Goal: Task Accomplishment & Management: Manage account settings

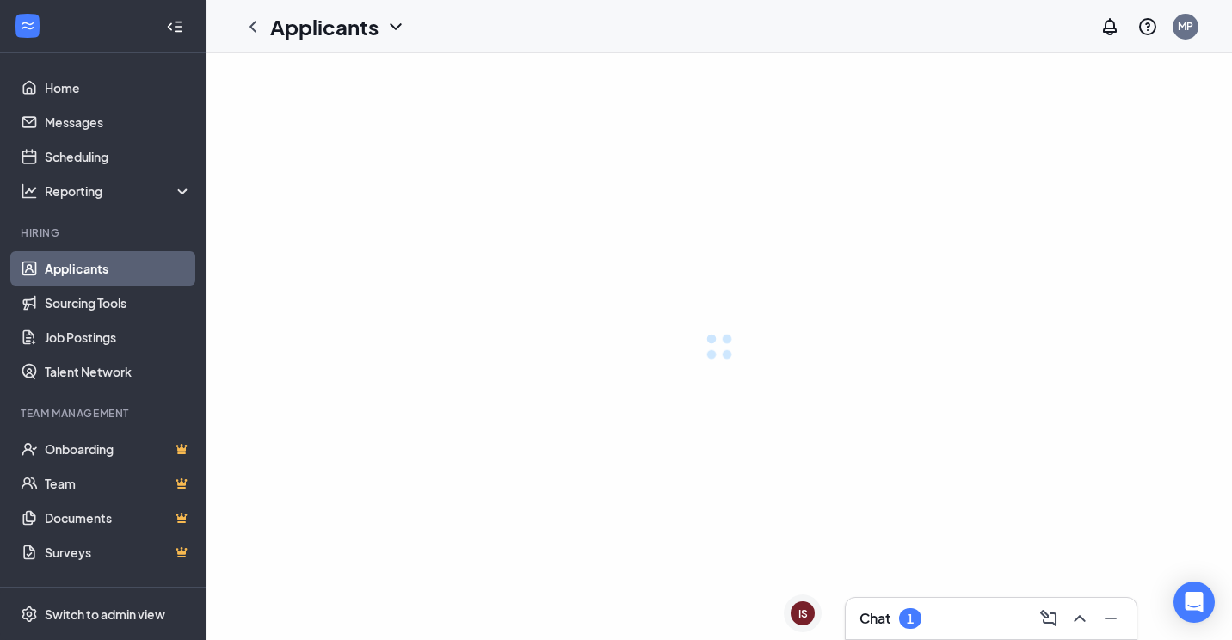
click at [920, 622] on div "1" at bounding box center [910, 618] width 22 height 21
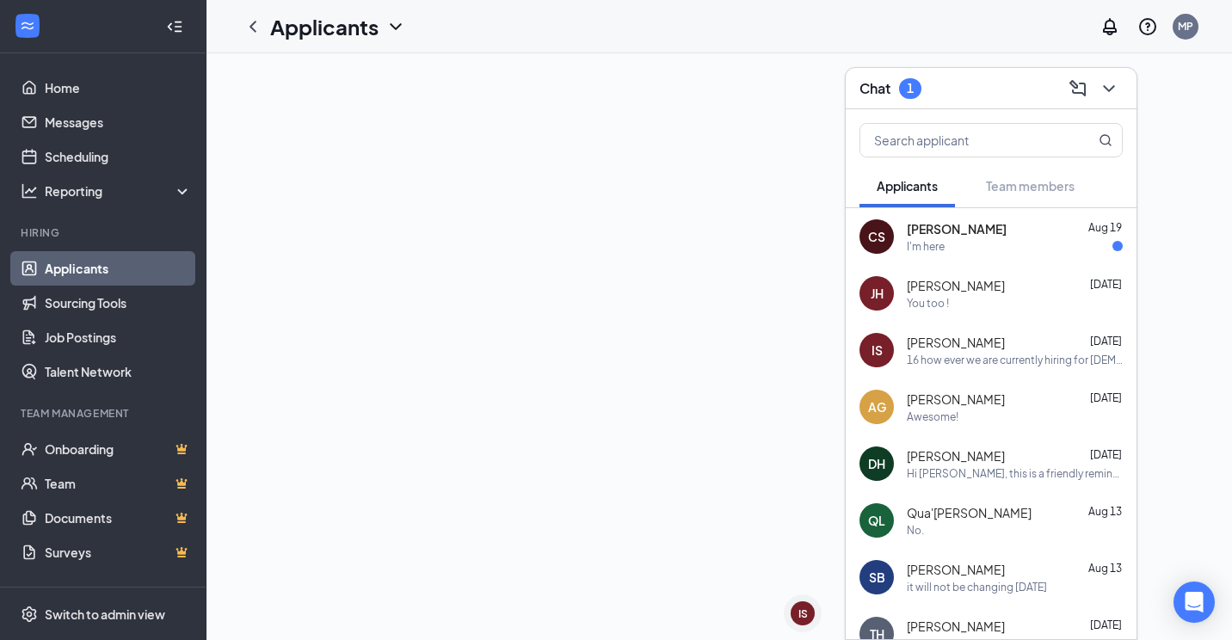
click at [991, 240] on div "I'm here" at bounding box center [1015, 246] width 216 height 15
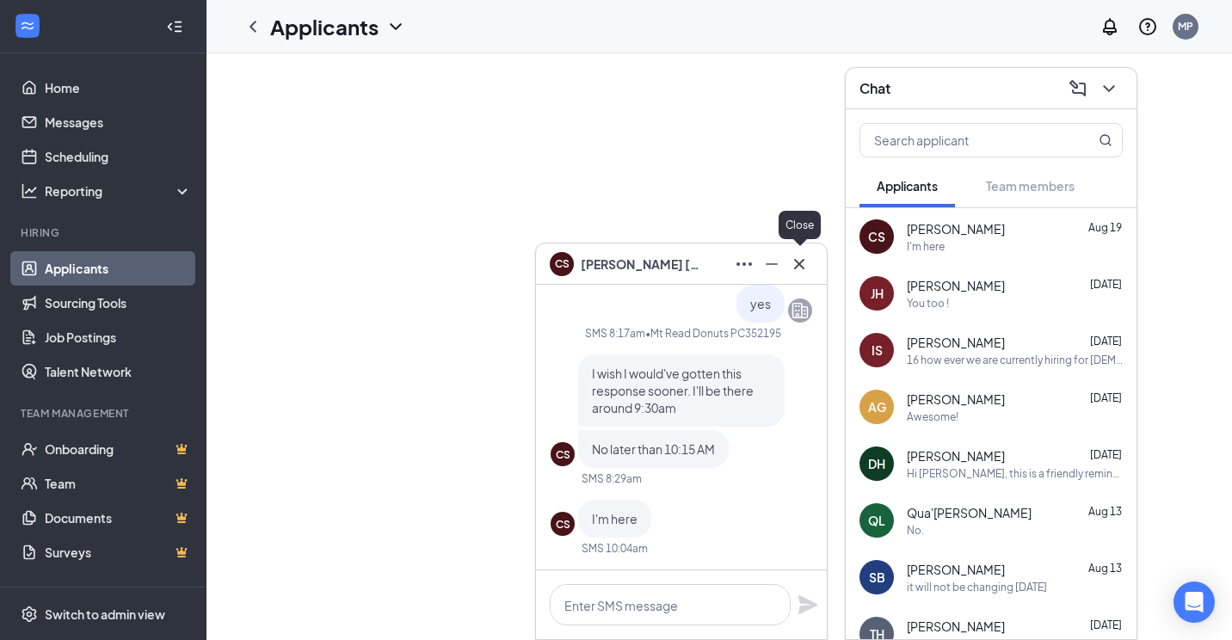
click at [801, 272] on icon "Cross" at bounding box center [799, 264] width 21 height 21
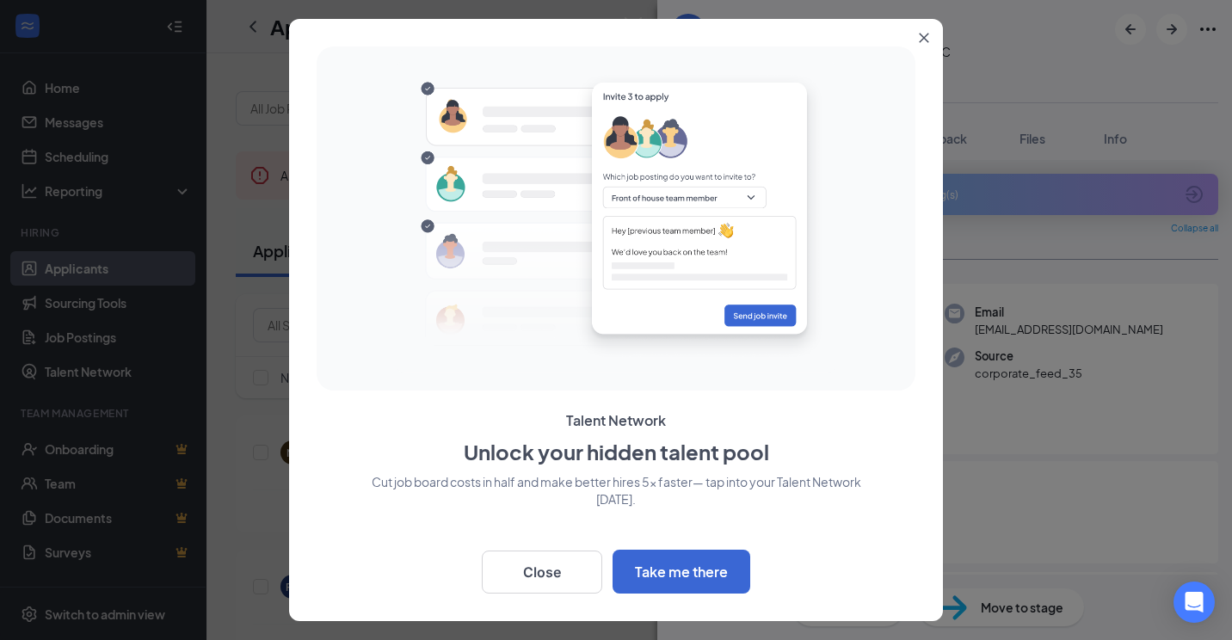
click at [923, 38] on icon "Close" at bounding box center [924, 38] width 9 height 9
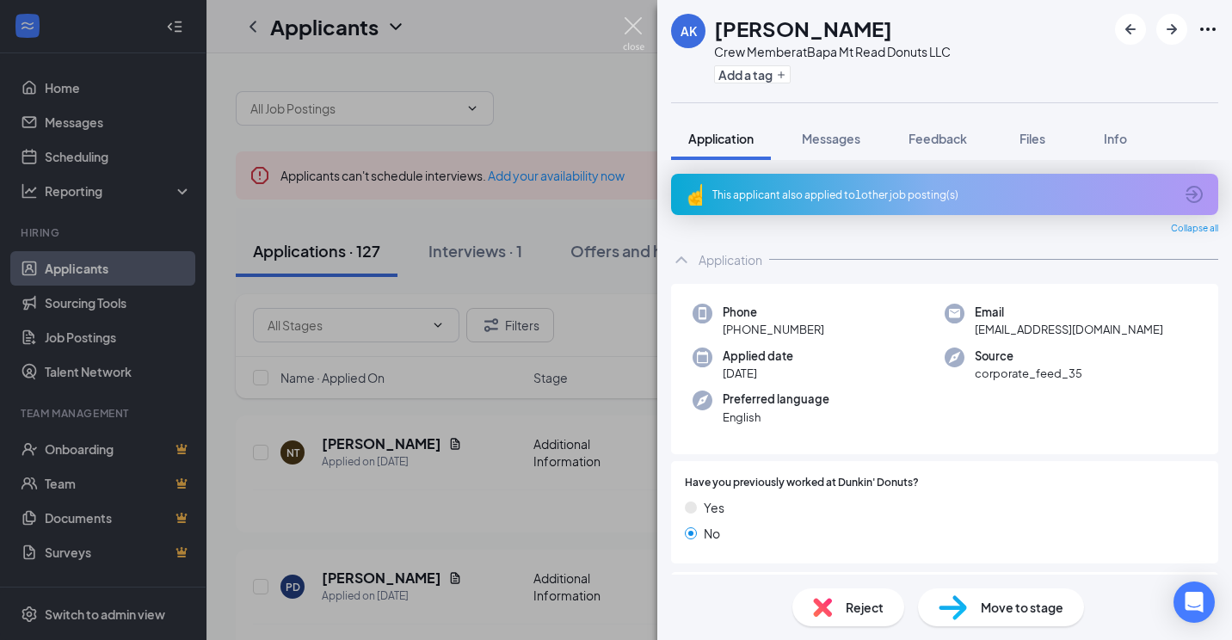
click at [626, 35] on img at bounding box center [634, 34] width 22 height 34
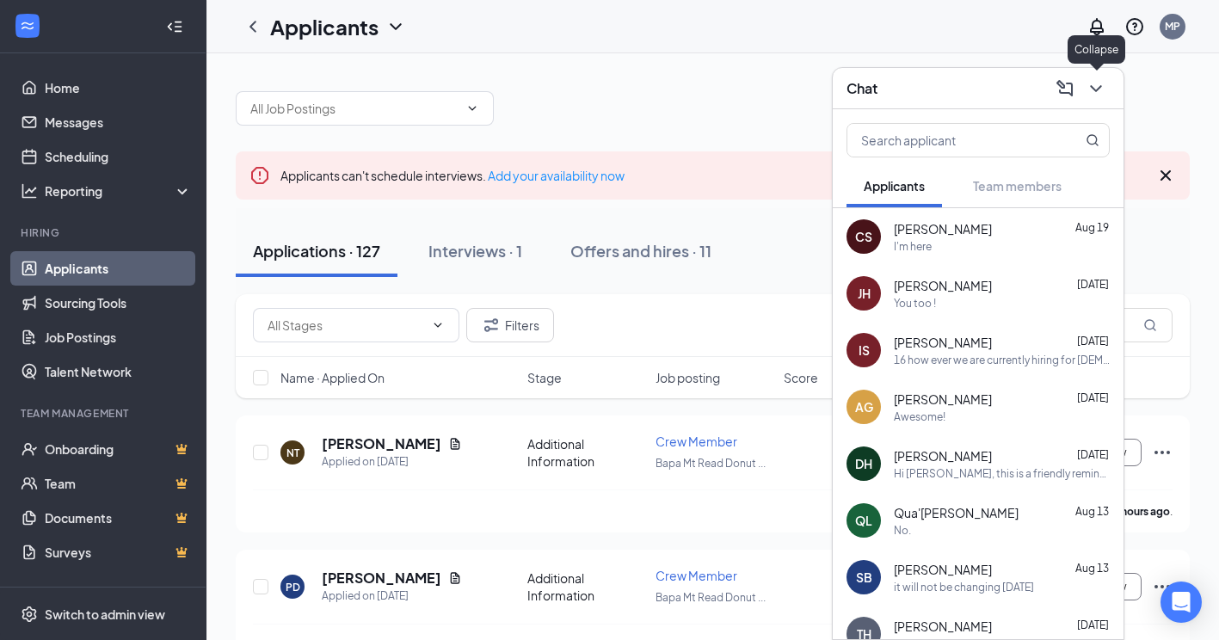
click at [1102, 94] on icon "ChevronDown" at bounding box center [1096, 88] width 21 height 21
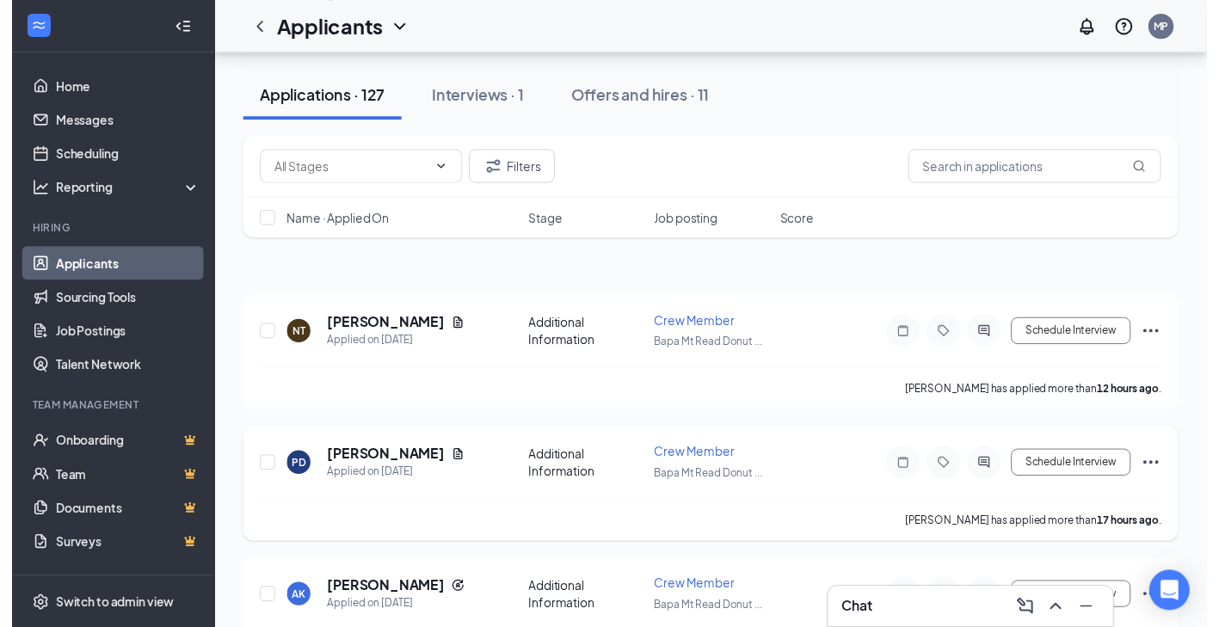
scroll to position [172, 0]
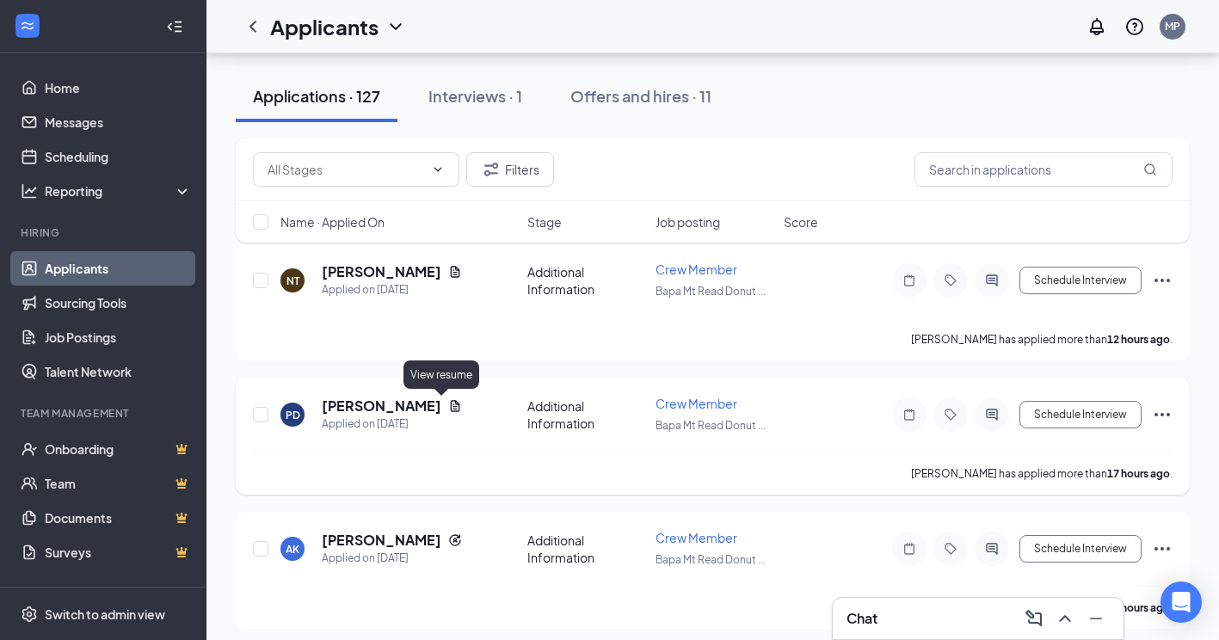
click at [448, 408] on icon "Document" at bounding box center [455, 406] width 14 height 14
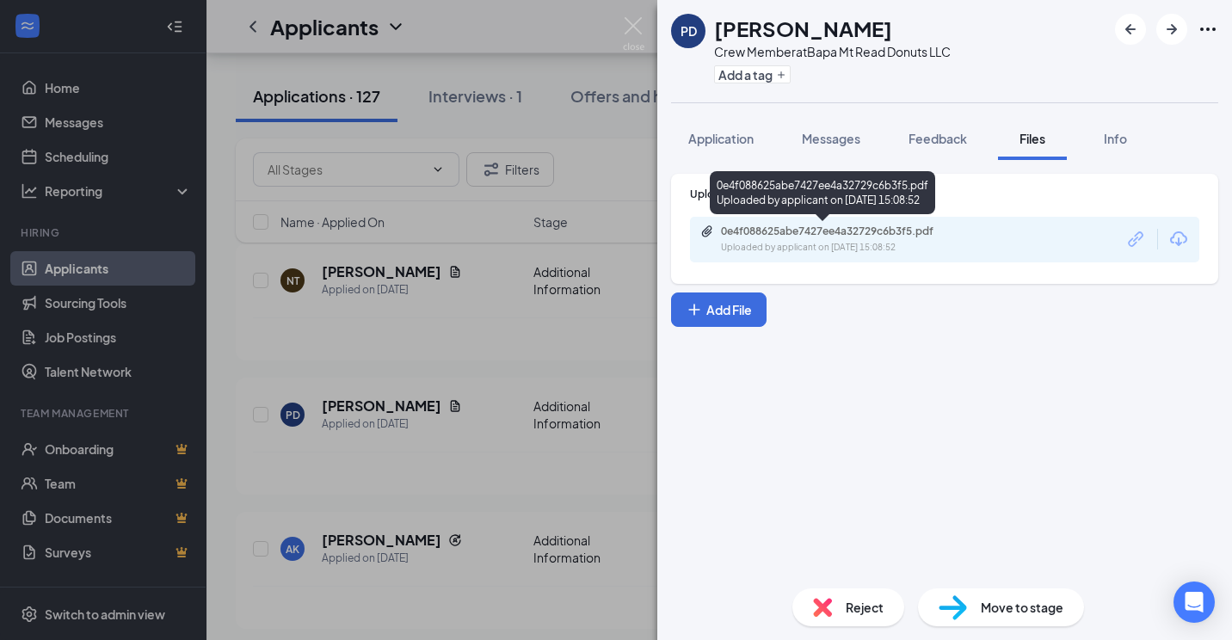
click at [849, 231] on div "0e4f088625abe7427ee4a32729c6b3f5.pdf" at bounding box center [841, 232] width 241 height 14
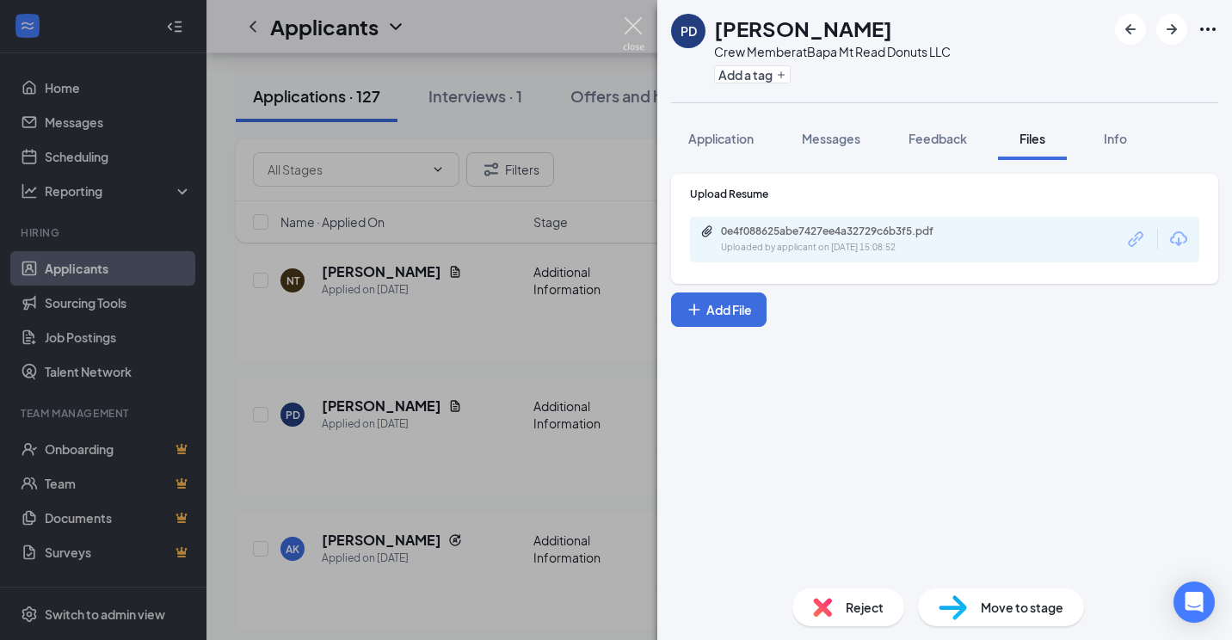
click at [635, 21] on img at bounding box center [634, 34] width 22 height 34
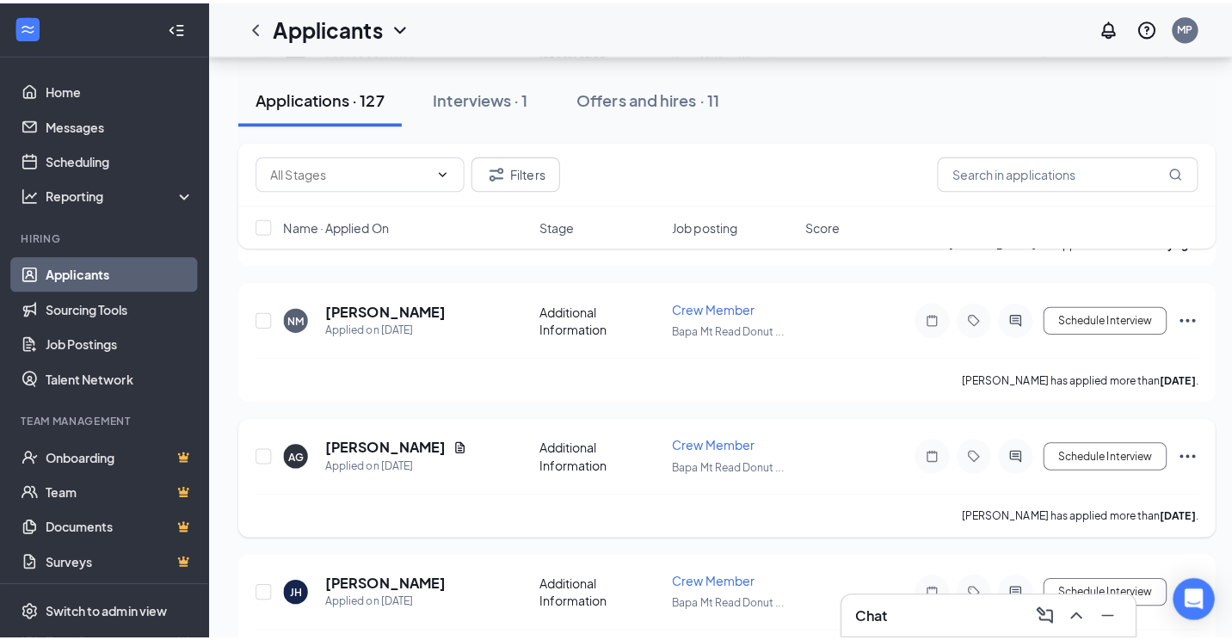
scroll to position [860, 0]
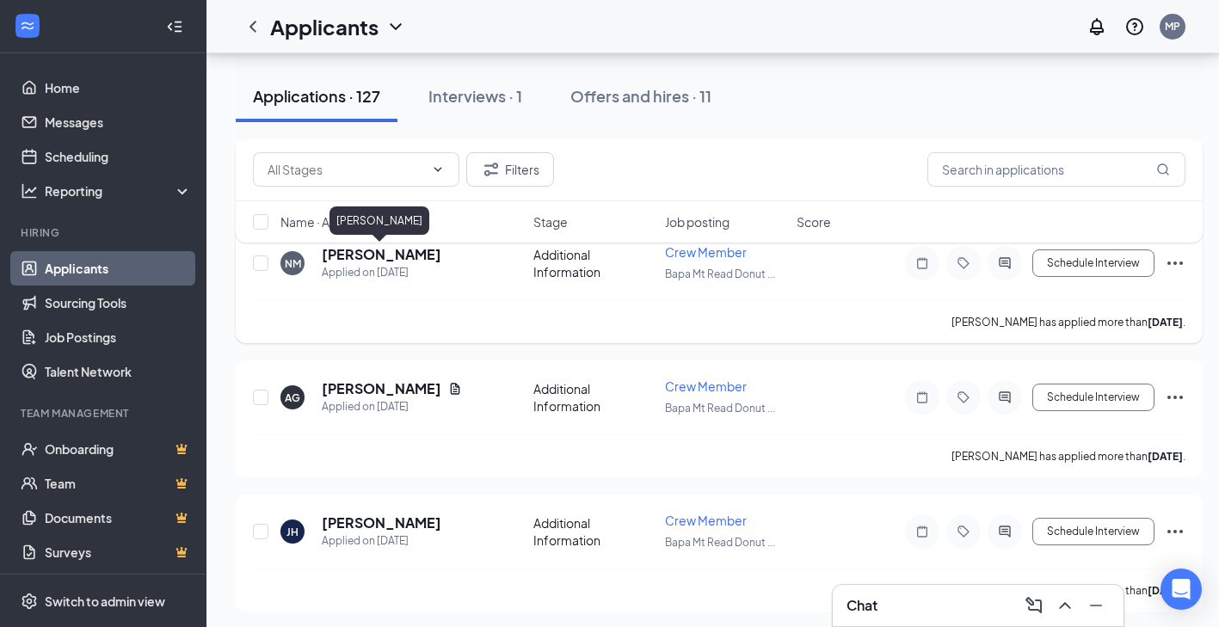
click at [391, 261] on h5 "[PERSON_NAME]" at bounding box center [382, 254] width 120 height 19
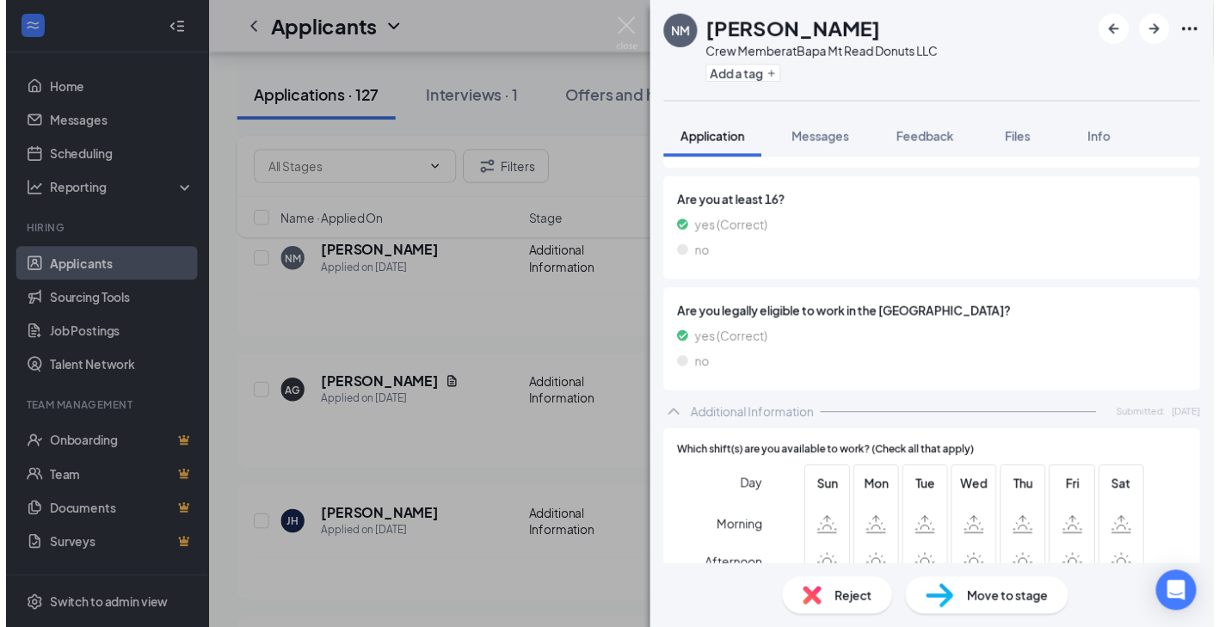
scroll to position [431, 0]
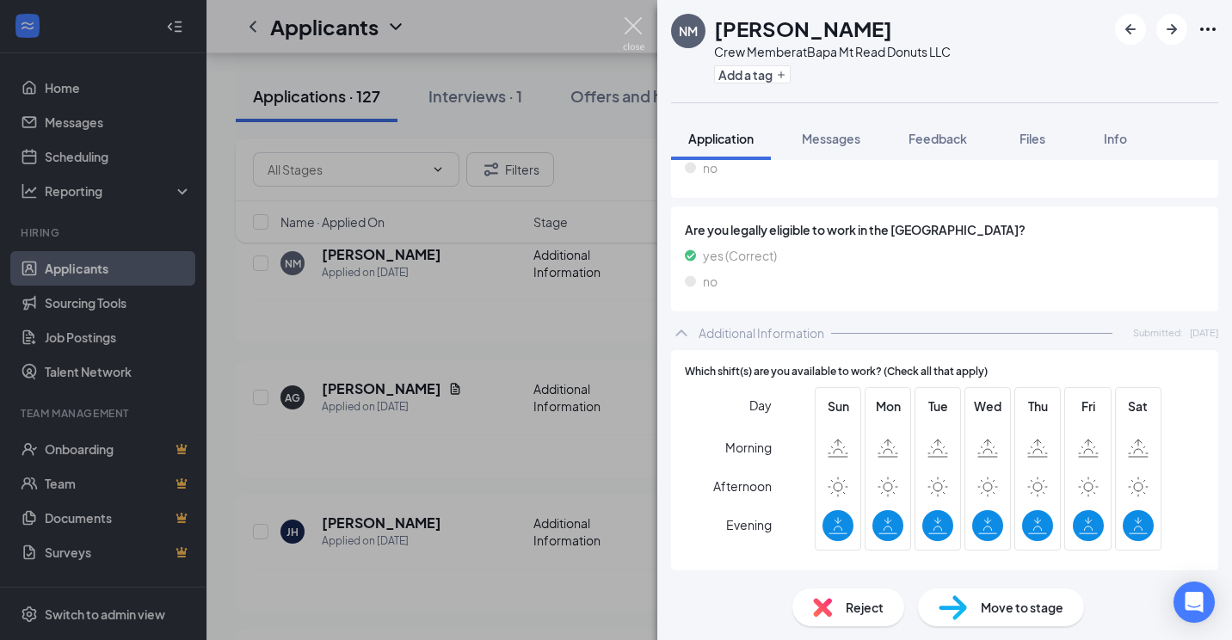
click at [631, 22] on img at bounding box center [634, 34] width 22 height 34
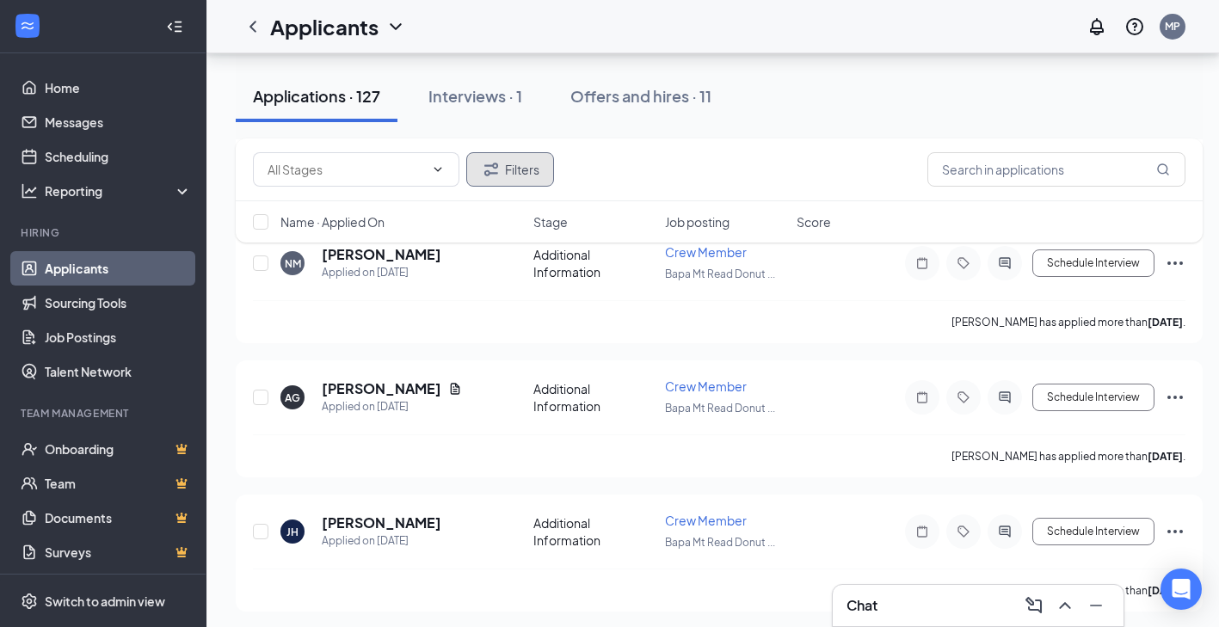
click at [526, 177] on button "Filters" at bounding box center [510, 169] width 88 height 34
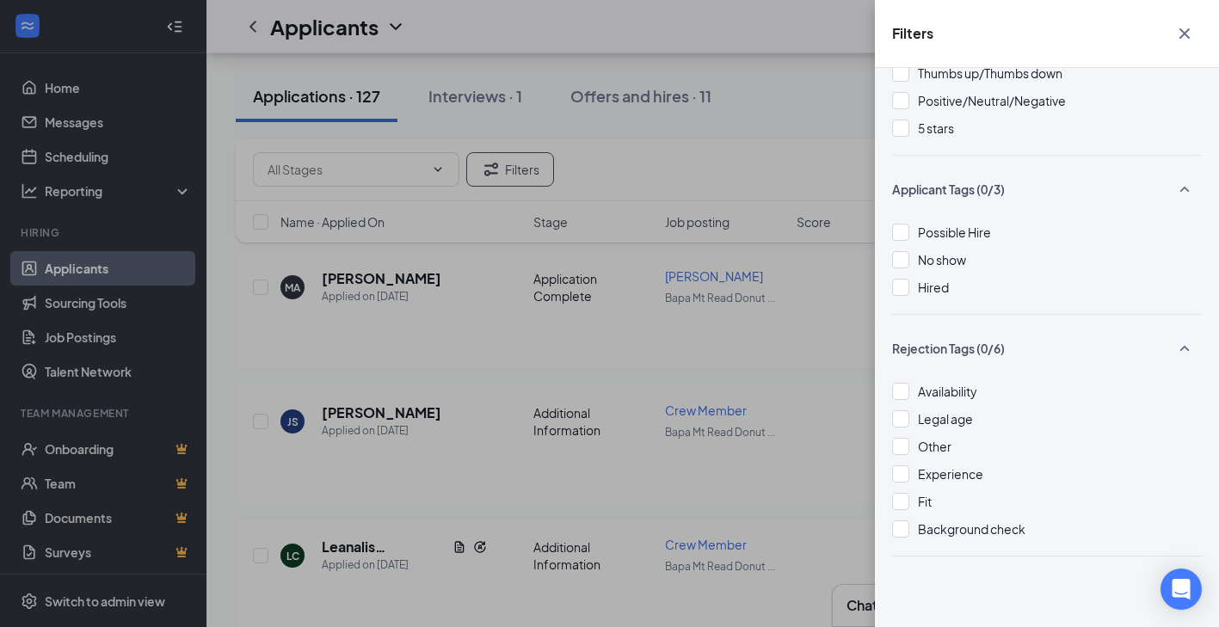
scroll to position [1290, 0]
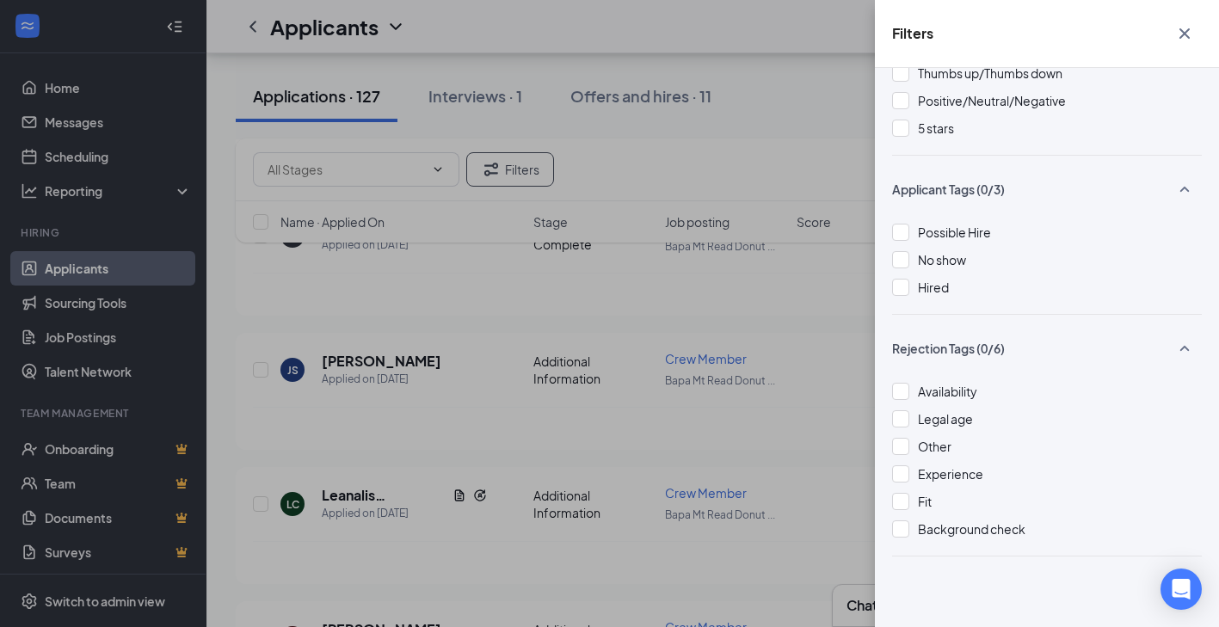
click at [1183, 33] on icon "Cross" at bounding box center [1184, 33] width 10 height 10
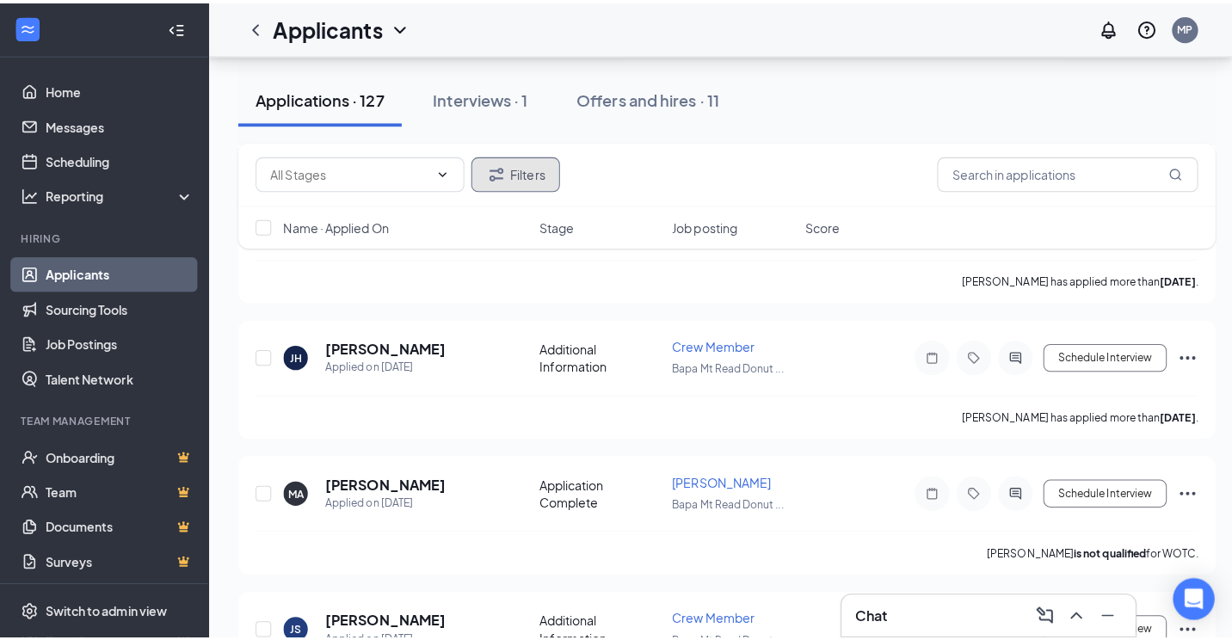
scroll to position [1118, 0]
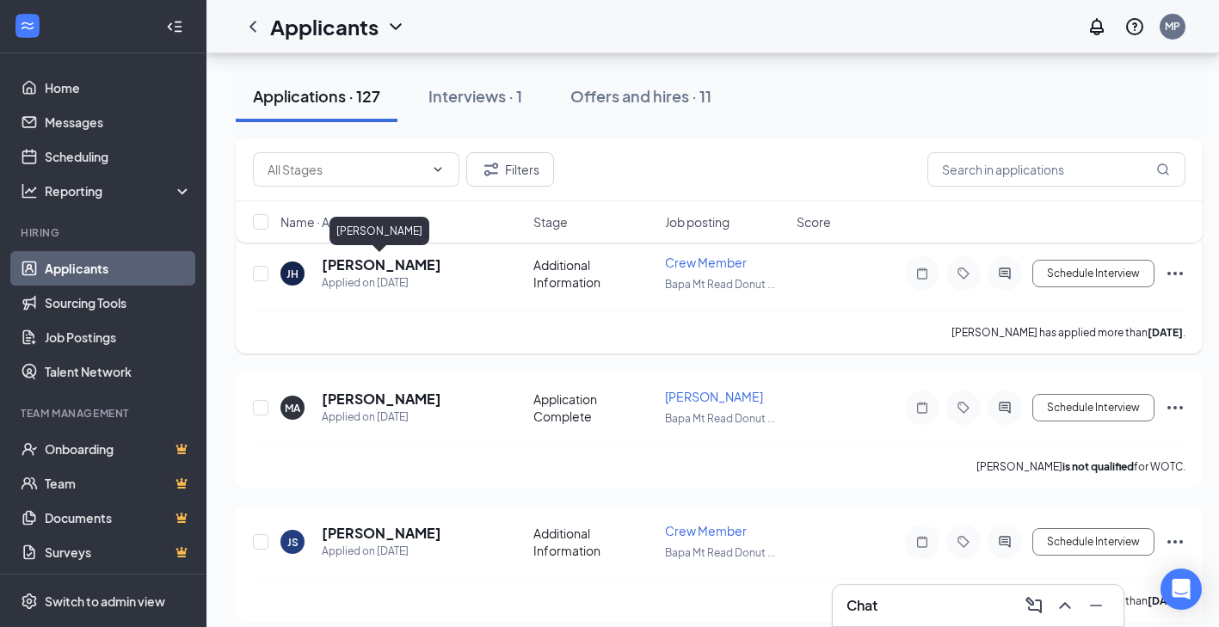
click at [404, 270] on h5 "[PERSON_NAME]" at bounding box center [382, 264] width 120 height 19
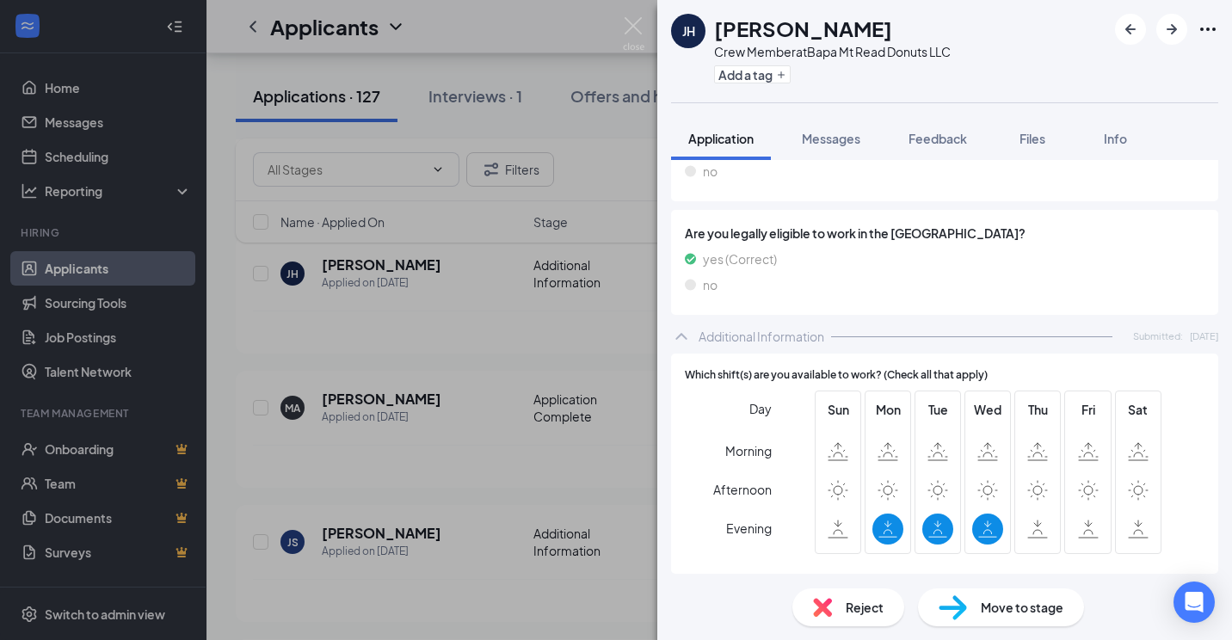
scroll to position [431, 0]
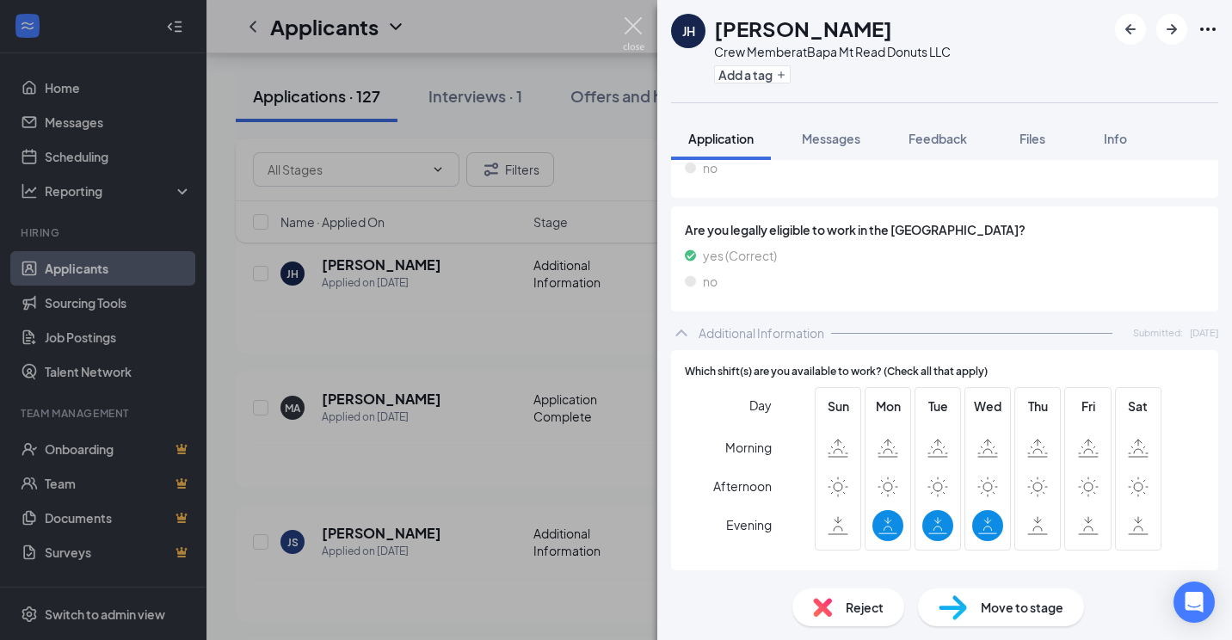
click at [637, 28] on img at bounding box center [634, 34] width 22 height 34
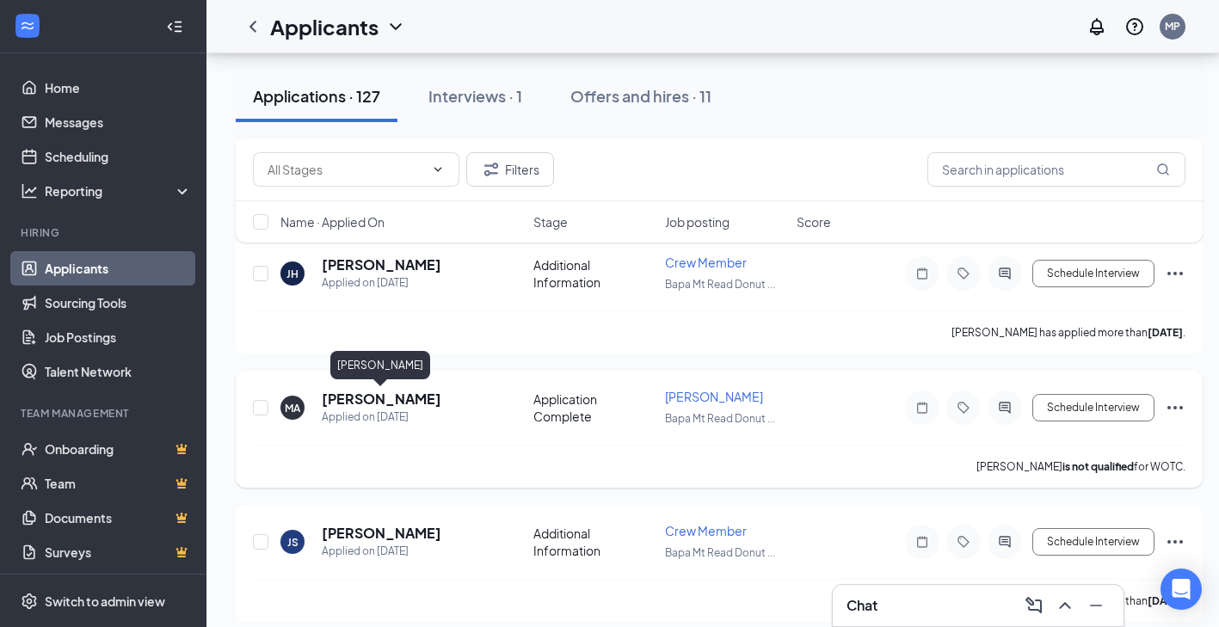
click at [428, 397] on h5 "[PERSON_NAME]" at bounding box center [382, 399] width 120 height 19
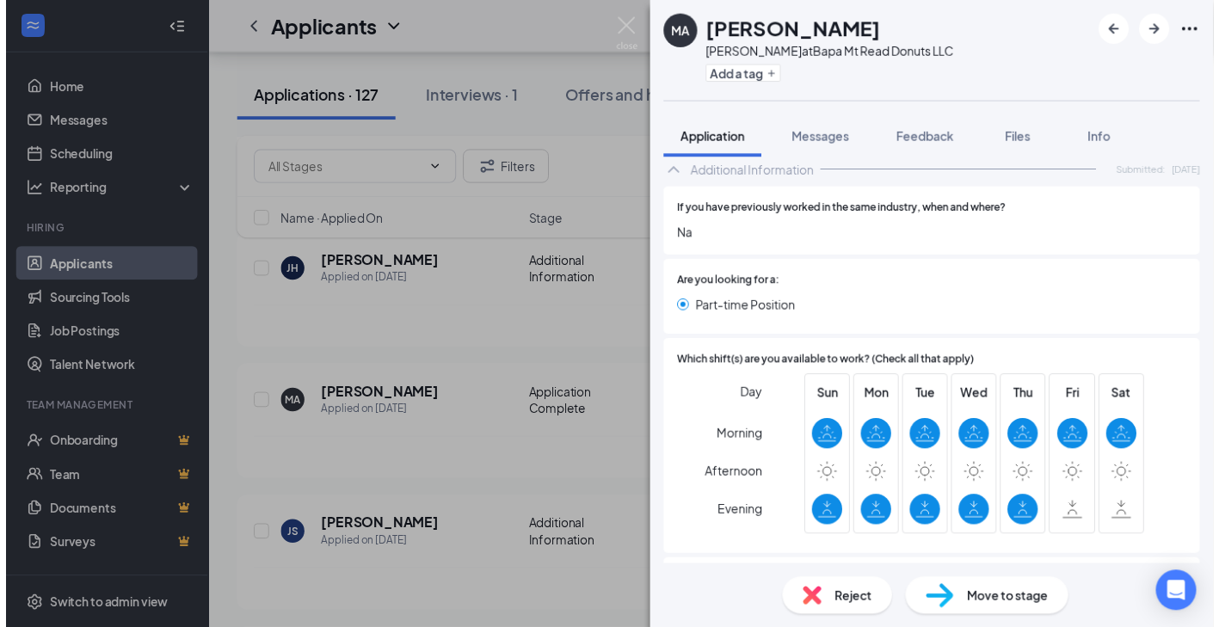
scroll to position [516, 0]
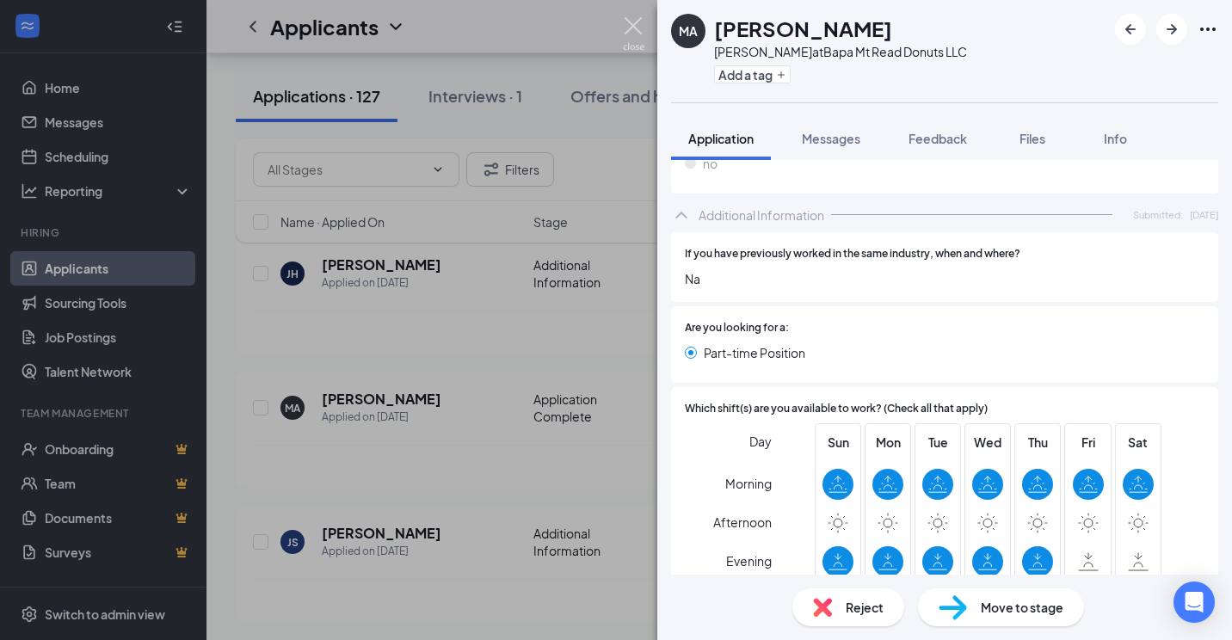
click at [638, 25] on img at bounding box center [634, 34] width 22 height 34
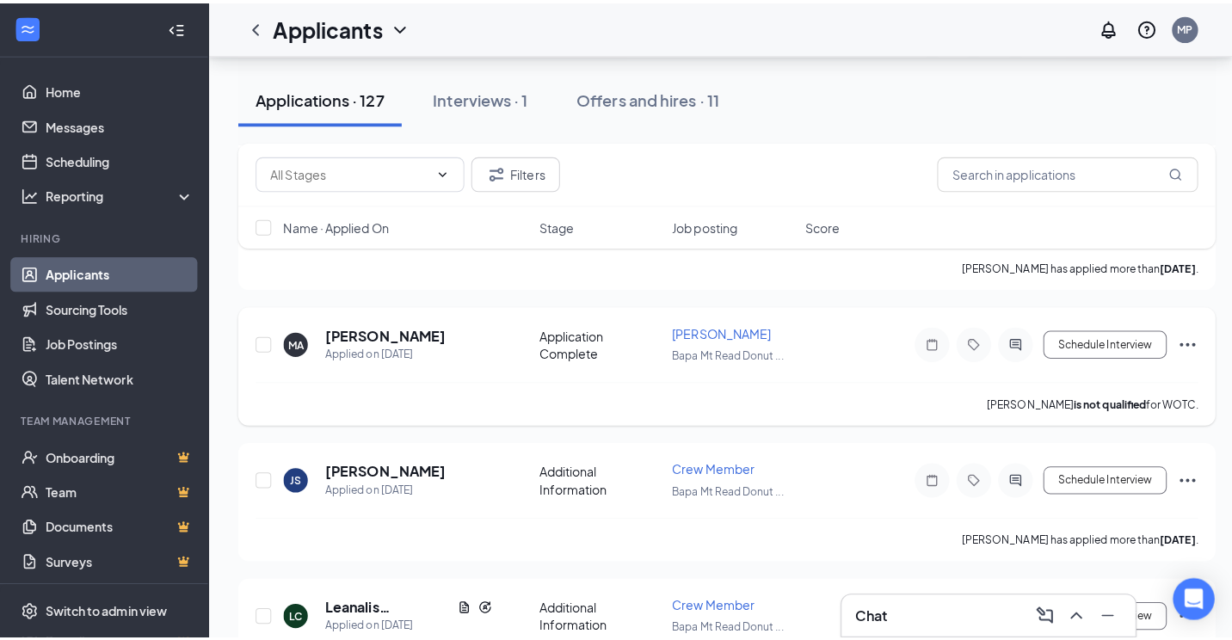
scroll to position [1290, 0]
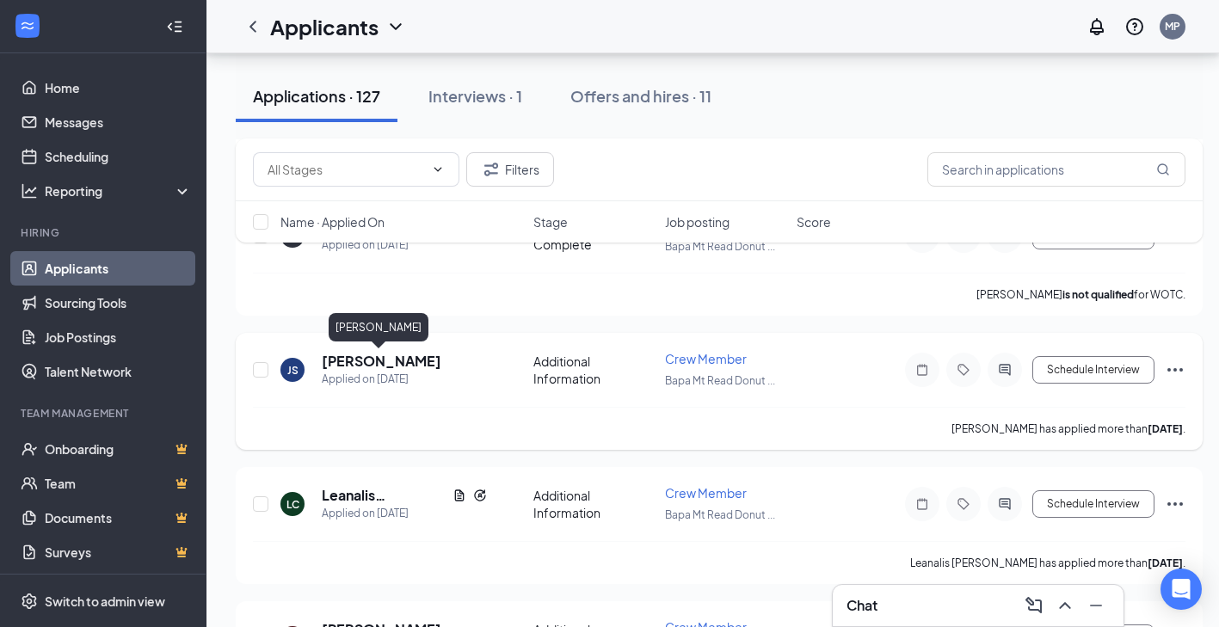
click at [419, 362] on h5 "[PERSON_NAME]" at bounding box center [382, 361] width 120 height 19
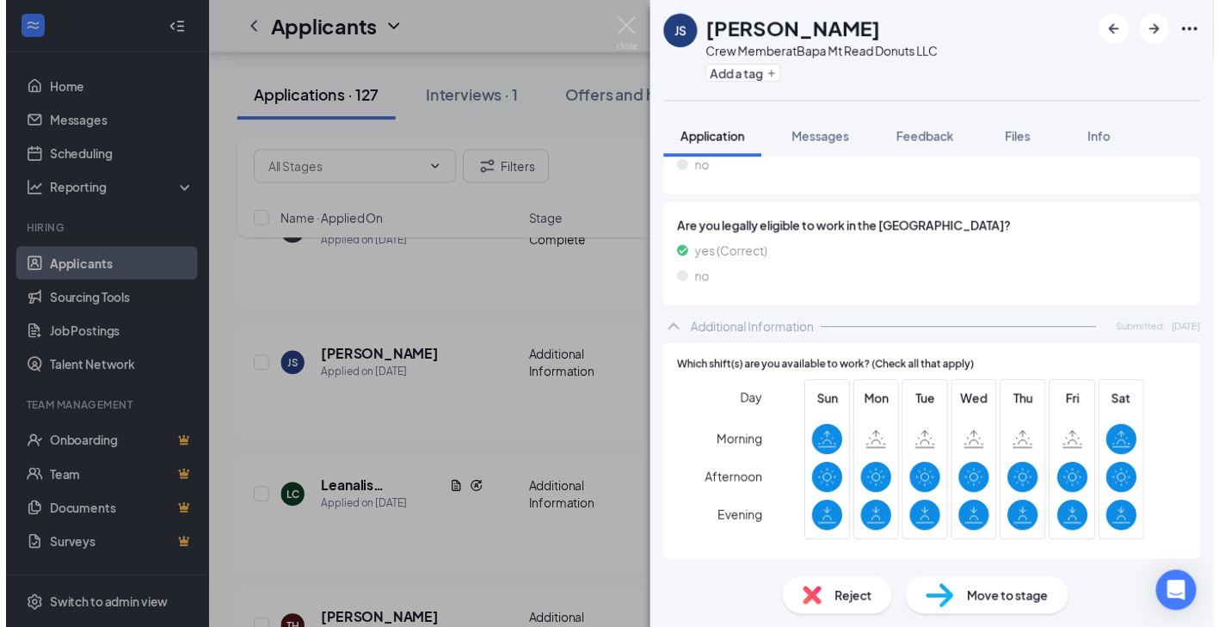
scroll to position [393, 0]
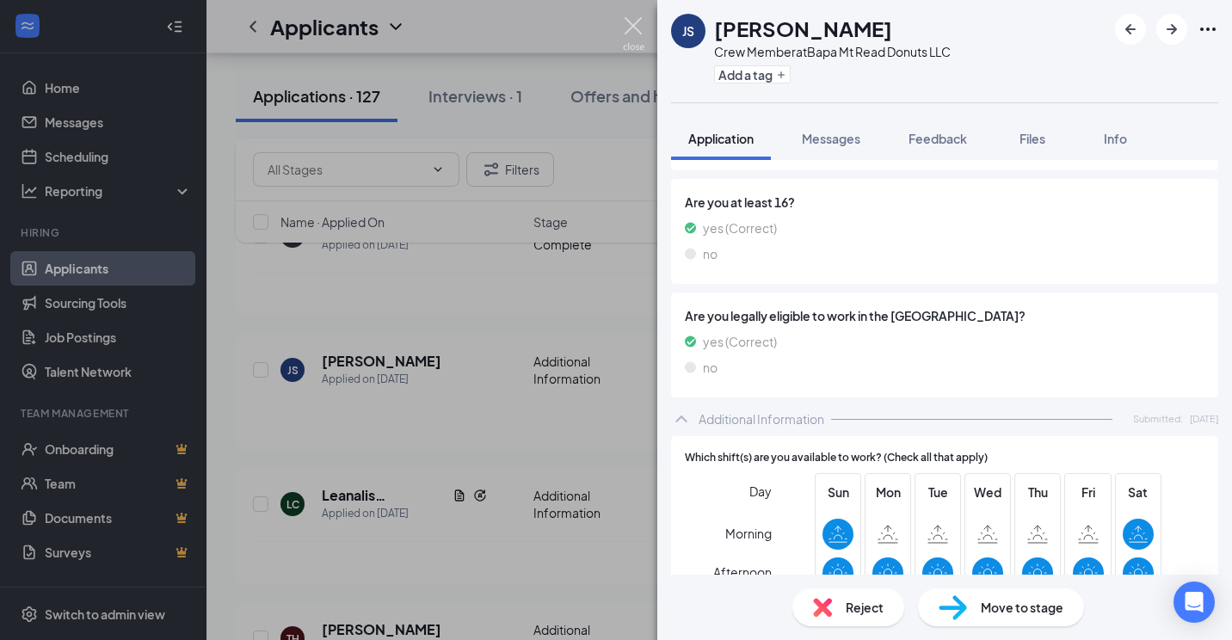
click at [630, 25] on img at bounding box center [634, 34] width 22 height 34
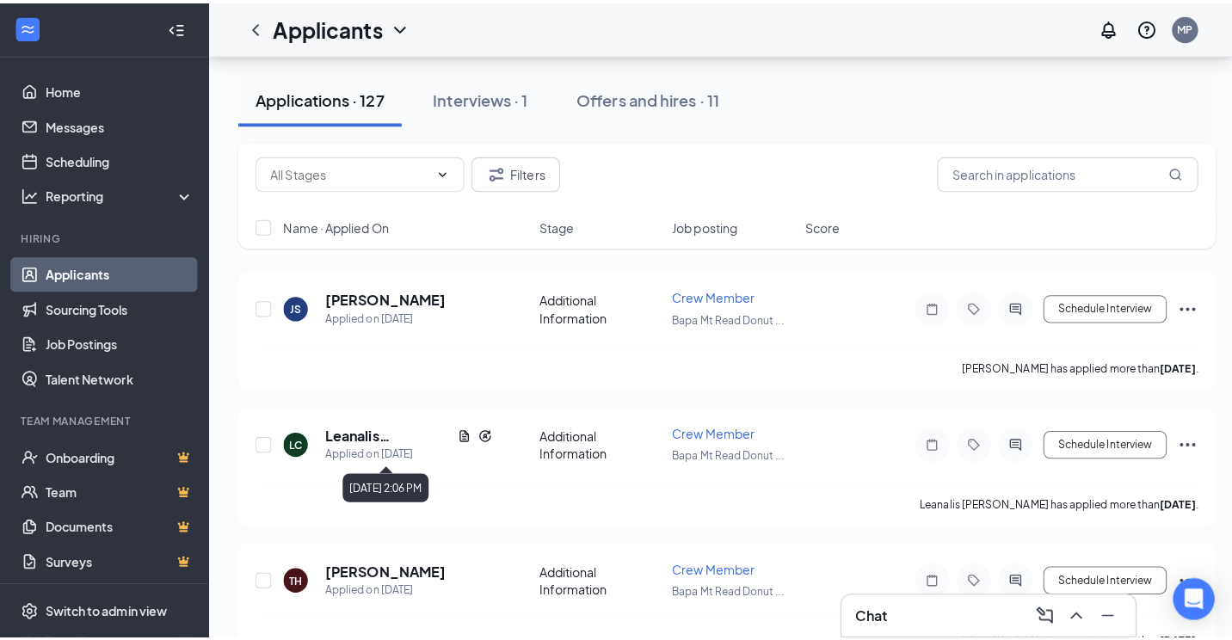
scroll to position [1462, 0]
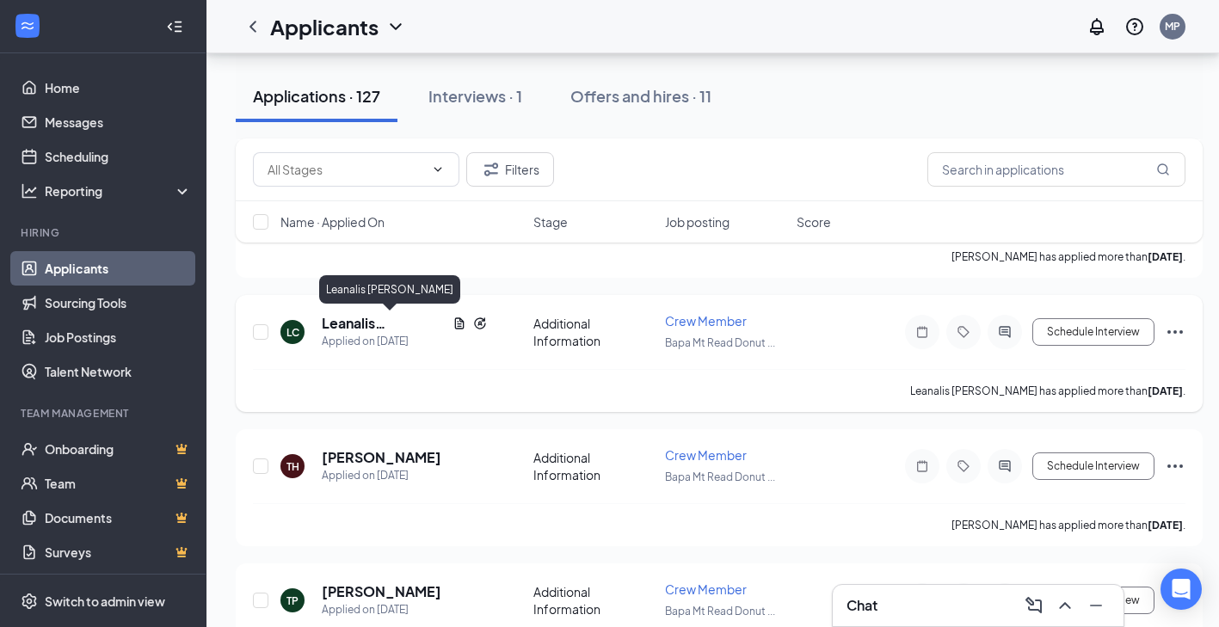
click at [364, 324] on h5 "Leanalis [PERSON_NAME]" at bounding box center [384, 323] width 124 height 19
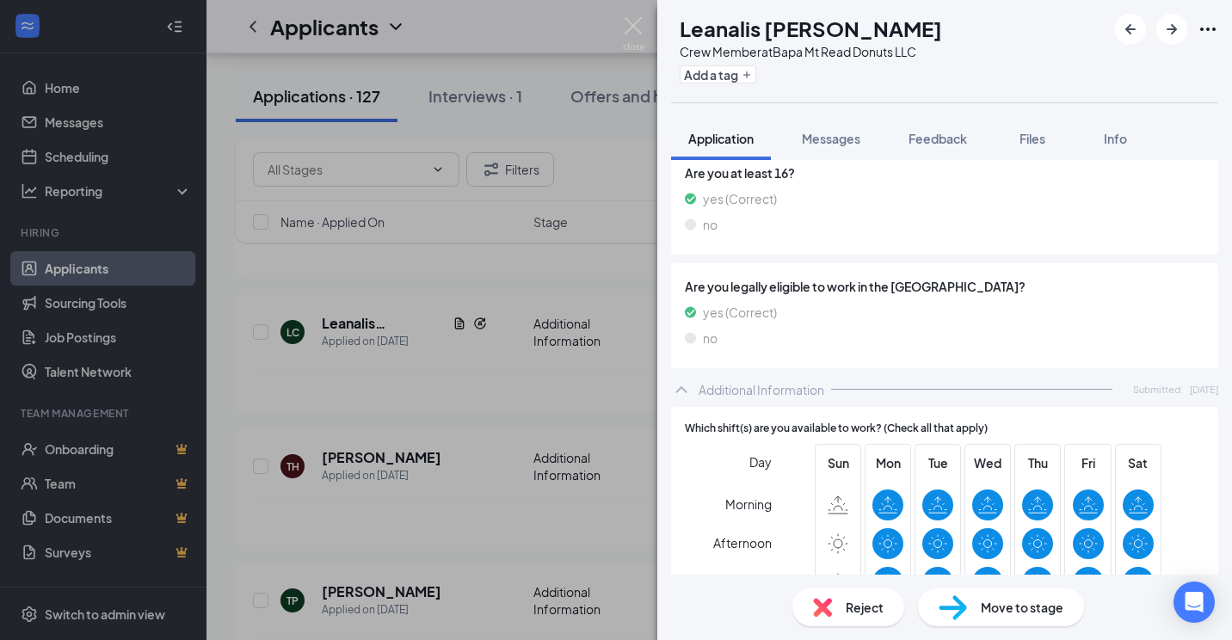
scroll to position [573, 0]
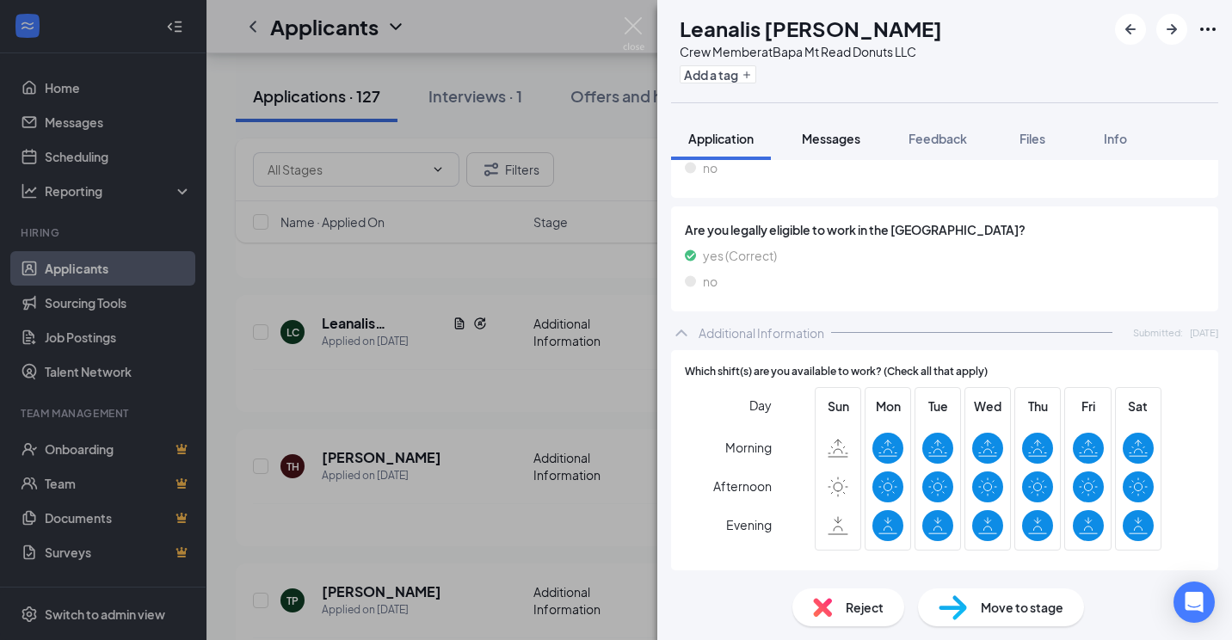
click at [834, 143] on span "Messages" at bounding box center [831, 138] width 58 height 15
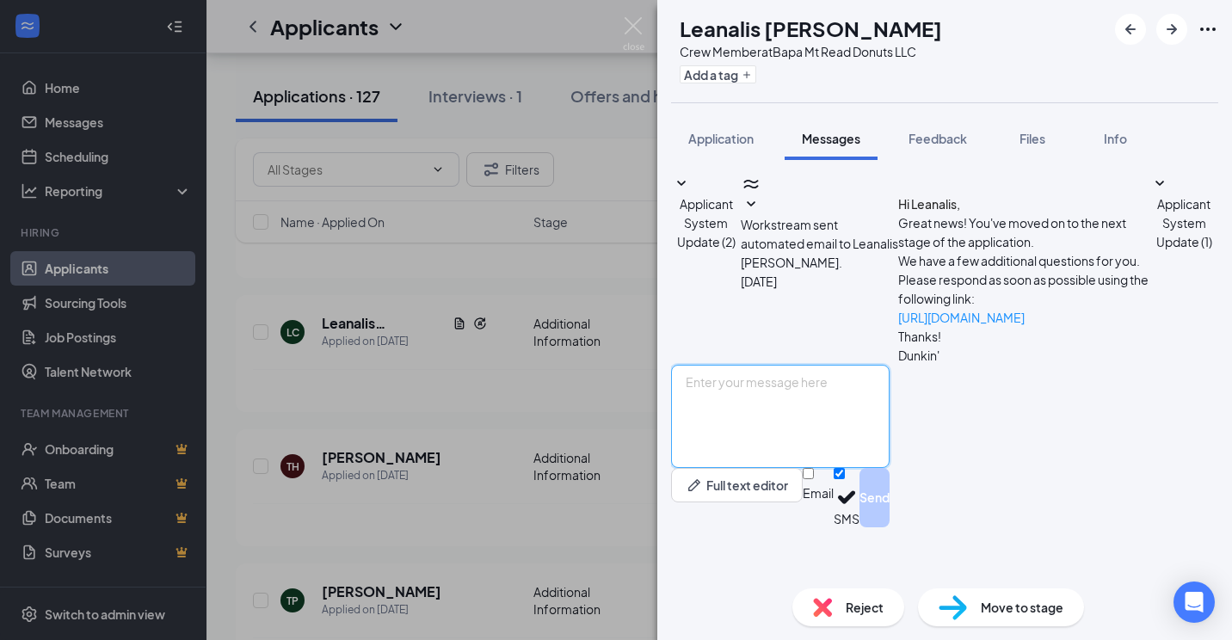
click at [844, 457] on textarea at bounding box center [780, 416] width 218 height 103
click at [815, 465] on textarea at bounding box center [780, 416] width 218 height 103
type textarea "Good Morning, Can you come in [DATE] at 11am for an interview?"
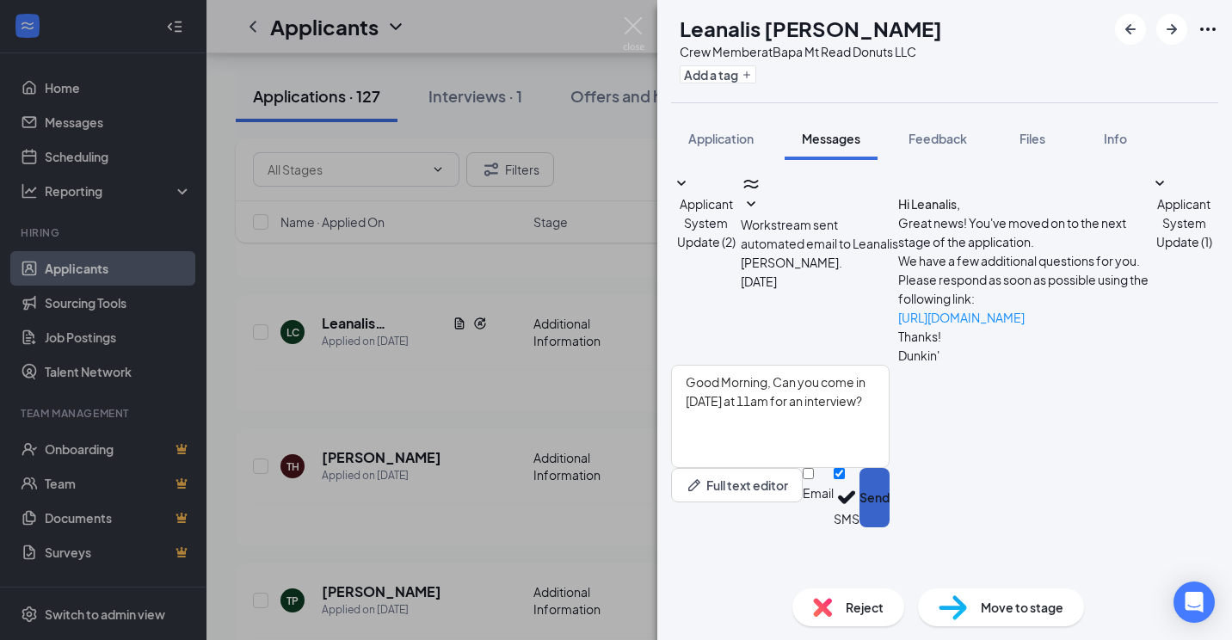
click at [889, 527] on button "Send" at bounding box center [874, 497] width 30 height 59
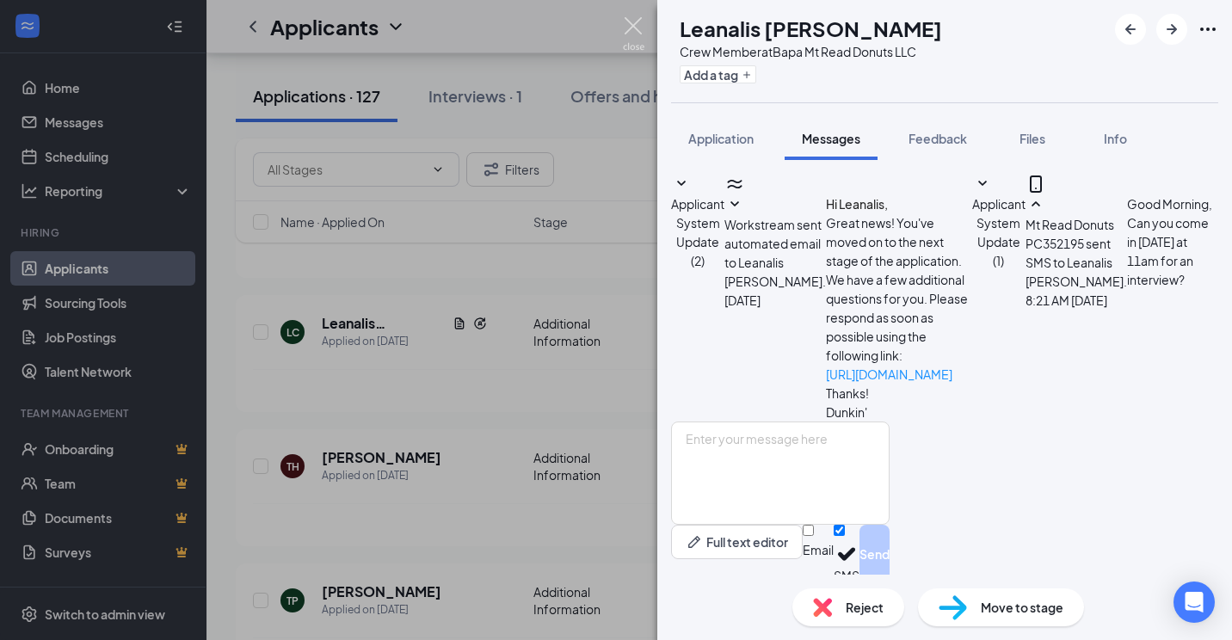
click at [632, 22] on img at bounding box center [634, 34] width 22 height 34
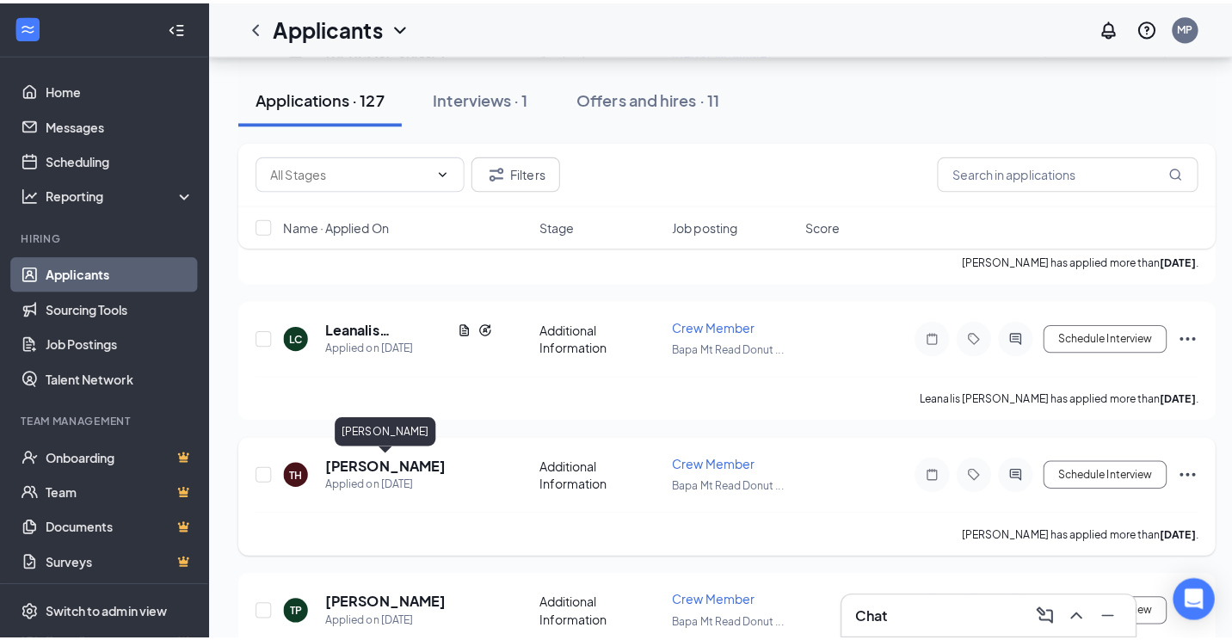
scroll to position [1548, 0]
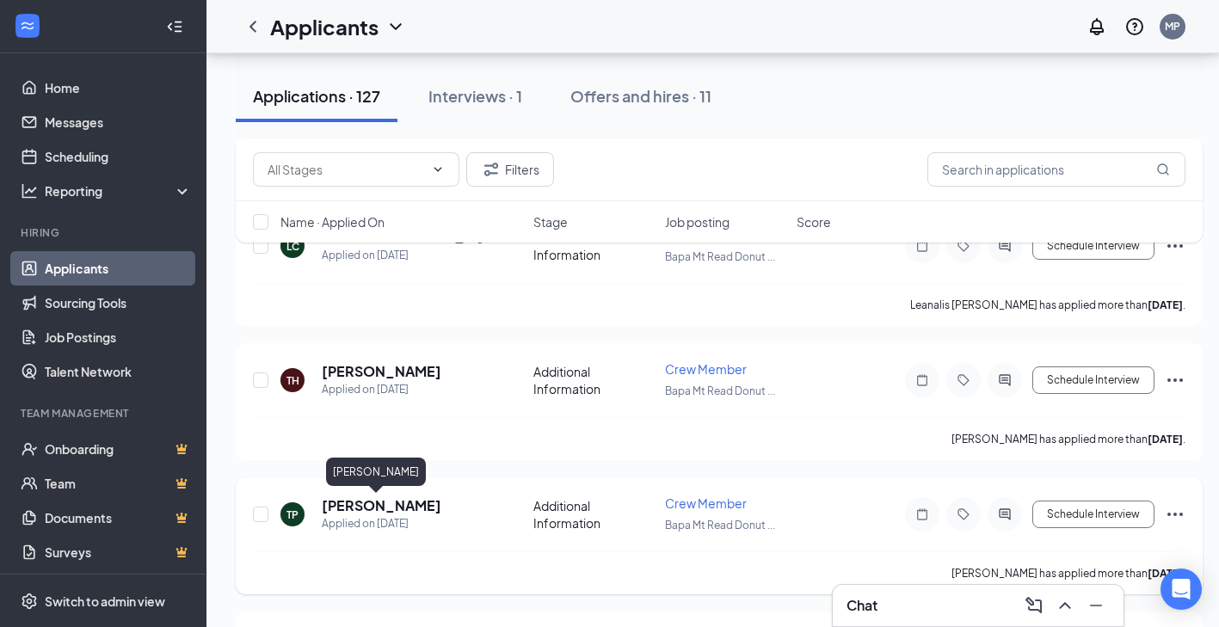
click at [374, 502] on h5 "[PERSON_NAME]" at bounding box center [382, 505] width 120 height 19
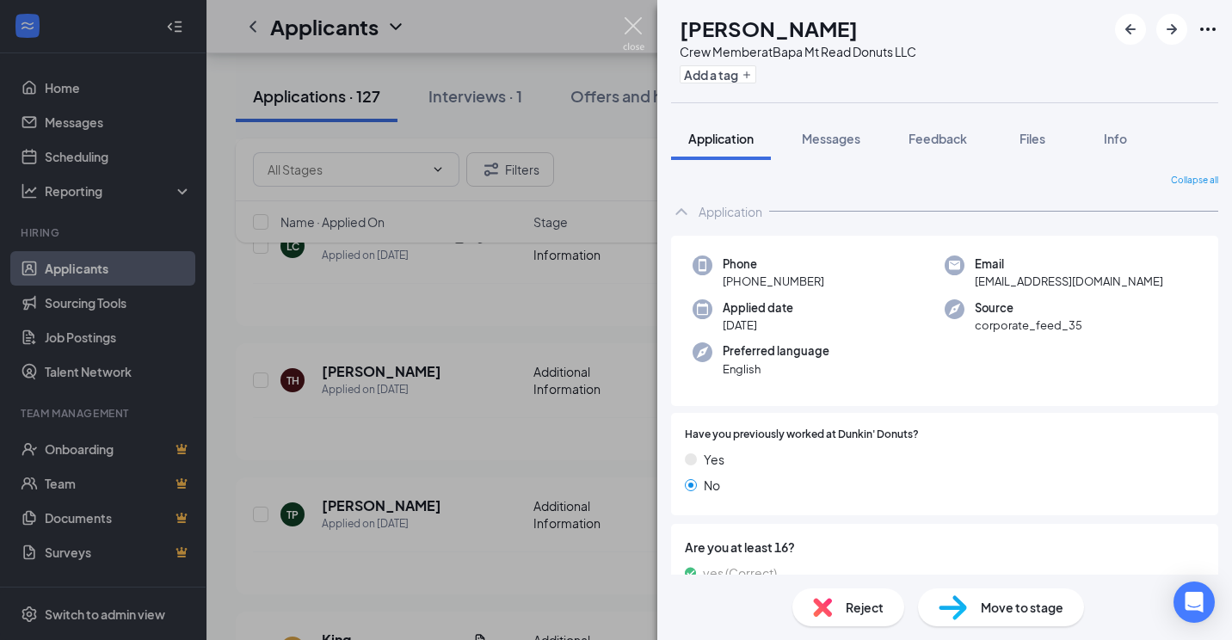
click at [632, 23] on img at bounding box center [634, 34] width 22 height 34
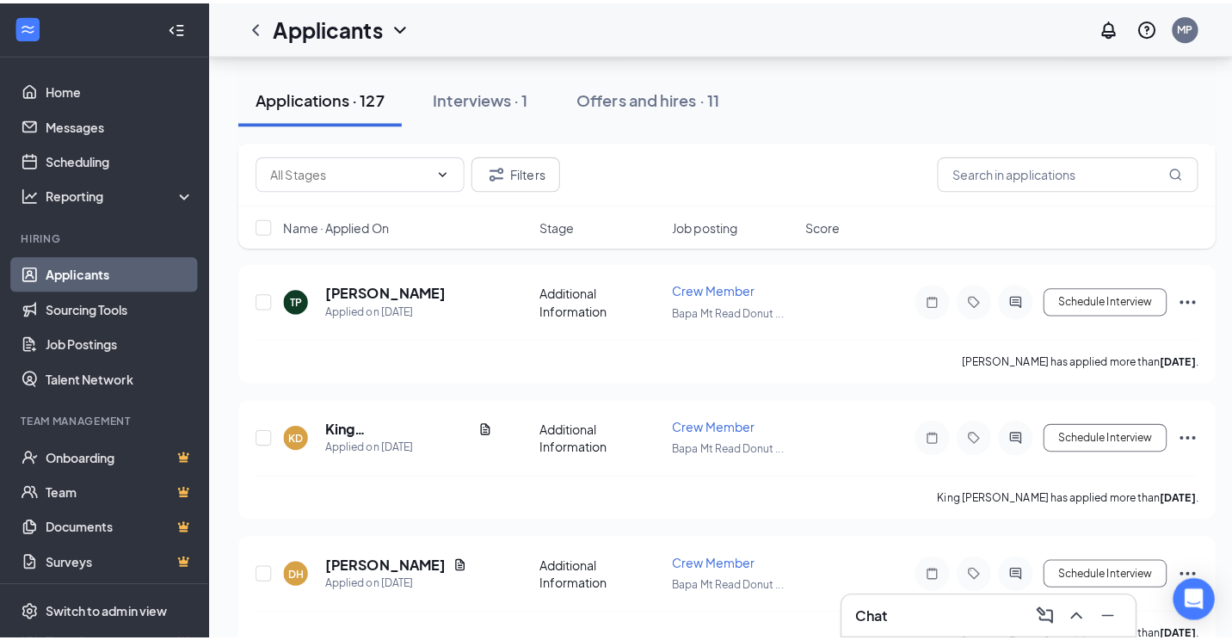
scroll to position [1806, 0]
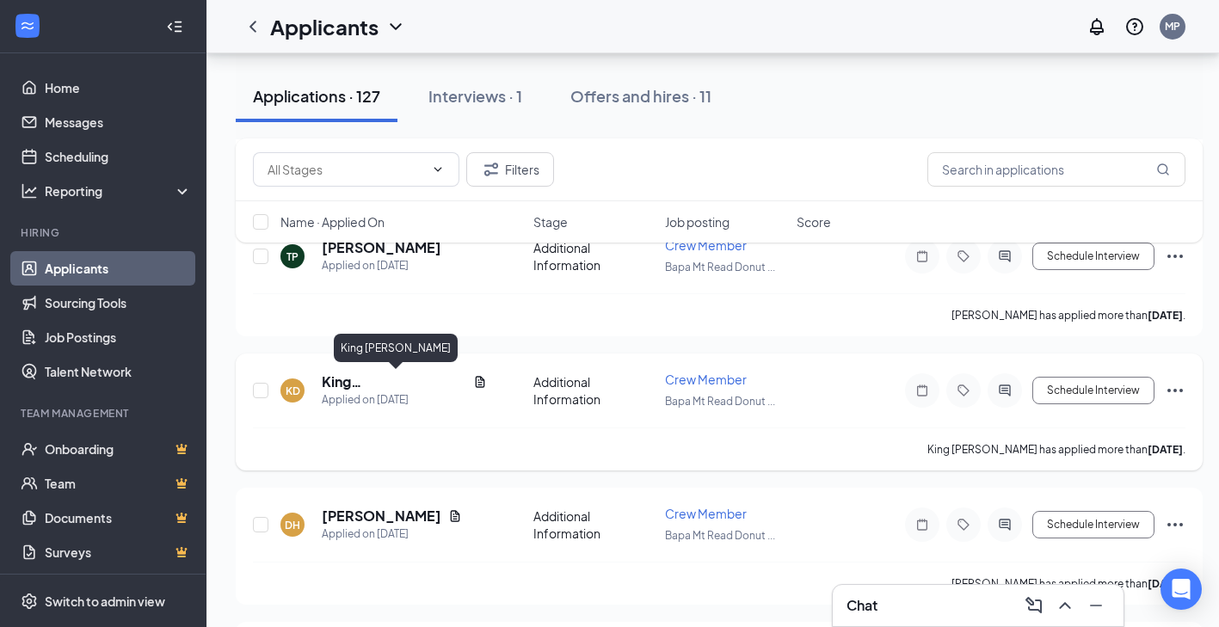
click at [387, 385] on h5 "King [PERSON_NAME]" at bounding box center [394, 381] width 145 height 19
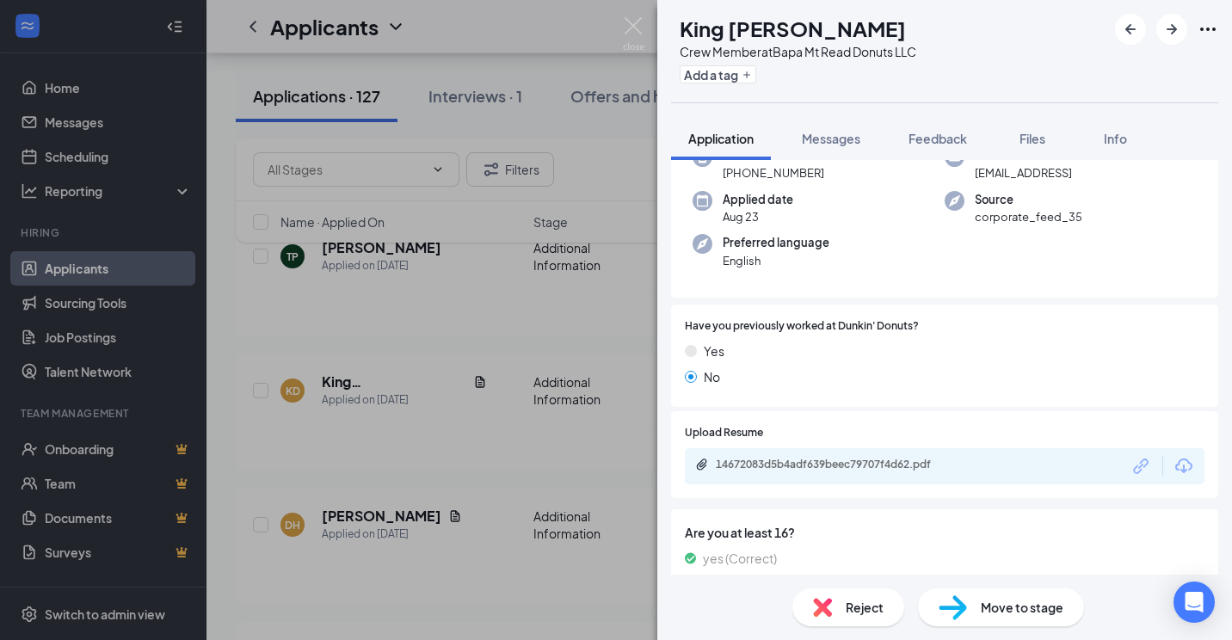
scroll to position [95, 0]
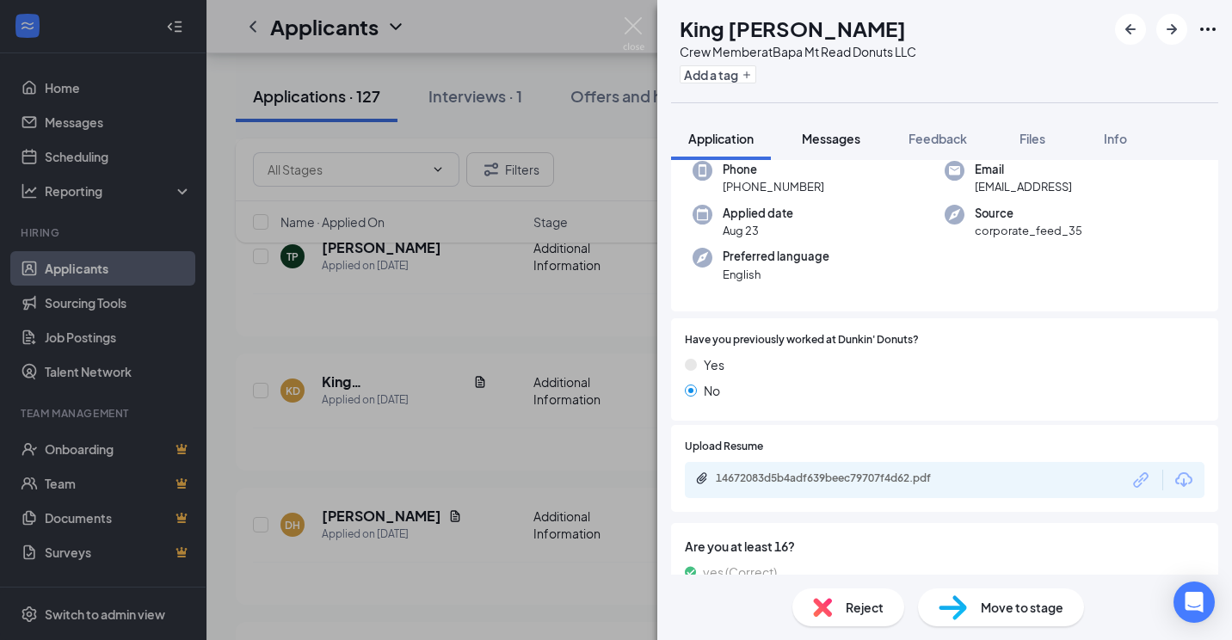
click at [840, 142] on span "Messages" at bounding box center [831, 138] width 58 height 15
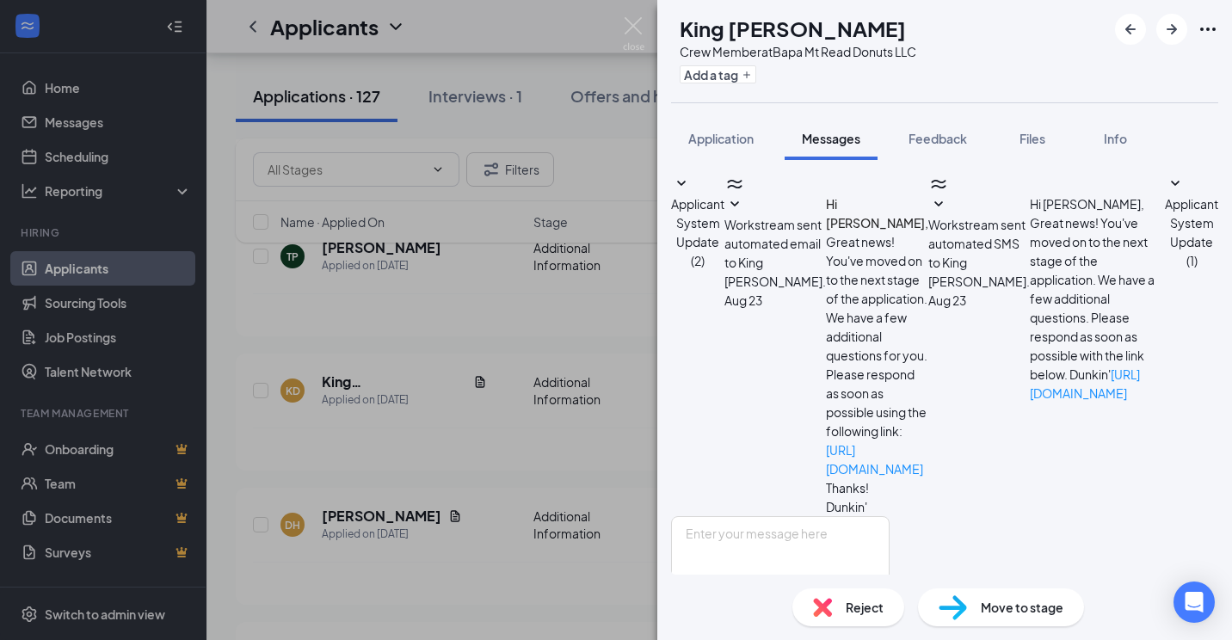
scroll to position [37, 0]
click at [880, 516] on textarea at bounding box center [780, 567] width 218 height 103
type textarea "Good Morning Can you come in [DATE] at 11:15AM for n interview"
click at [889, 619] on button "Send" at bounding box center [874, 648] width 30 height 59
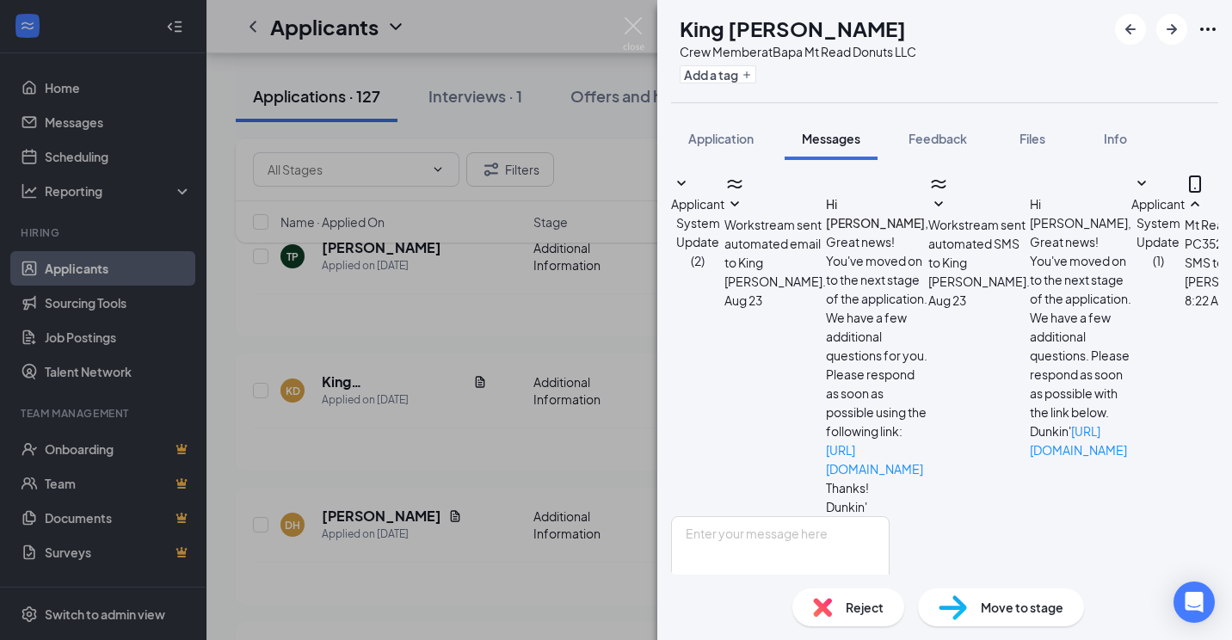
scroll to position [166, 0]
click at [633, 25] on img at bounding box center [634, 34] width 22 height 34
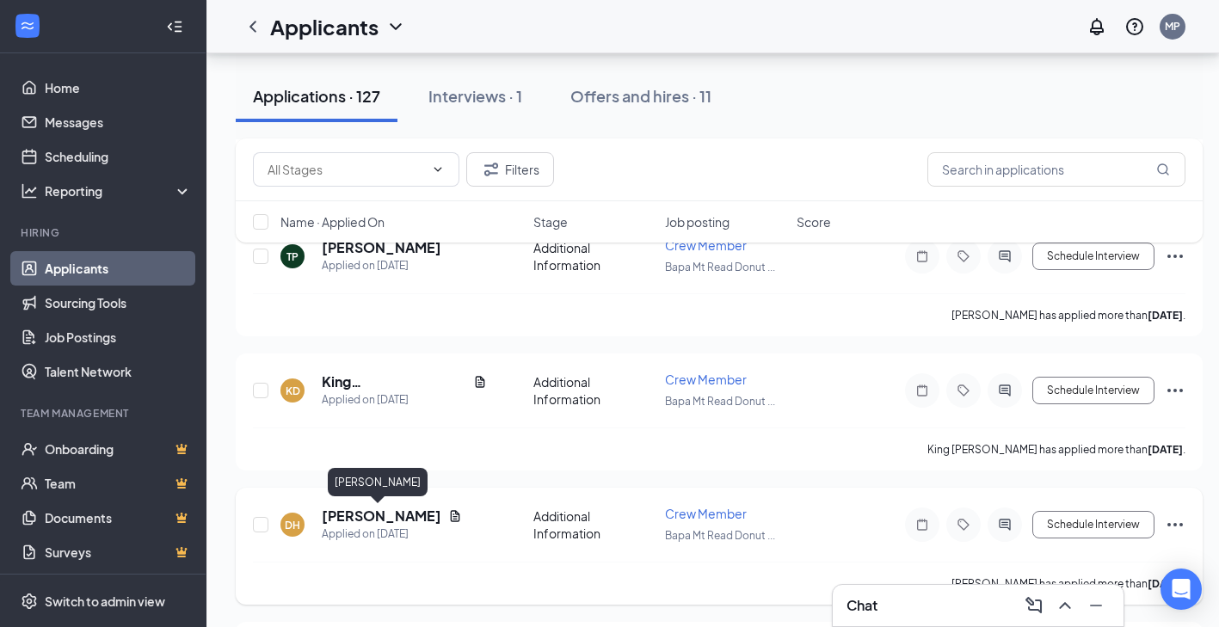
click at [355, 521] on h5 "[PERSON_NAME]" at bounding box center [382, 516] width 120 height 19
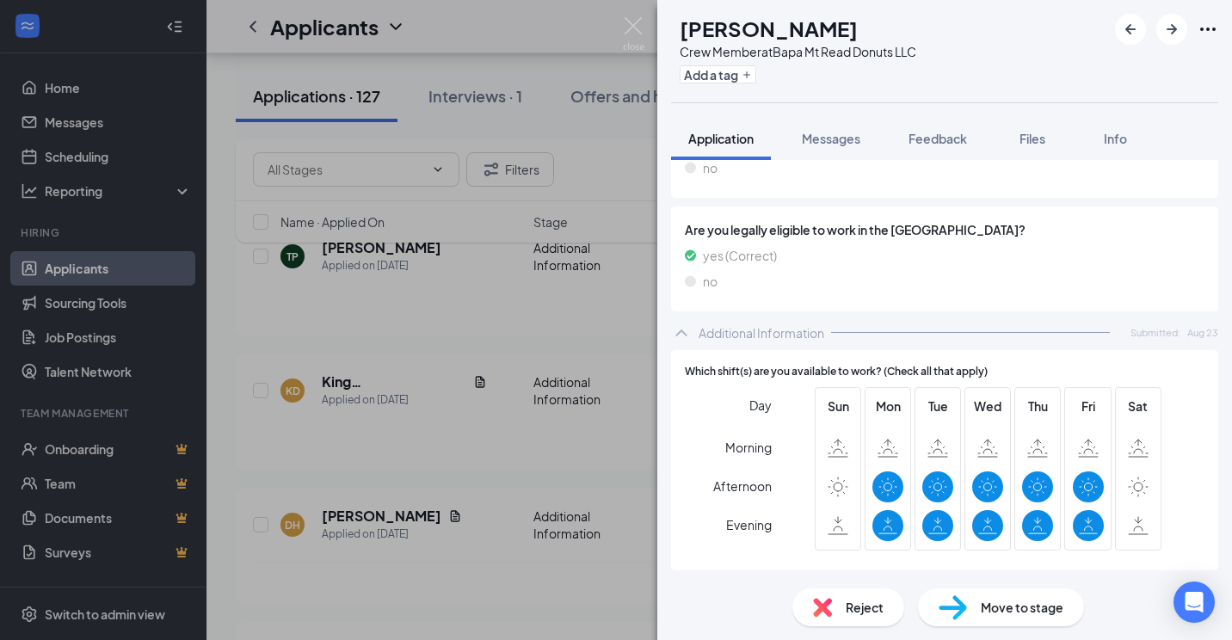
scroll to position [9, 0]
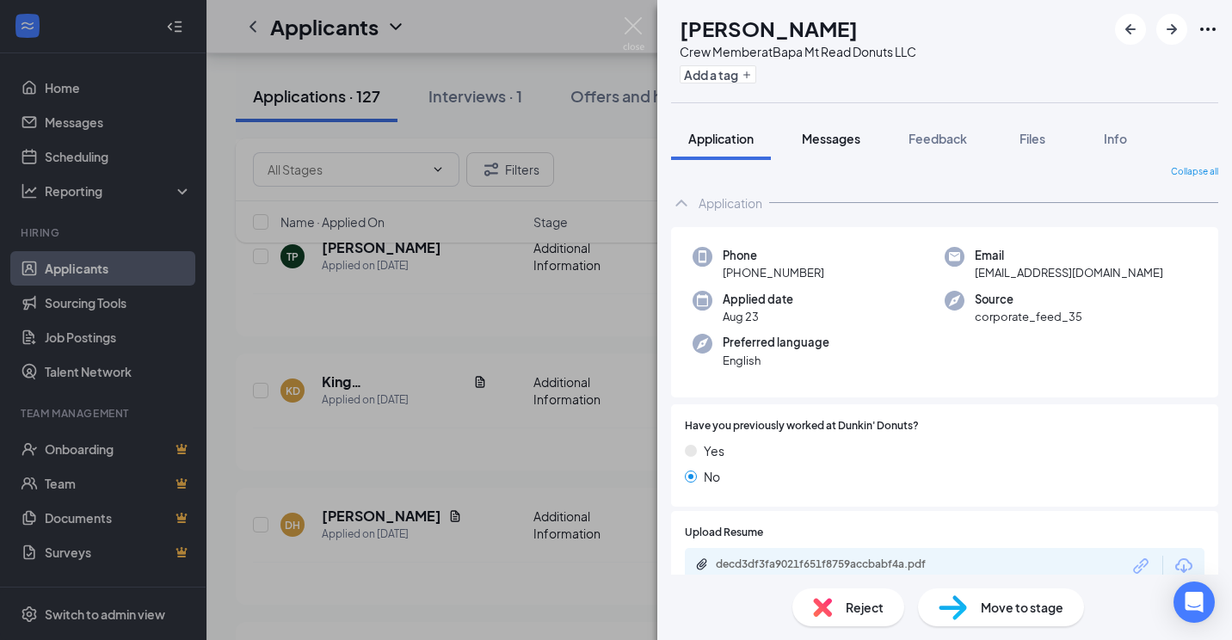
click at [842, 138] on span "Messages" at bounding box center [831, 138] width 58 height 15
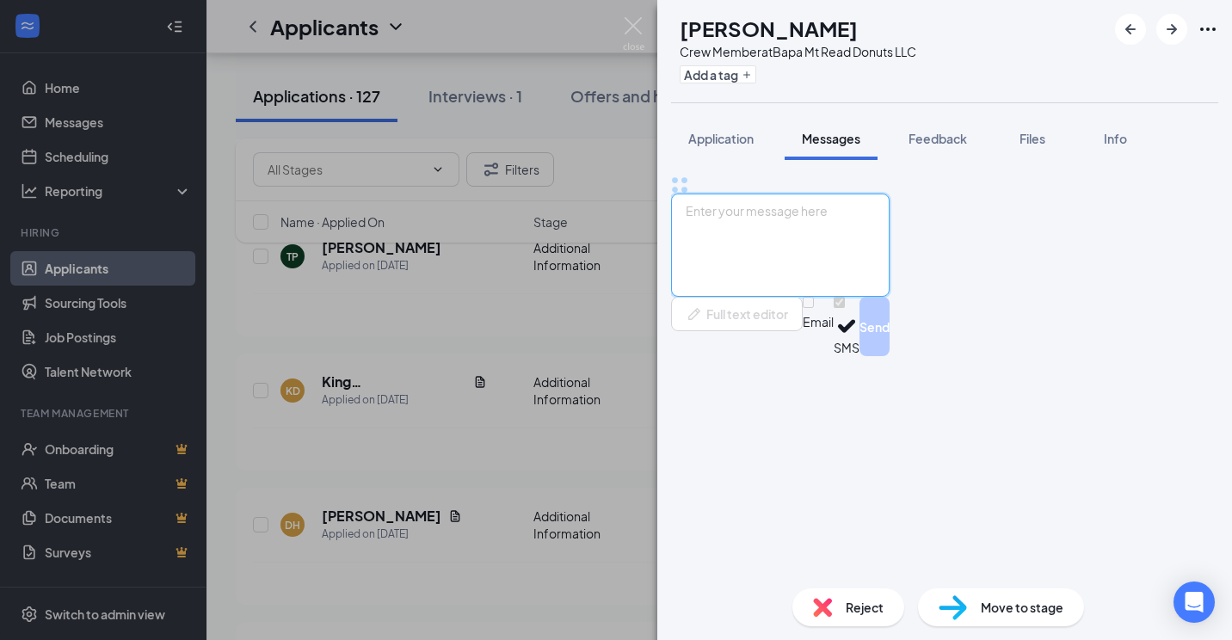
click at [878, 297] on textarea at bounding box center [780, 245] width 218 height 103
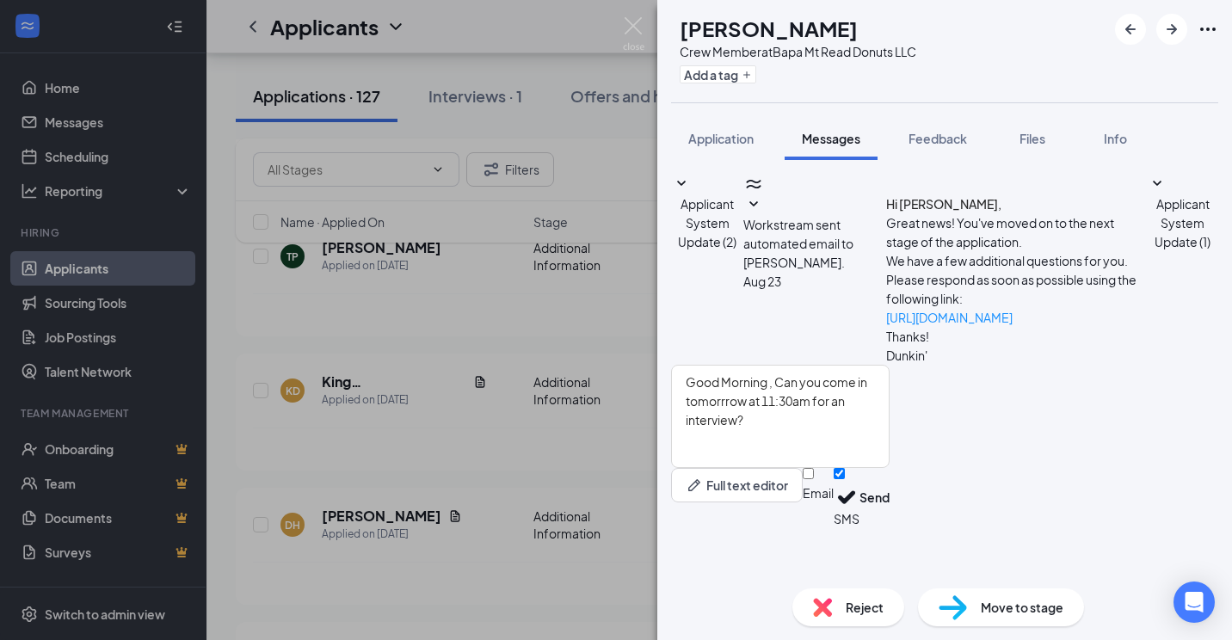
drag, startPoint x: 924, startPoint y: 424, endPoint x: 936, endPoint y: 378, distance: 48.0
click at [926, 365] on div "Applicant System Update (2) Workstream sent automated email to [PERSON_NAME]. […" at bounding box center [944, 269] width 547 height 191
type textarea "Good Morning , Can you come in [DATE] at 11:30am for an interview?"
click at [889, 527] on button "Send" at bounding box center [874, 497] width 30 height 59
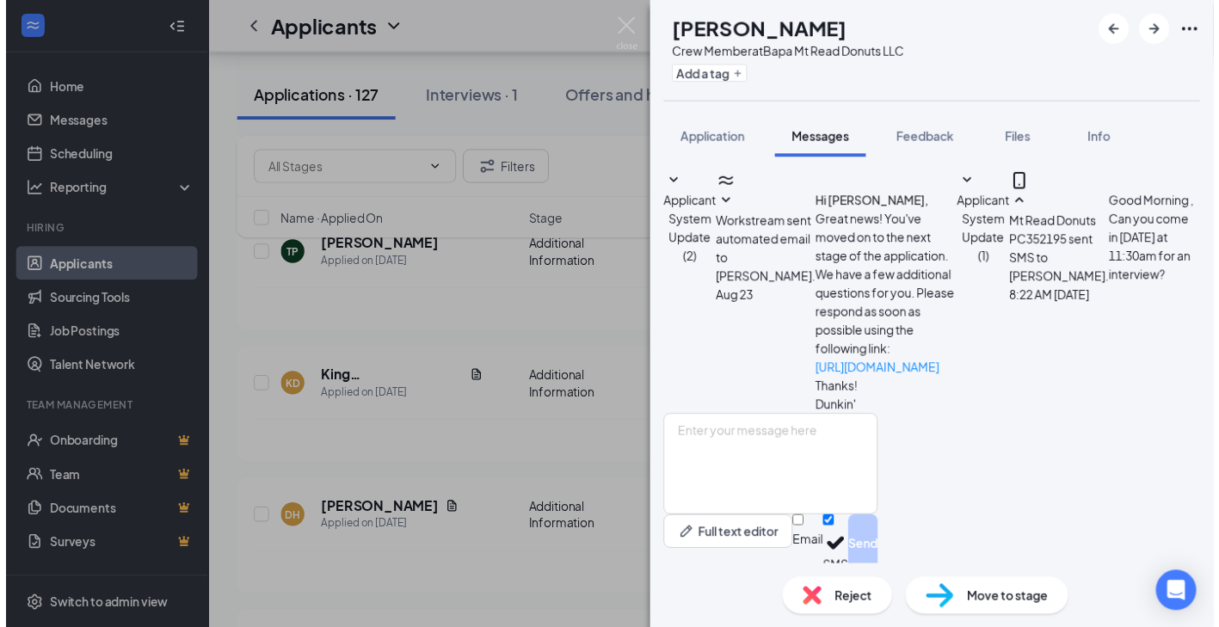
scroll to position [85, 0]
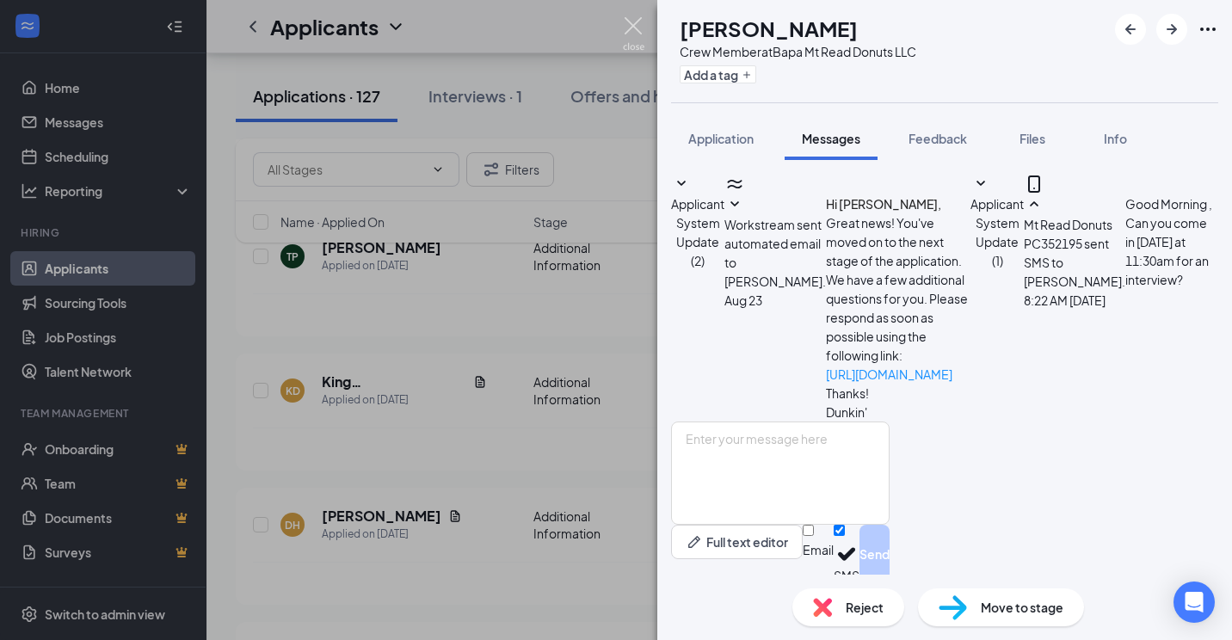
click at [630, 28] on img at bounding box center [634, 34] width 22 height 34
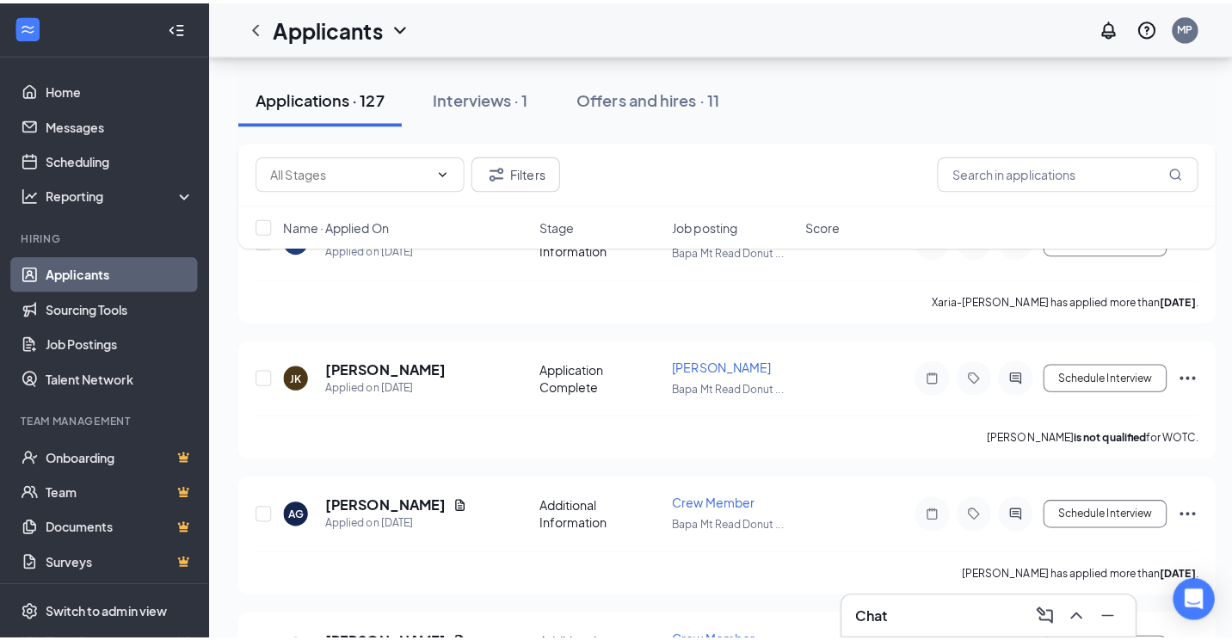
scroll to position [2409, 0]
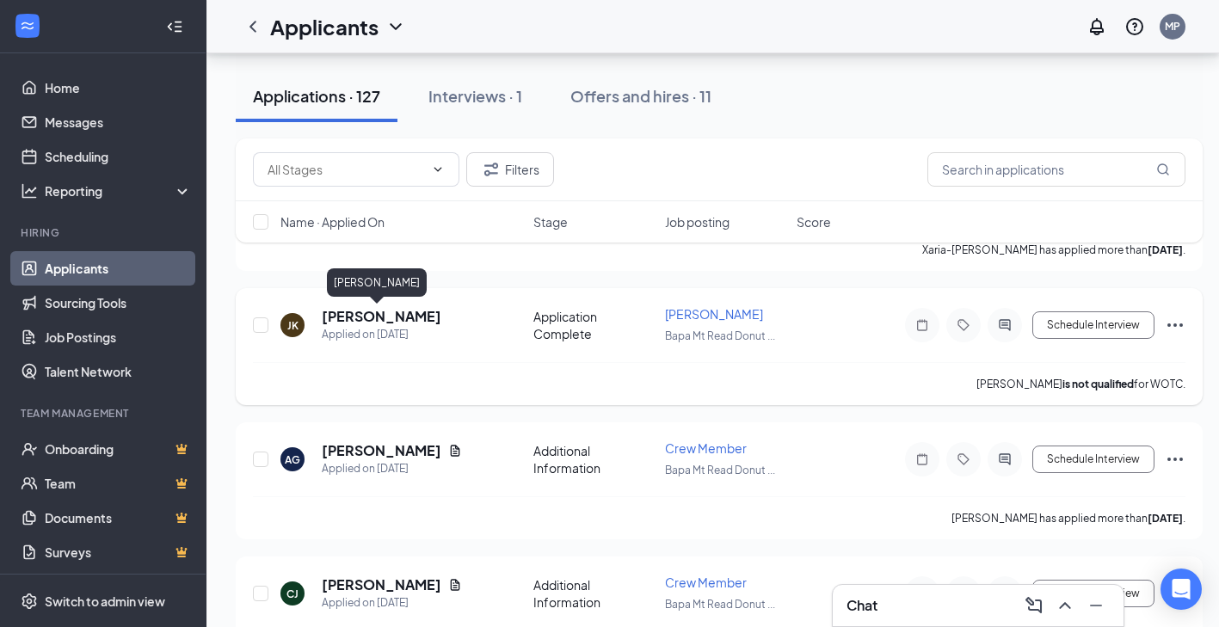
click at [354, 321] on h5 "[PERSON_NAME]" at bounding box center [382, 316] width 120 height 19
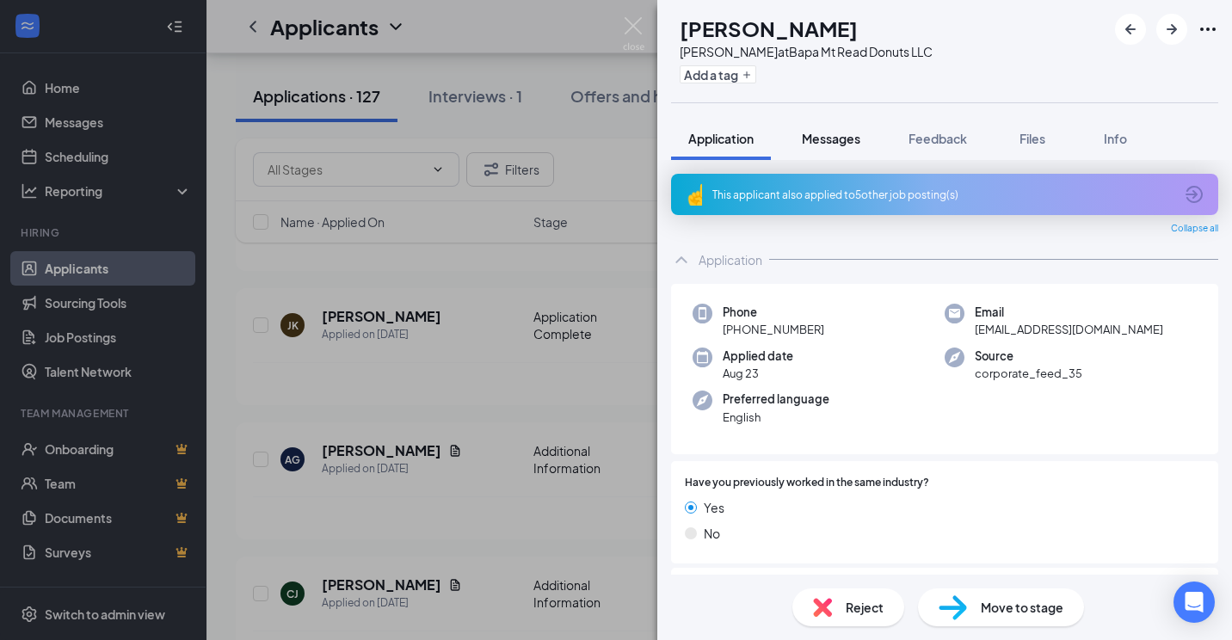
click at [837, 138] on span "Messages" at bounding box center [831, 138] width 58 height 15
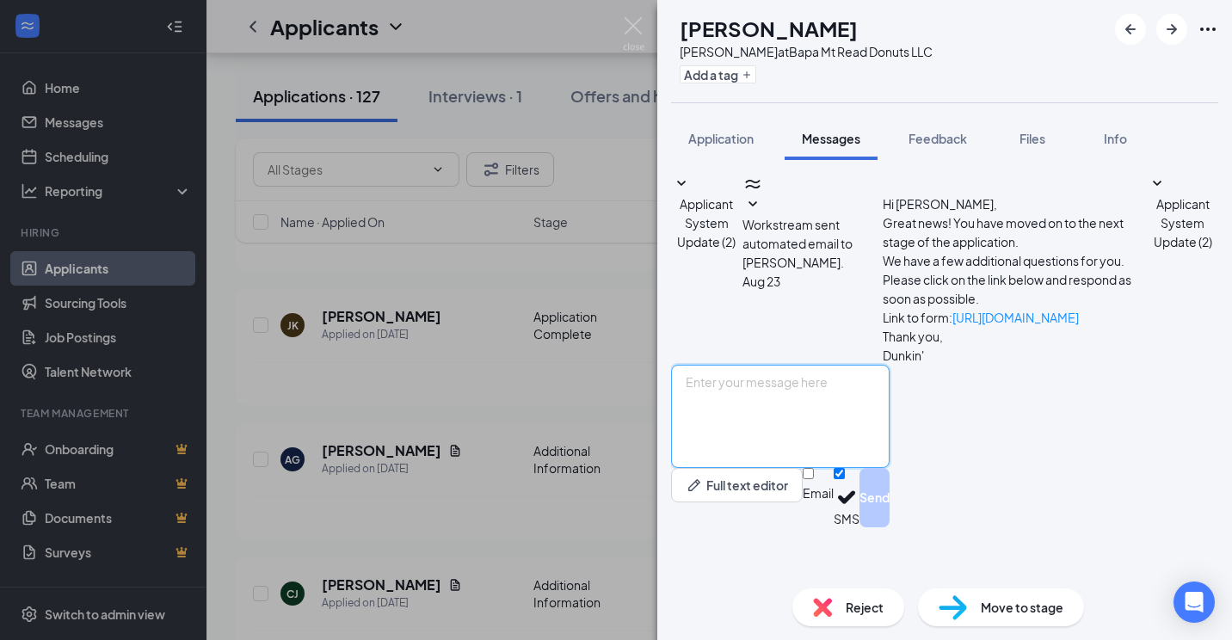
click at [800, 468] on textarea at bounding box center [780, 416] width 218 height 103
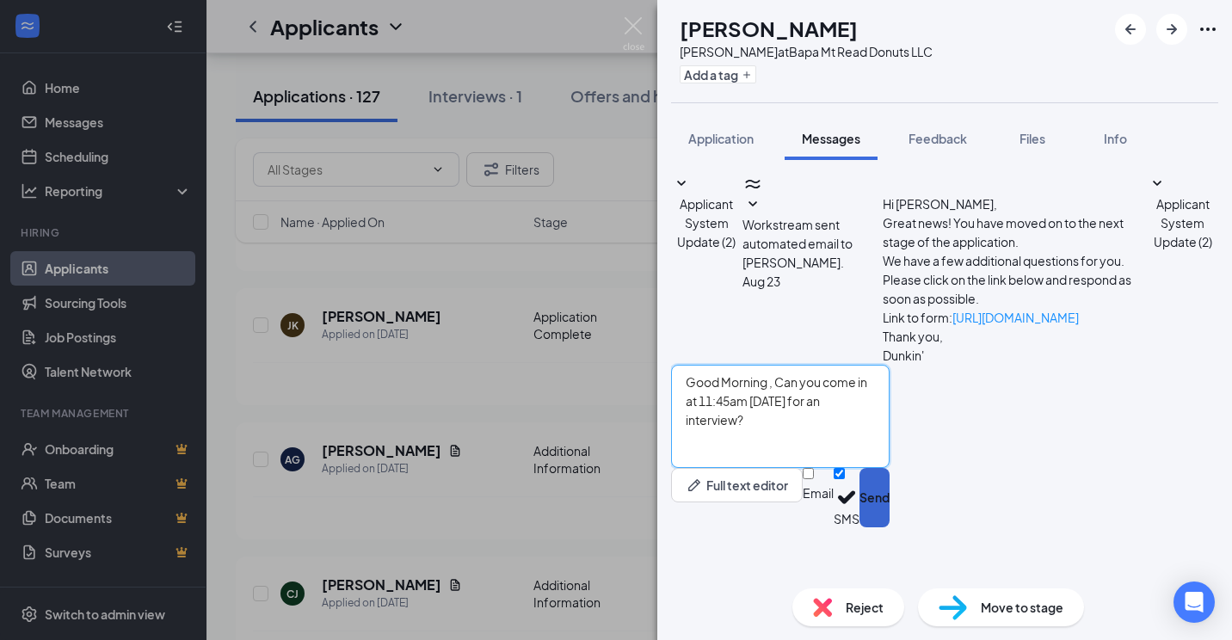
type textarea "Good Morning , Can you come in at 11:45am [DATE] for an interview?"
click at [889, 527] on button "Send" at bounding box center [874, 497] width 30 height 59
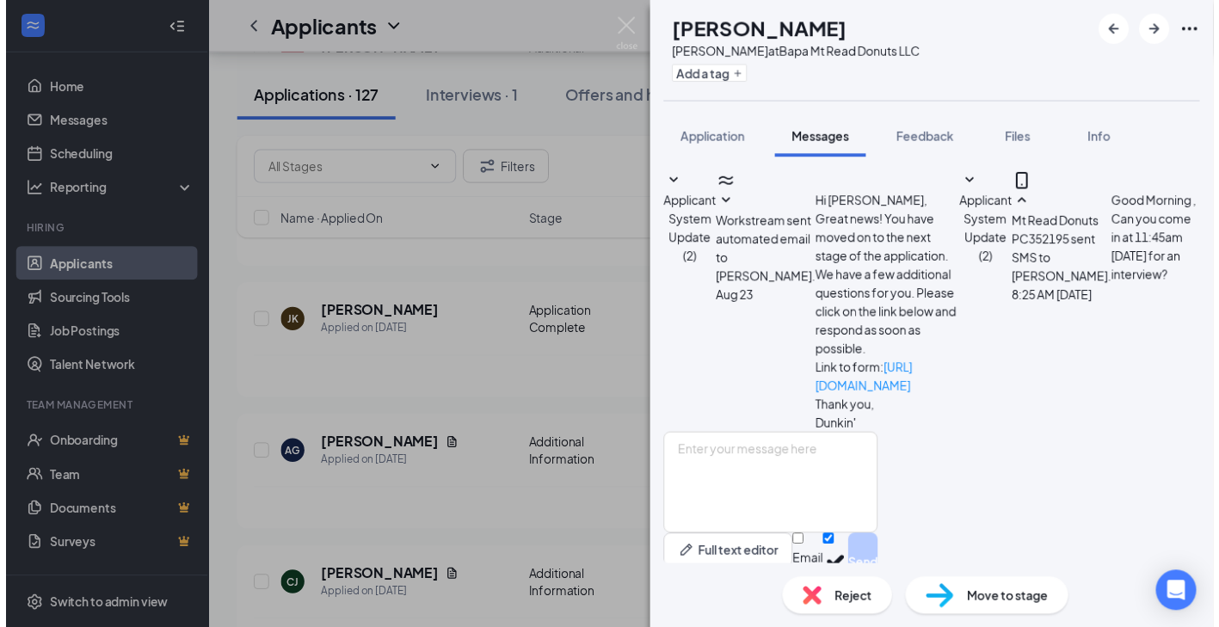
scroll to position [85, 0]
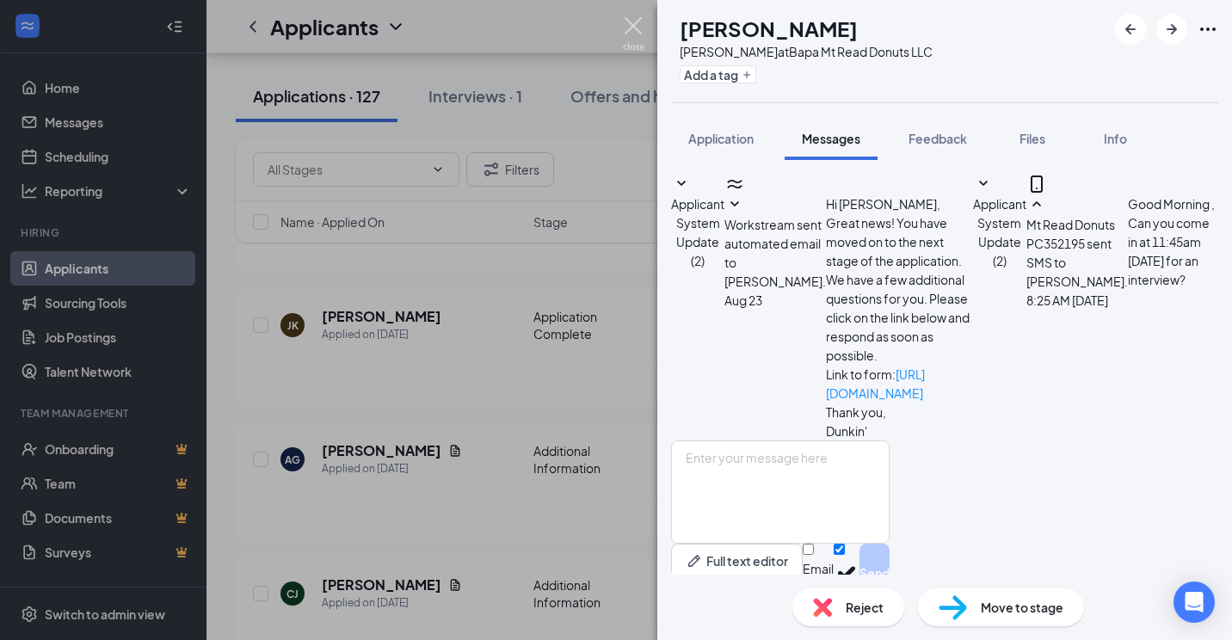
click at [635, 23] on img at bounding box center [634, 34] width 22 height 34
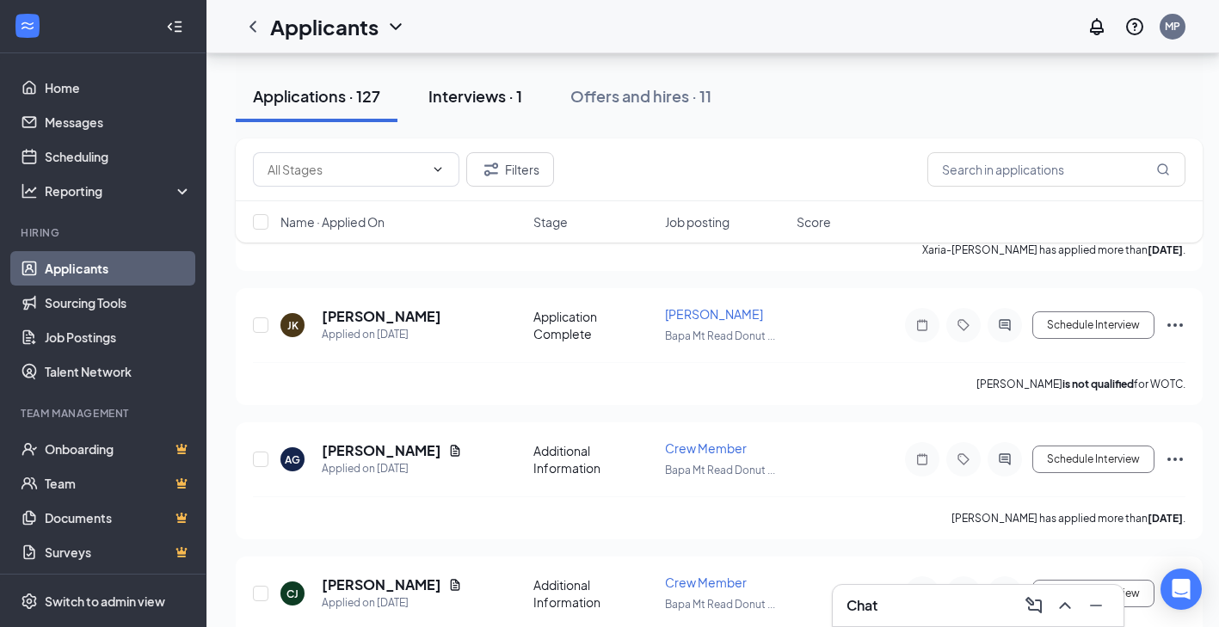
click at [466, 104] on div "Interviews · 1" at bounding box center [475, 96] width 94 height 22
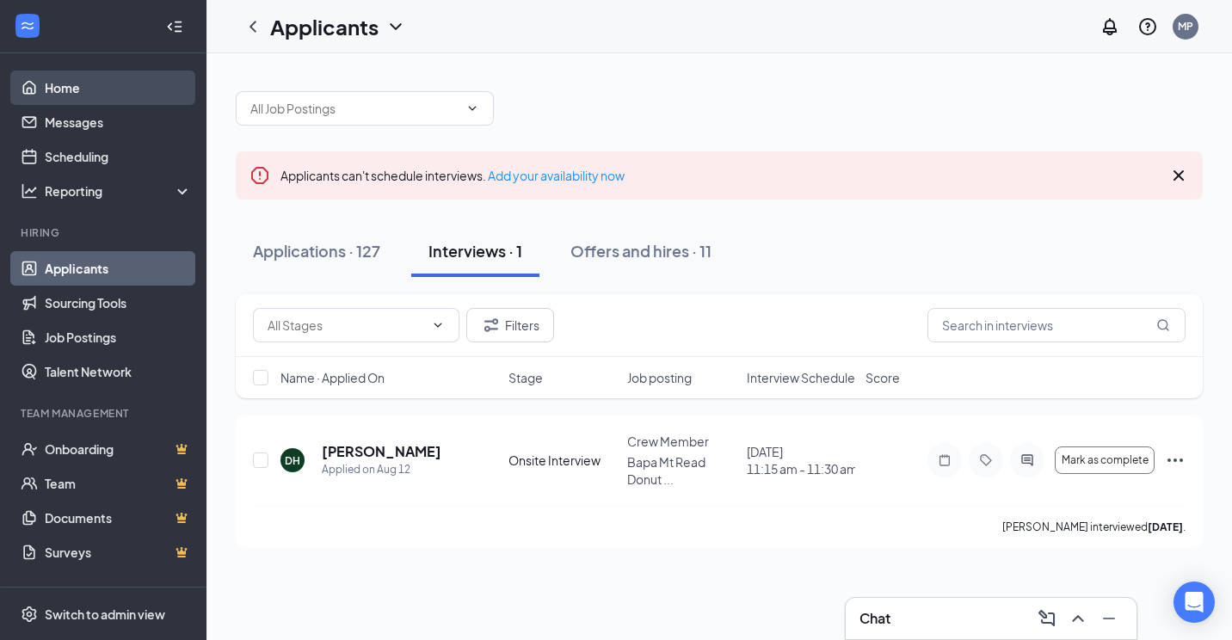
click at [89, 95] on link "Home" at bounding box center [118, 88] width 147 height 34
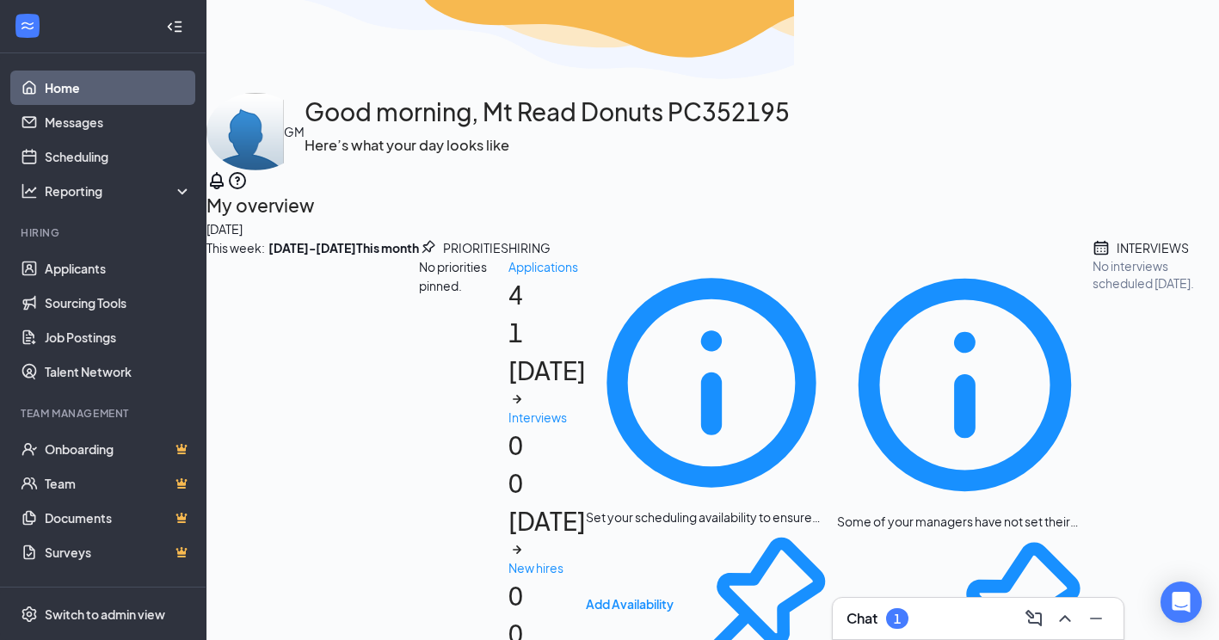
click at [971, 625] on div "Chat 1" at bounding box center [977, 619] width 263 height 28
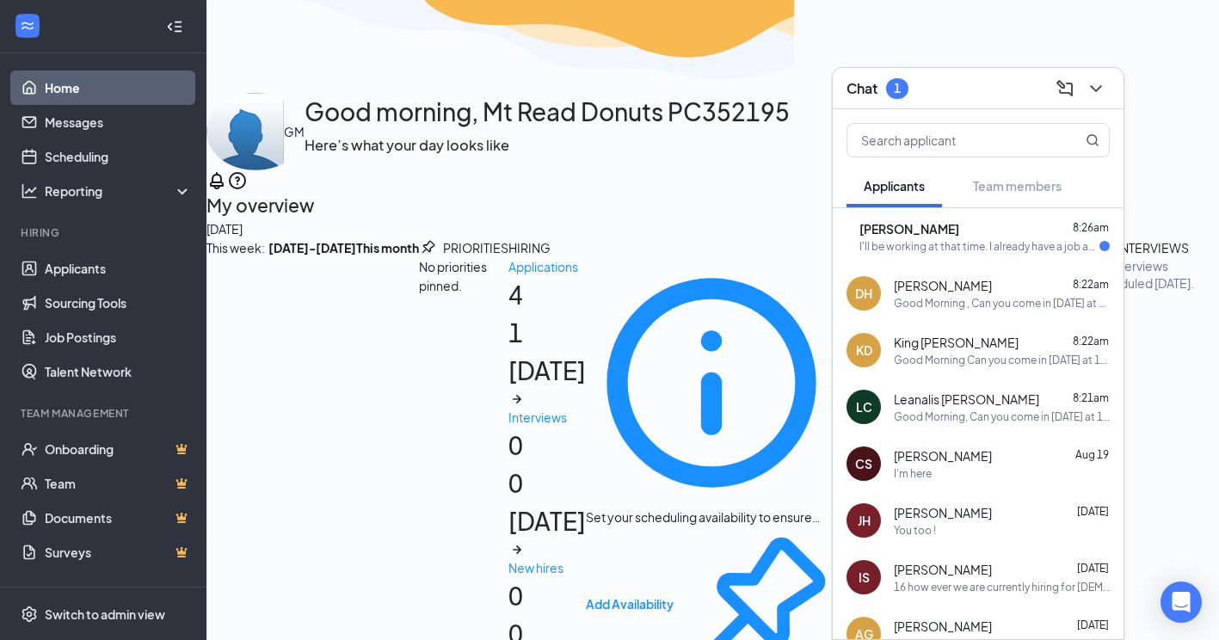
click at [928, 236] on span "[PERSON_NAME]" at bounding box center [909, 228] width 100 height 17
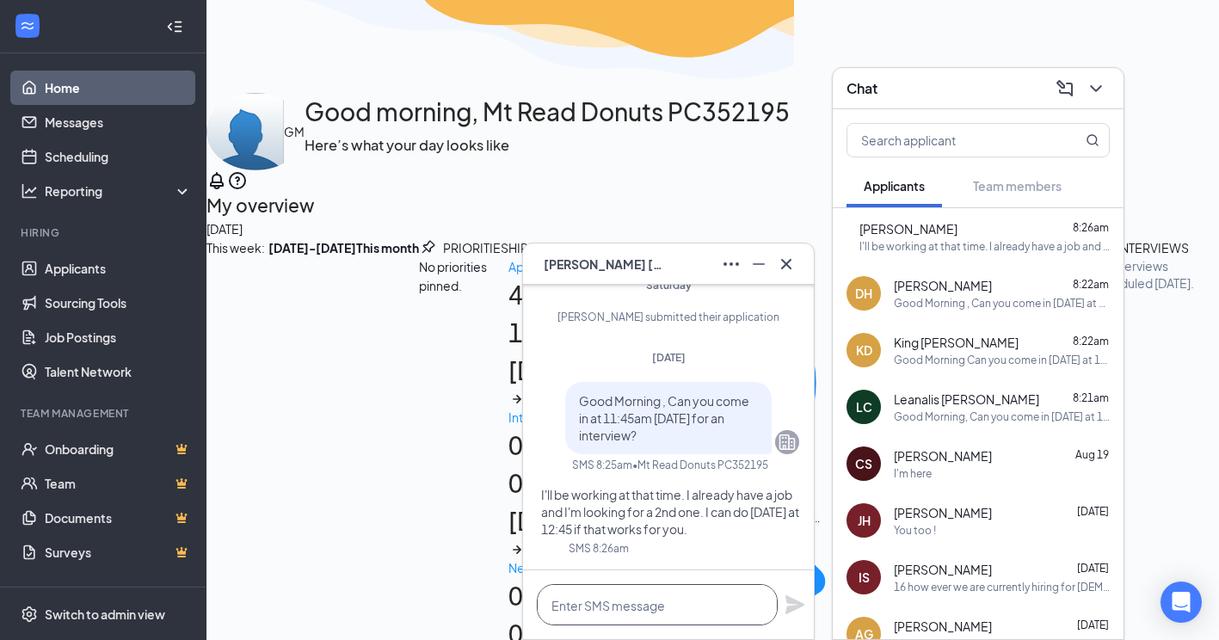
click at [686, 605] on textarea at bounding box center [657, 604] width 241 height 41
type textarea "s"
type textarea "So what is your current availability?"
click at [797, 607] on icon "Plane" at bounding box center [794, 604] width 19 height 19
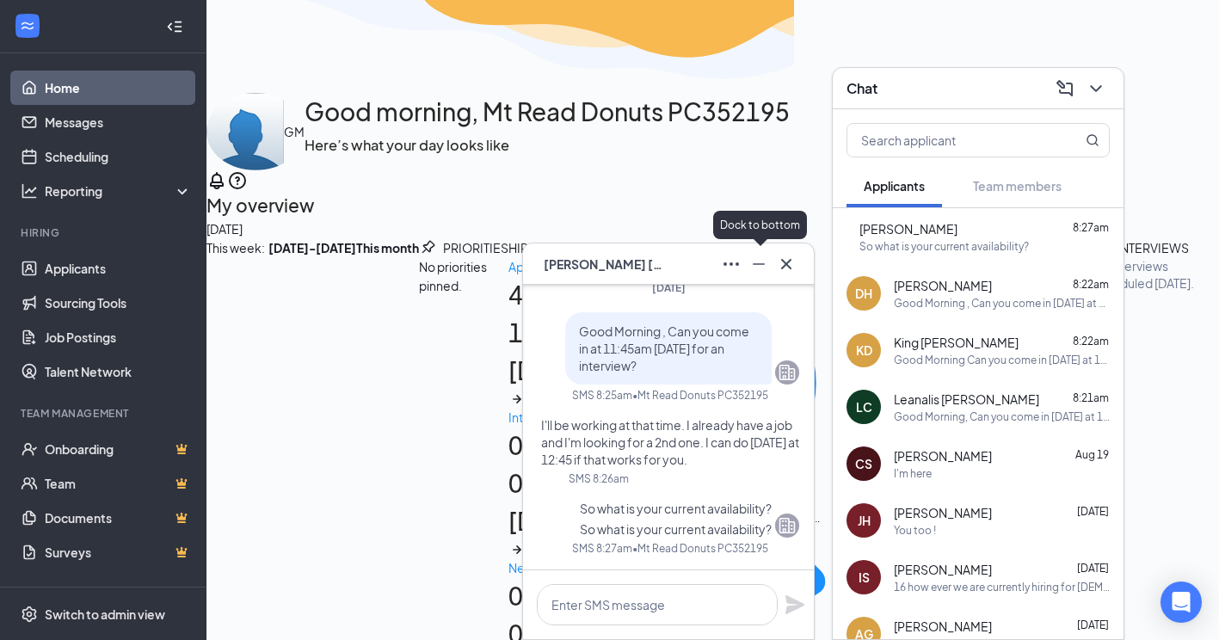
click at [757, 255] on icon "Minimize" at bounding box center [758, 264] width 21 height 21
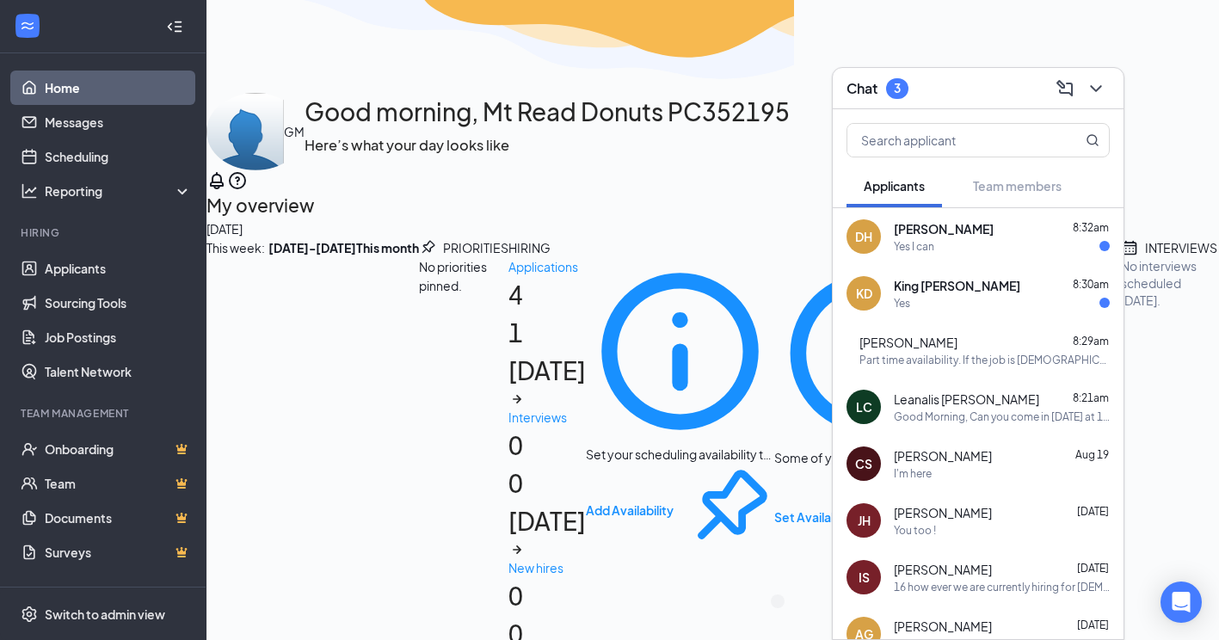
click at [967, 249] on div "Yes I can" at bounding box center [1002, 246] width 216 height 15
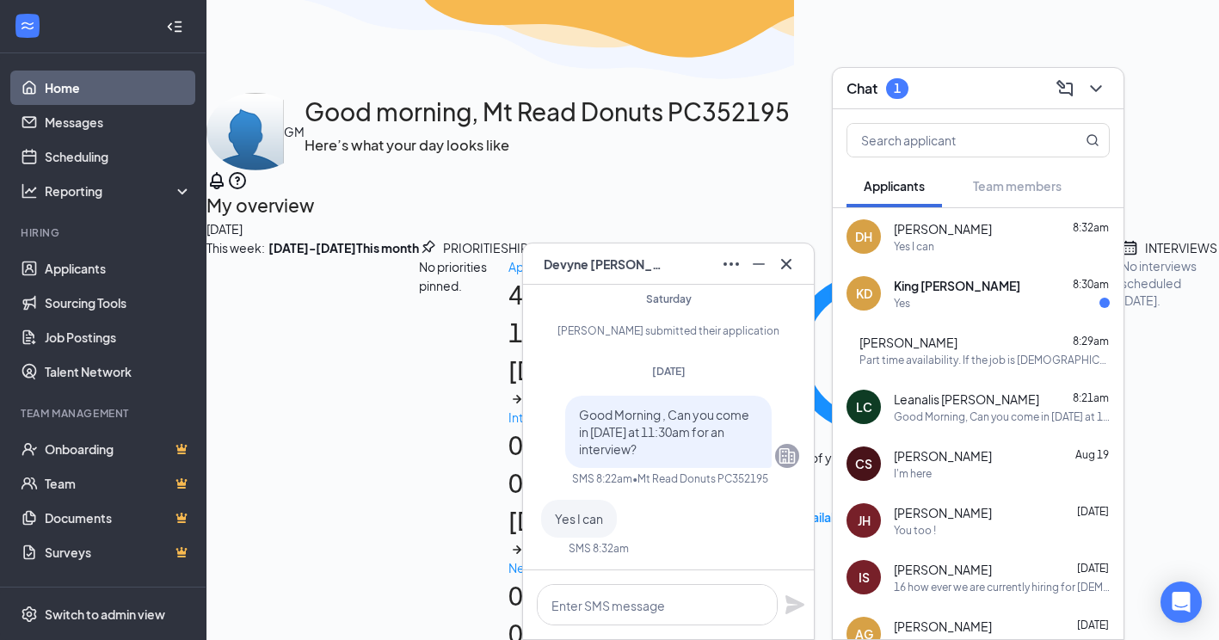
click at [966, 298] on div "Yes" at bounding box center [1002, 303] width 216 height 15
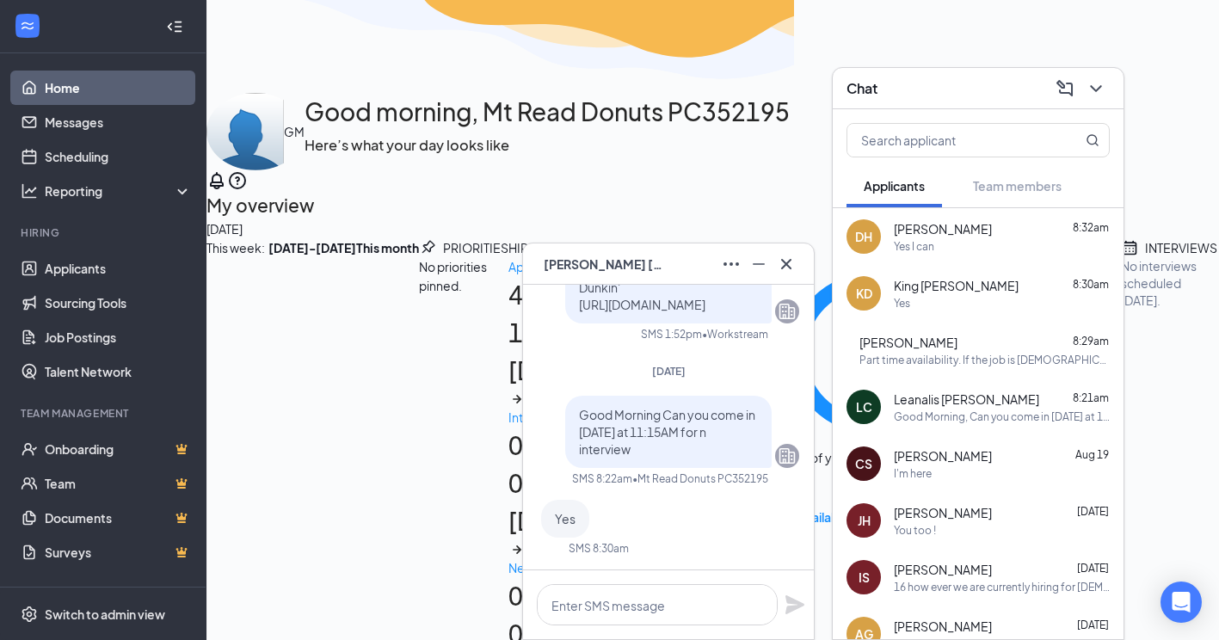
click at [957, 302] on div "Yes" at bounding box center [1002, 303] width 216 height 15
click at [1095, 86] on icon "ChevronDown" at bounding box center [1096, 88] width 21 height 21
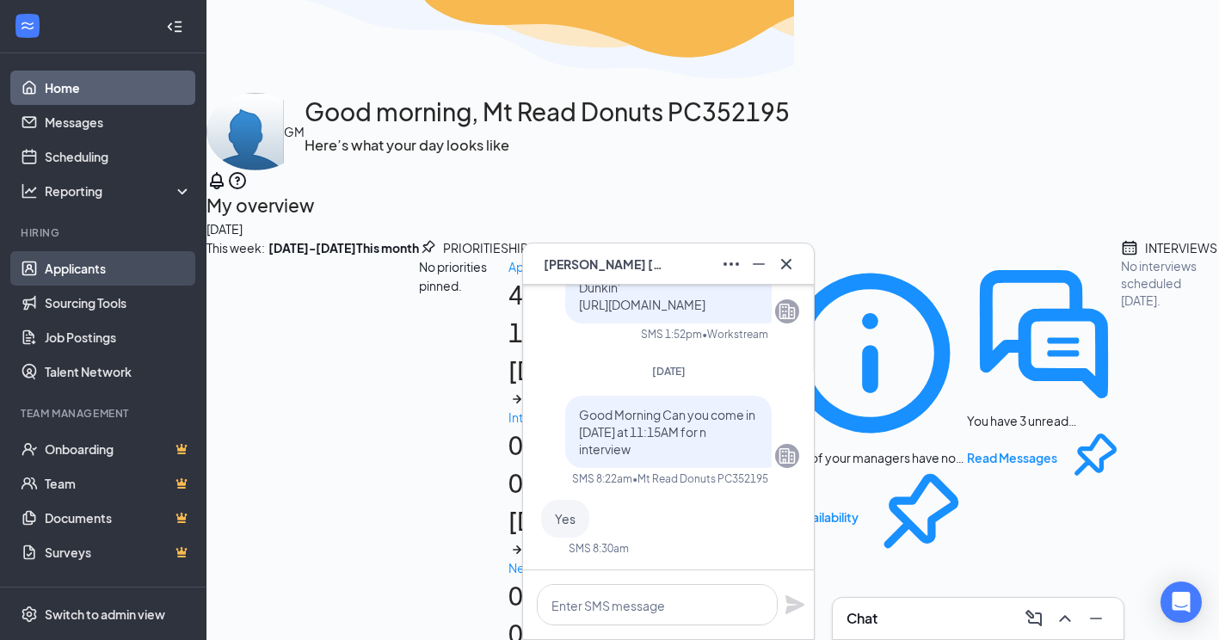
click at [73, 266] on link "Applicants" at bounding box center [118, 268] width 147 height 34
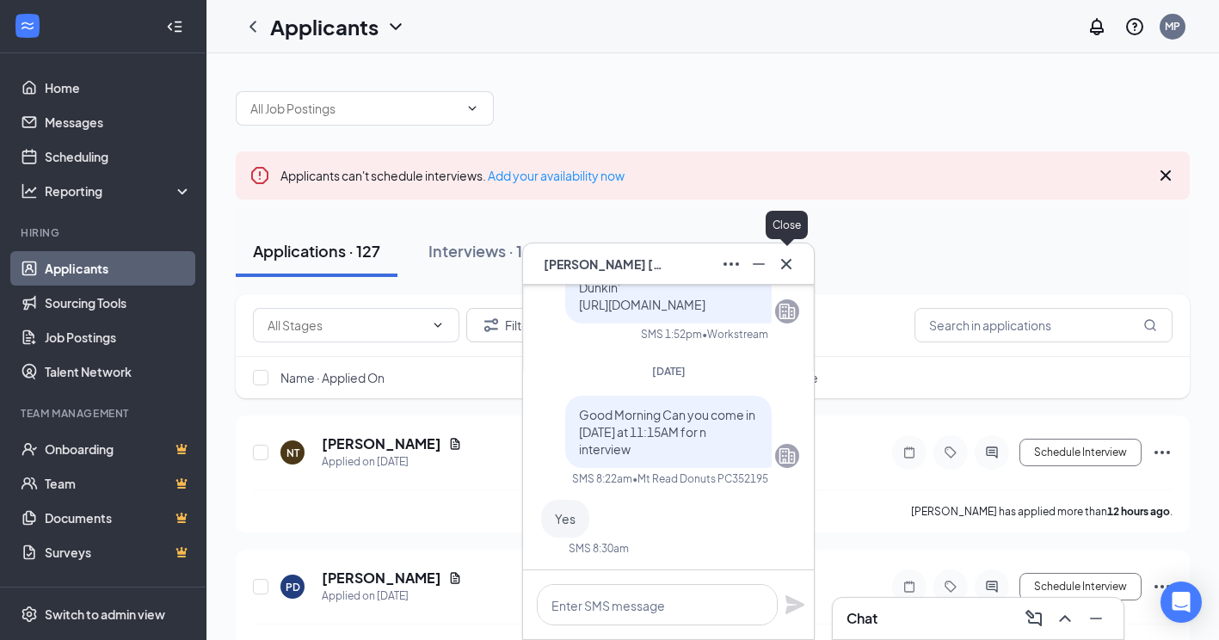
click at [791, 264] on icon "Cross" at bounding box center [786, 264] width 21 height 21
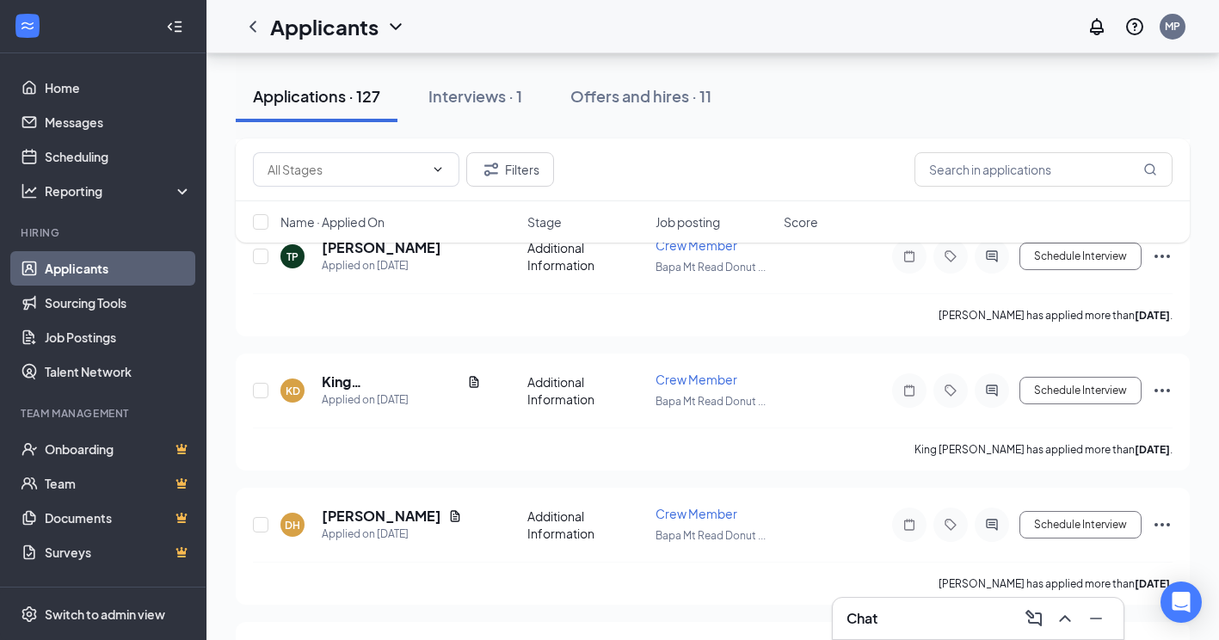
scroll to position [1892, 0]
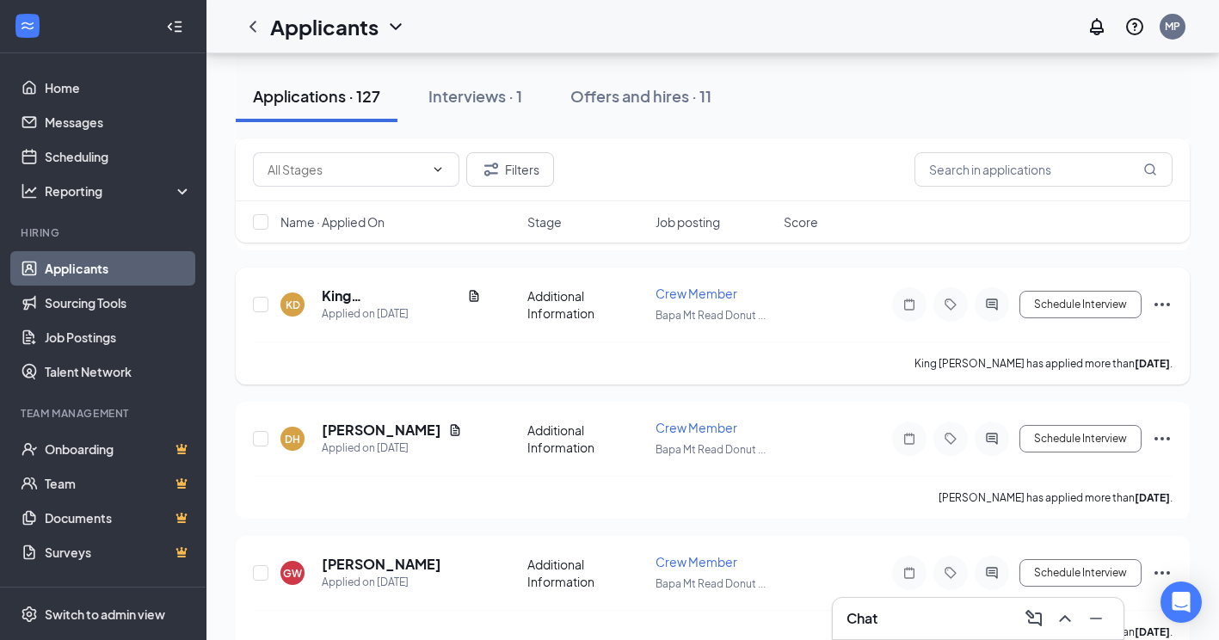
click at [1166, 305] on icon "Ellipses" at bounding box center [1162, 304] width 21 height 21
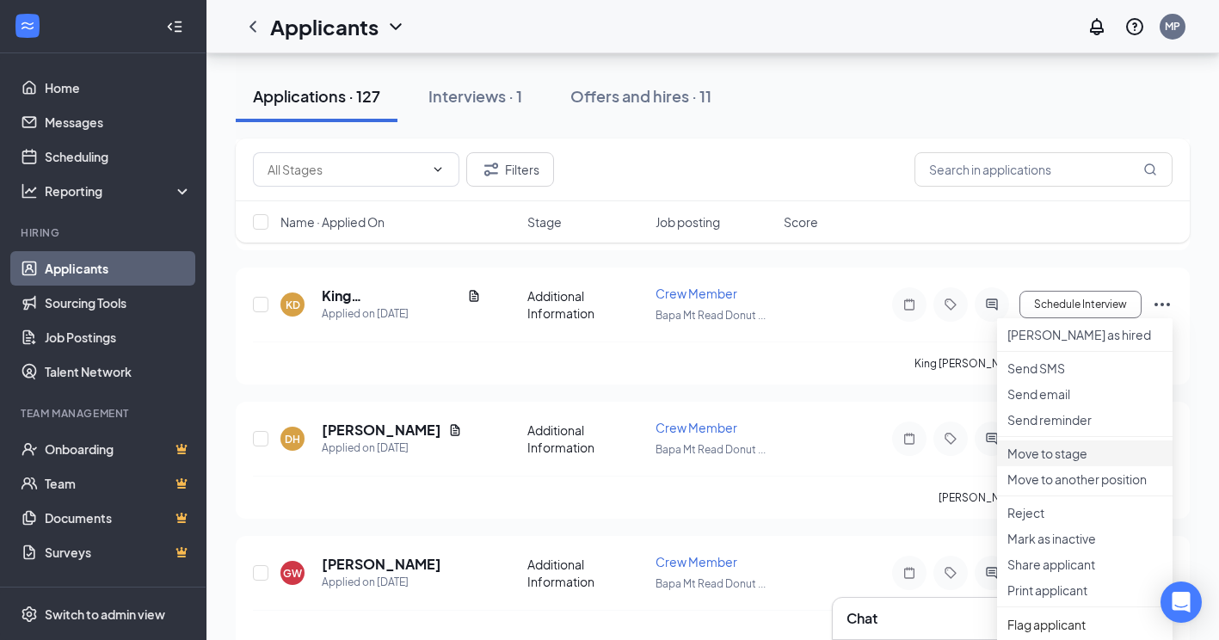
click at [1089, 462] on p "Move to stage" at bounding box center [1084, 453] width 155 height 17
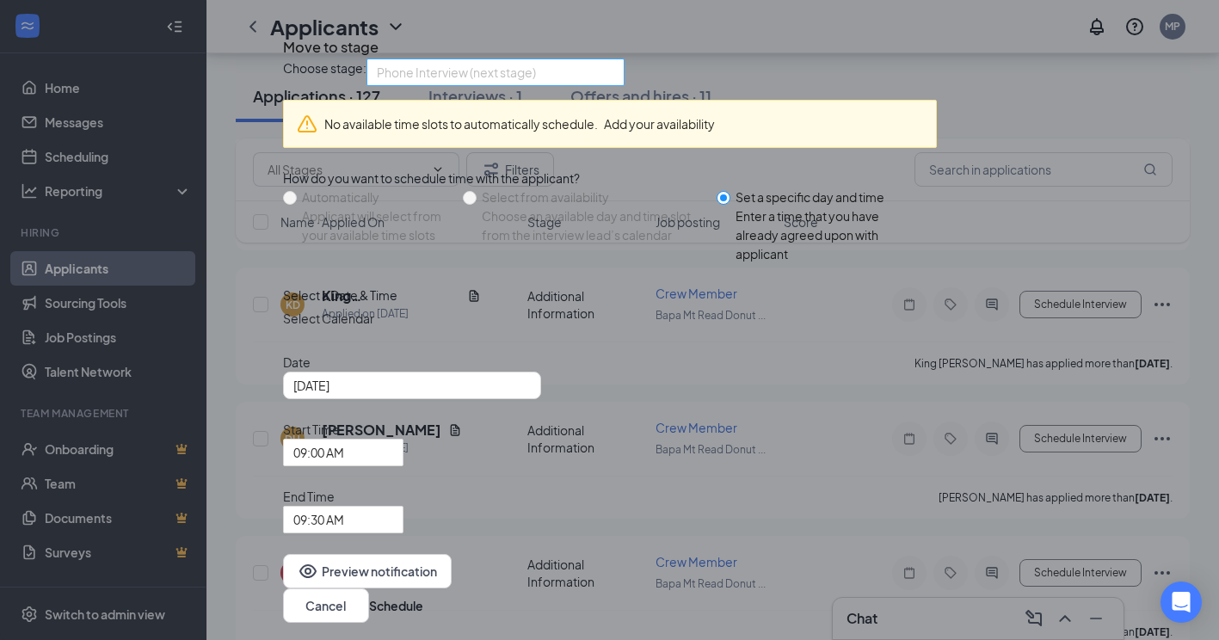
click at [504, 85] on span "Phone Interview (next stage)" at bounding box center [456, 72] width 159 height 26
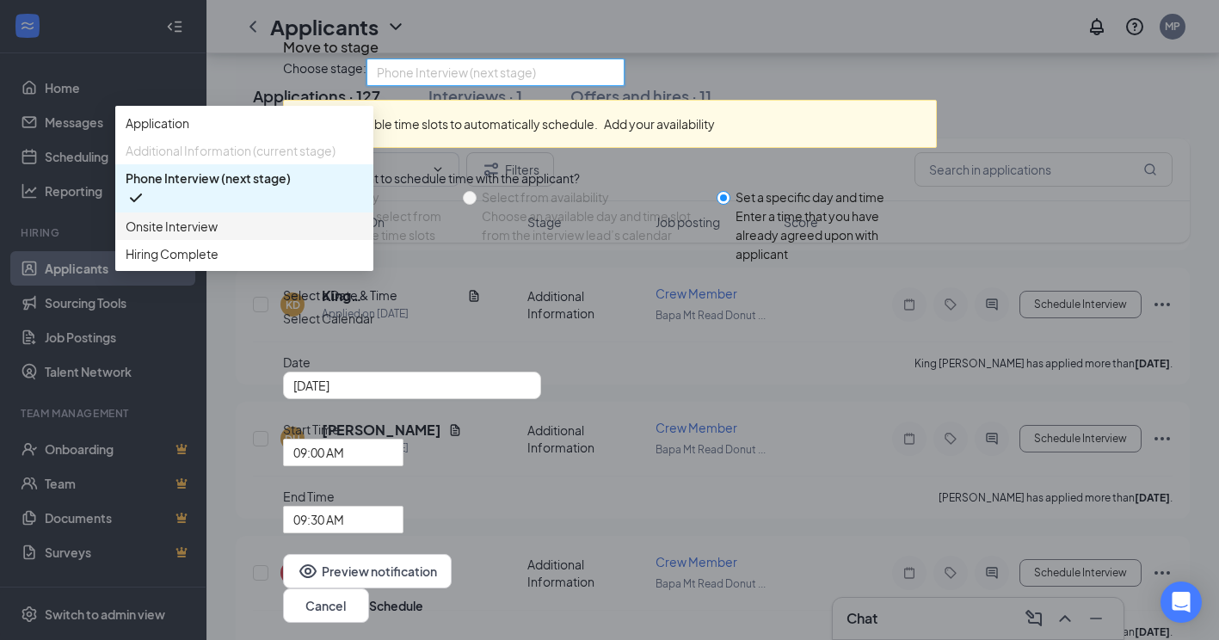
click at [373, 240] on div "Onsite Interview" at bounding box center [244, 226] width 258 height 28
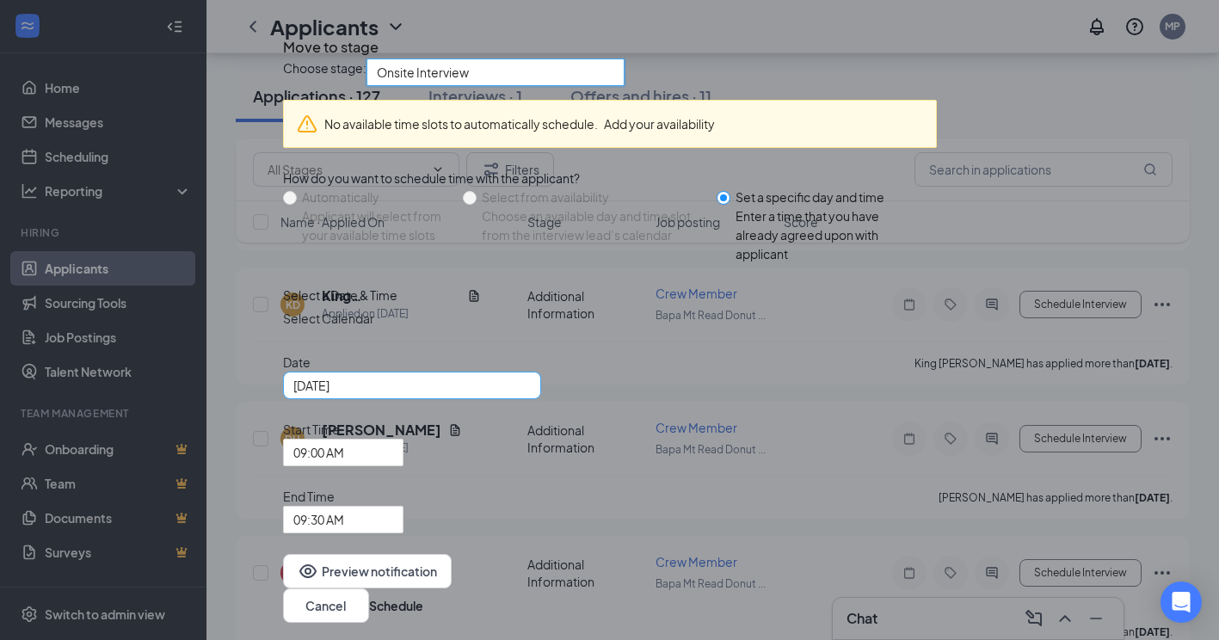
click at [531, 395] on div "[DATE]" at bounding box center [411, 385] width 237 height 19
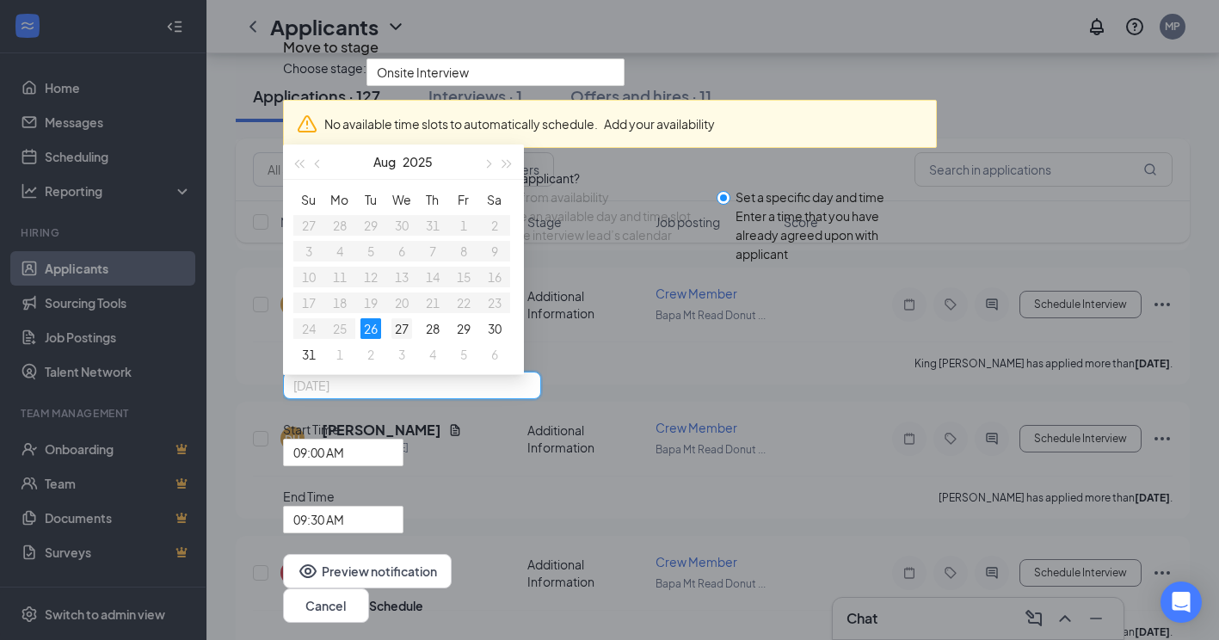
type input "[DATE]"
click at [412, 339] on div "27" at bounding box center [401, 328] width 21 height 21
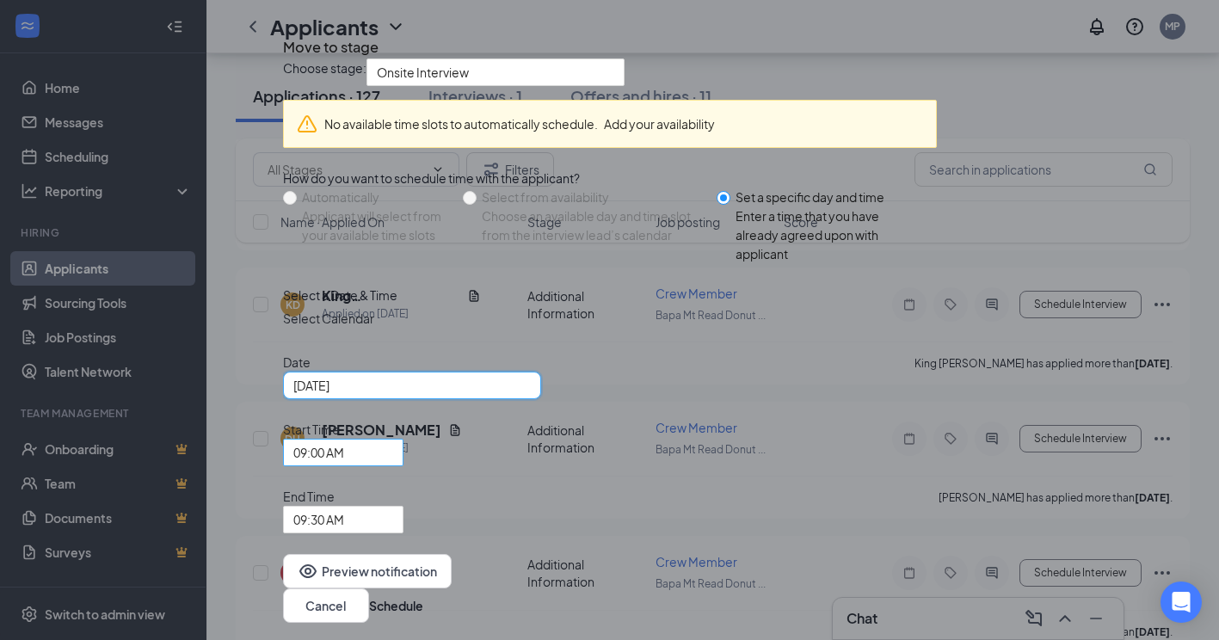
click at [344, 465] on span "09:00 AM" at bounding box center [318, 453] width 51 height 26
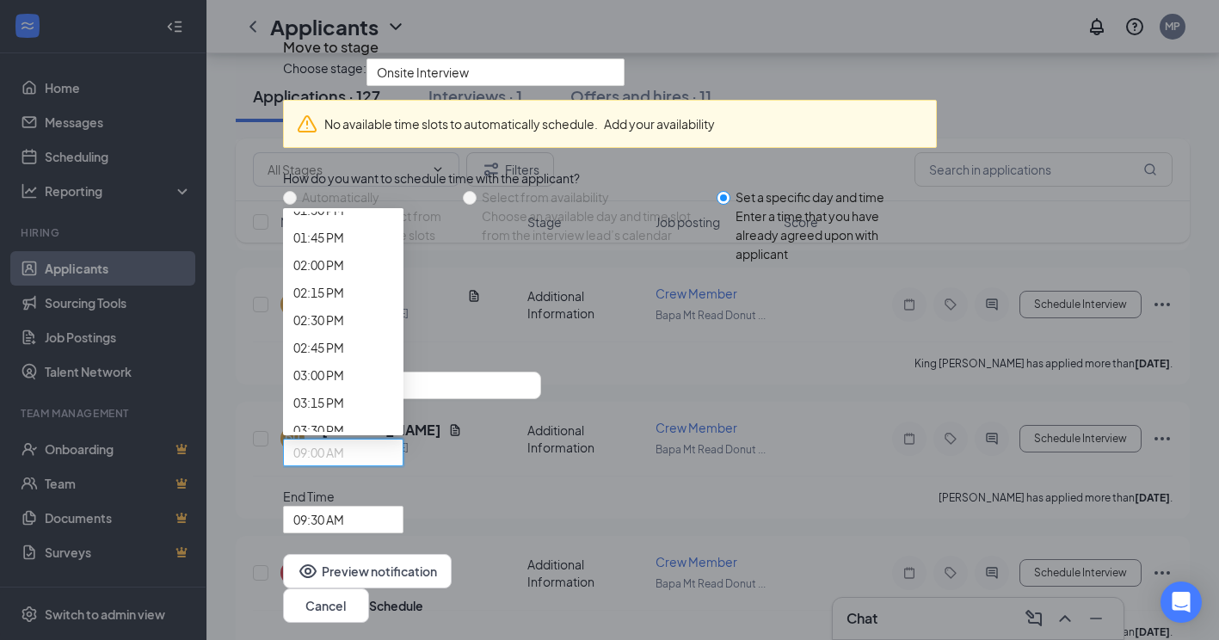
scroll to position [1676, 0]
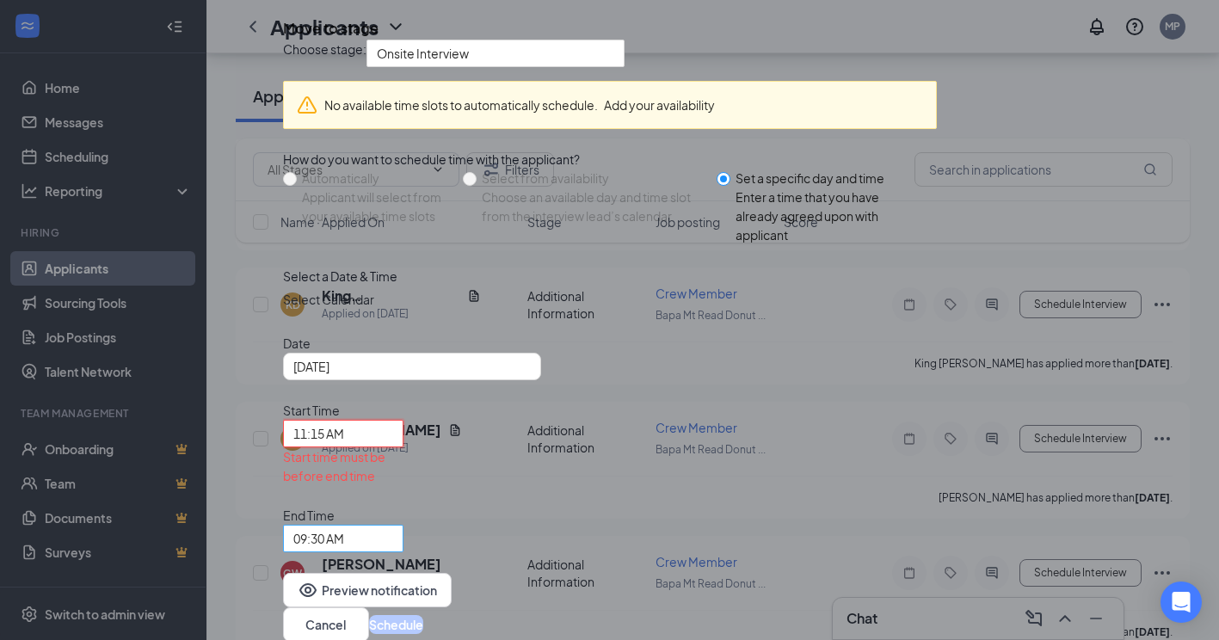
click at [344, 526] on span "09:30 AM" at bounding box center [318, 539] width 51 height 26
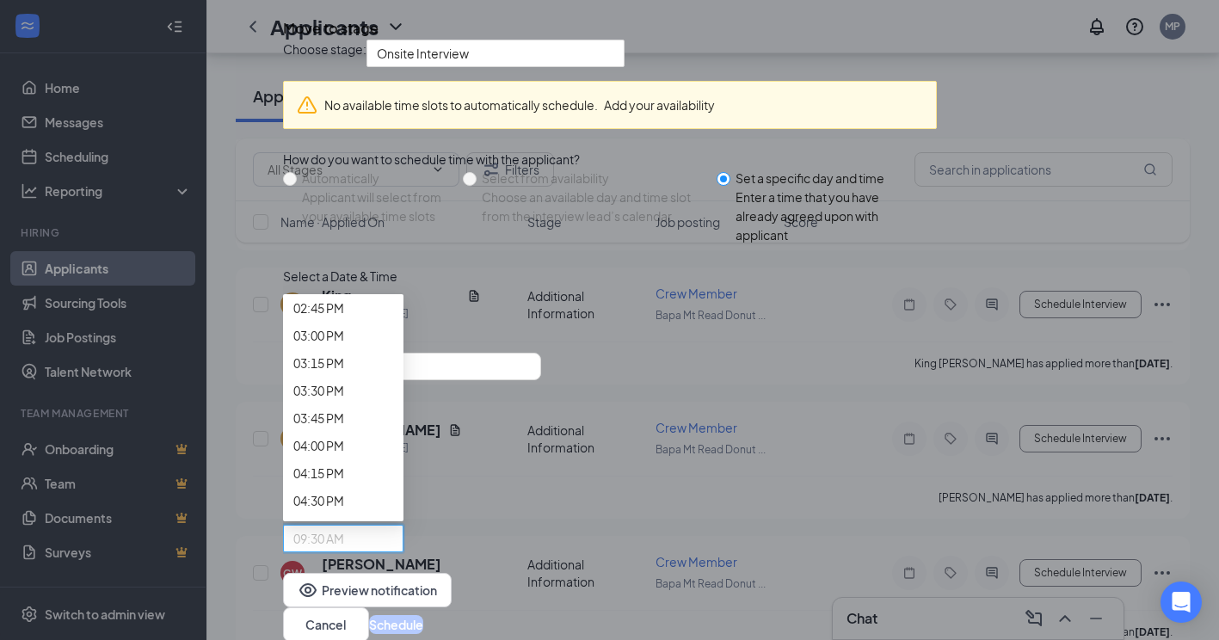
scroll to position [1755, 0]
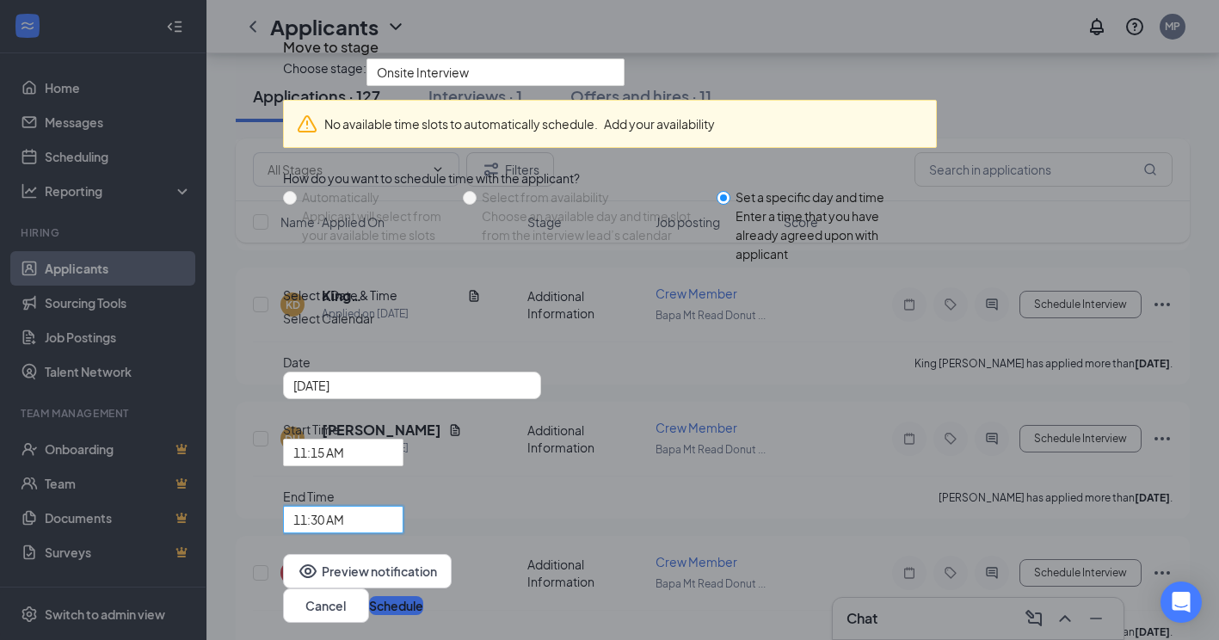
click at [423, 596] on button "Schedule" at bounding box center [396, 605] width 54 height 19
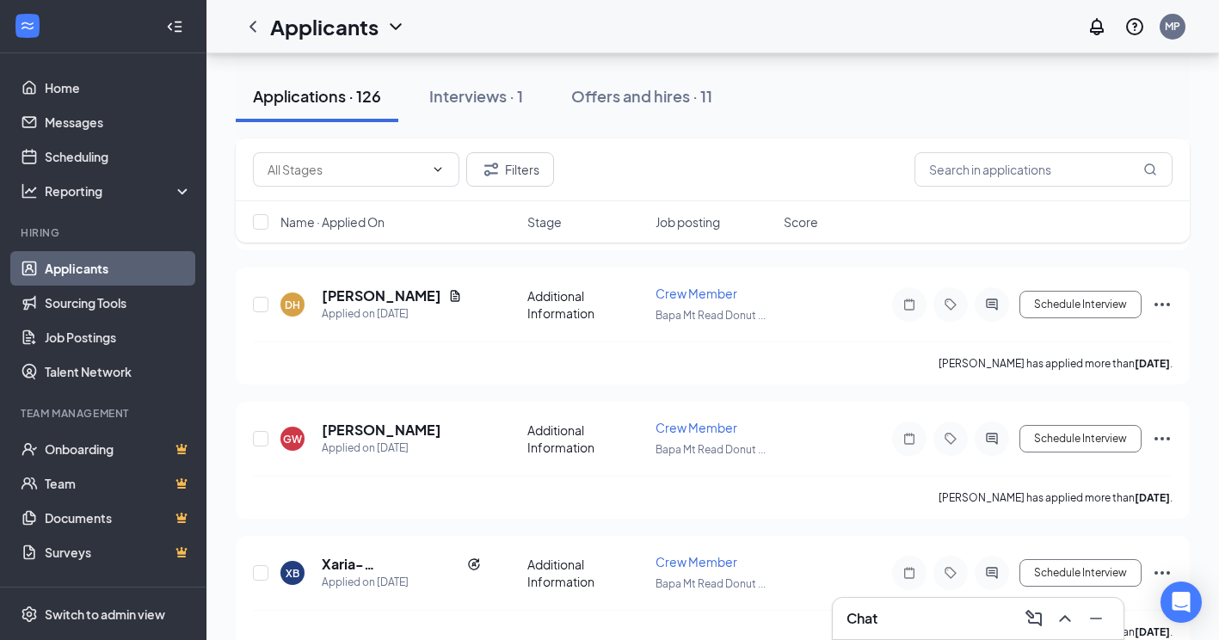
click at [969, 620] on div "Chat" at bounding box center [977, 619] width 263 height 28
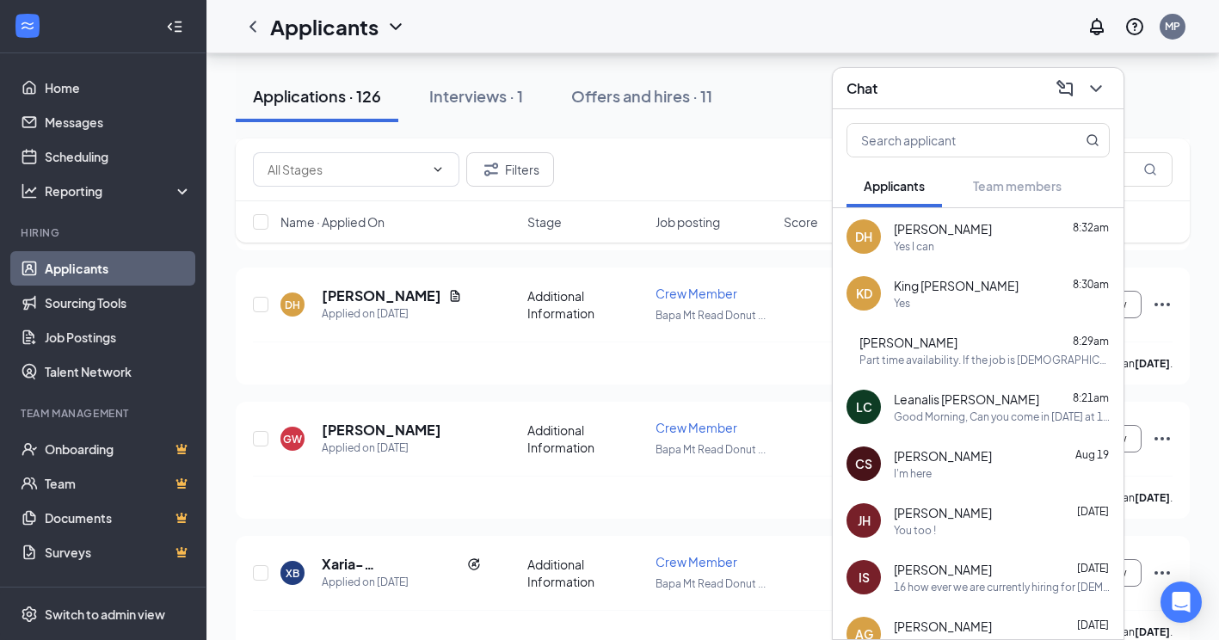
click at [1008, 247] on div "Yes I can" at bounding box center [1002, 246] width 216 height 15
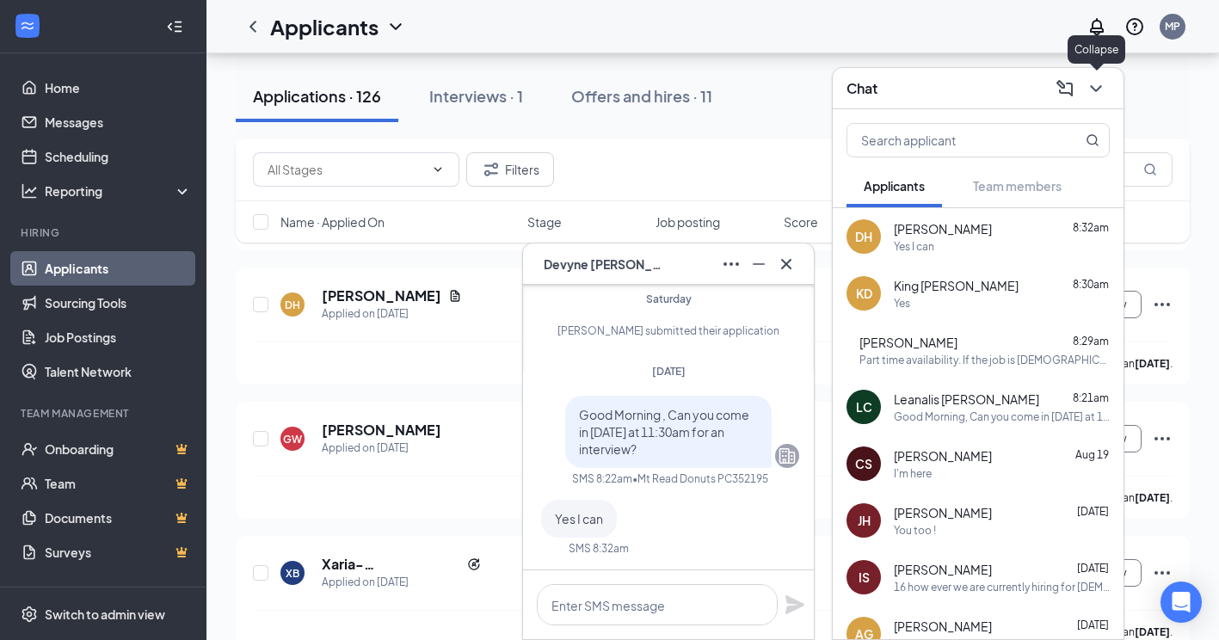
click at [1093, 89] on icon "ChevronDown" at bounding box center [1095, 88] width 11 height 7
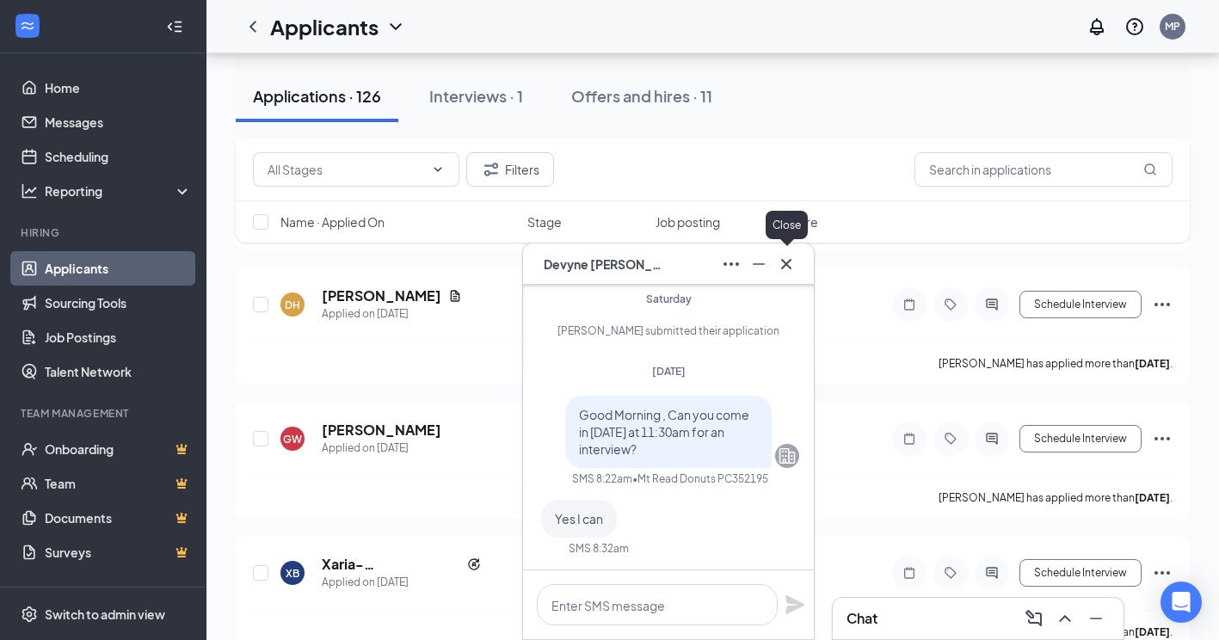
click at [793, 264] on icon "Cross" at bounding box center [786, 264] width 21 height 21
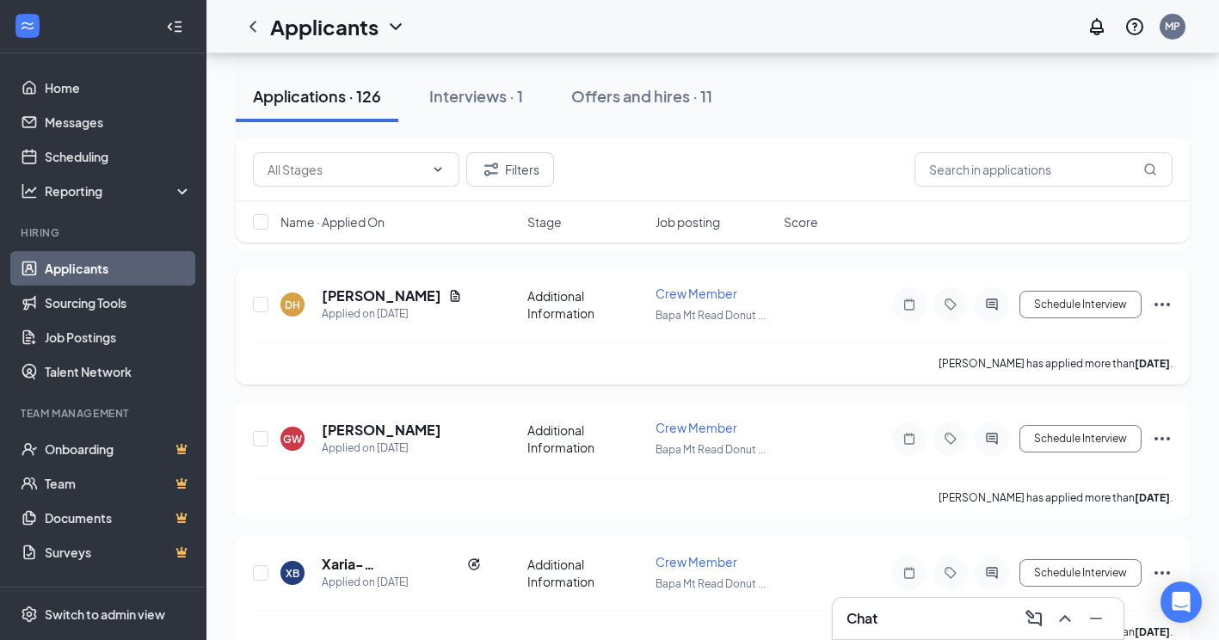
click at [1159, 301] on icon "Ellipses" at bounding box center [1162, 304] width 21 height 21
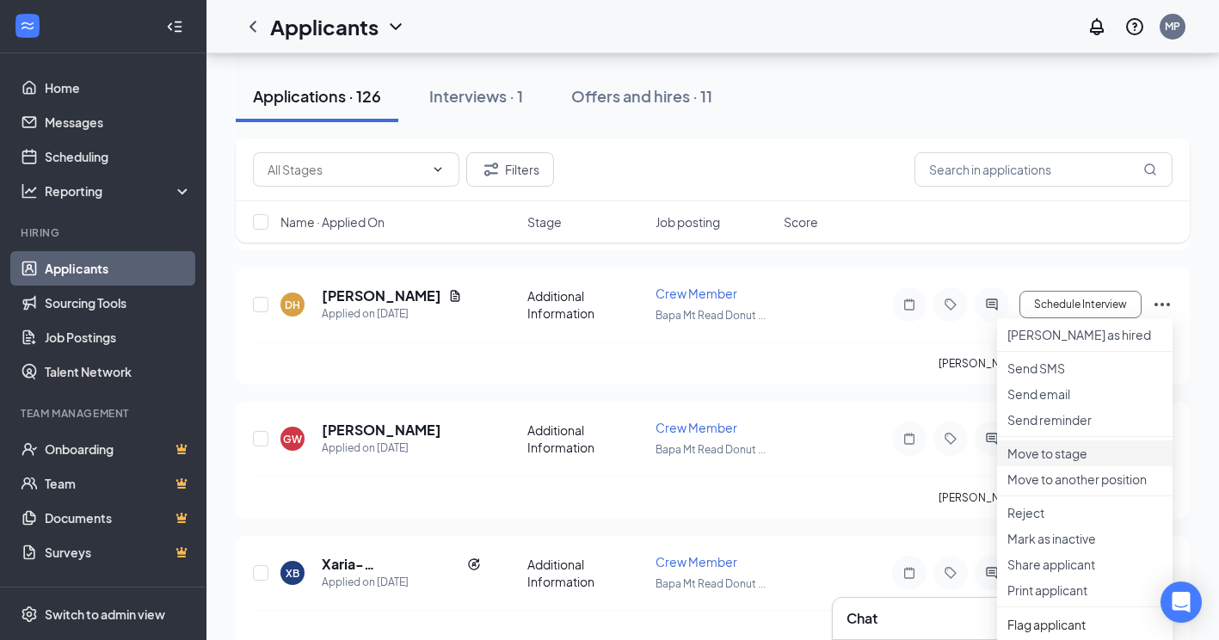
click at [1086, 462] on p "Move to stage" at bounding box center [1084, 453] width 155 height 17
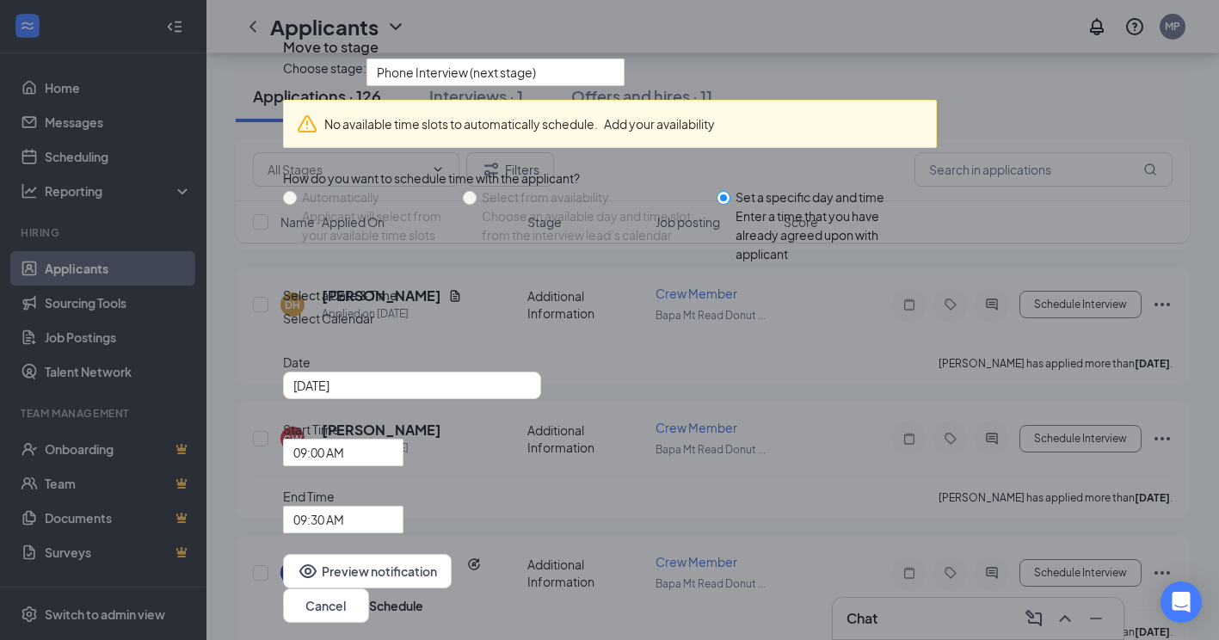
scroll to position [43, 0]
click at [531, 395] on div "[DATE]" at bounding box center [411, 385] width 237 height 19
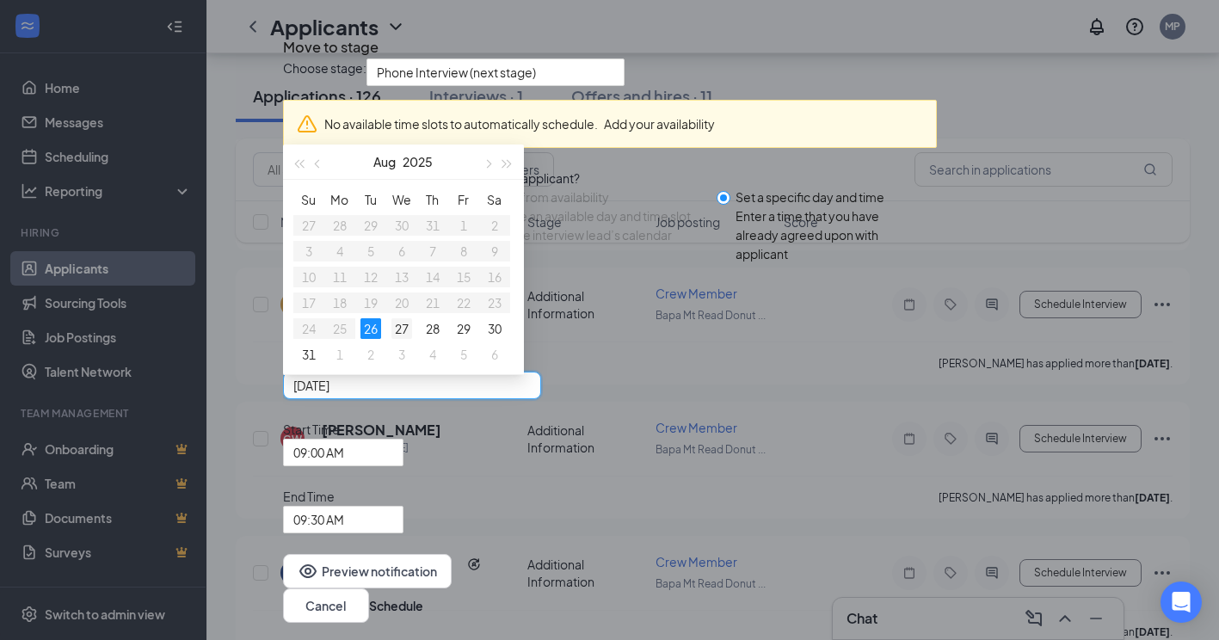
type input "[DATE]"
click at [412, 339] on div "27" at bounding box center [401, 328] width 21 height 21
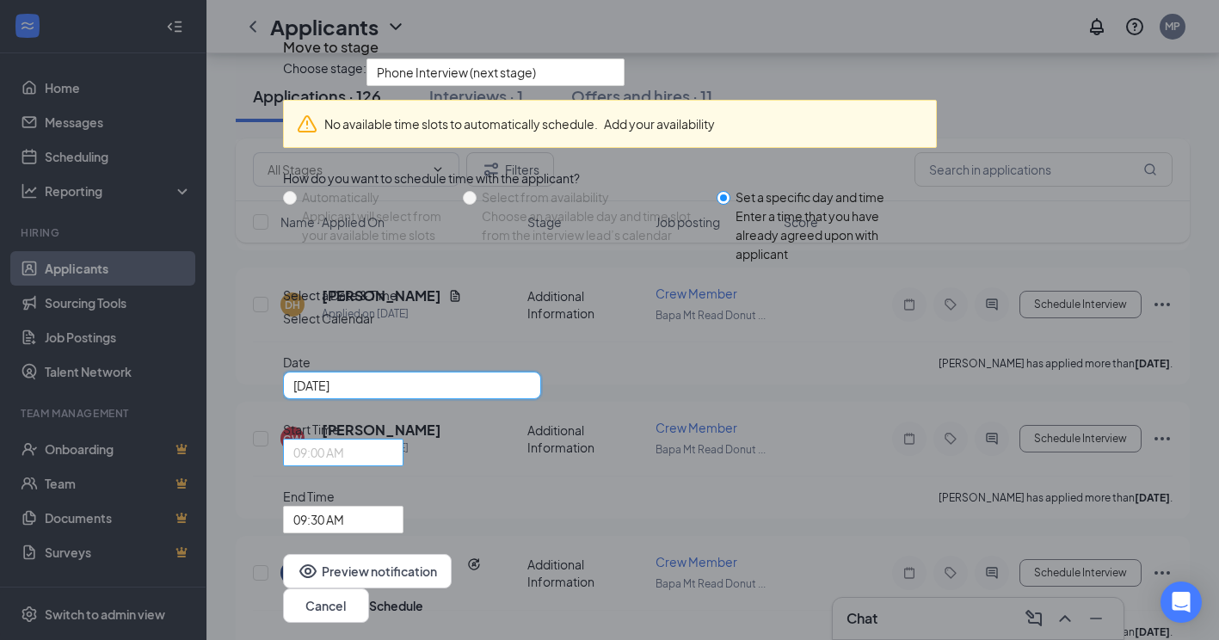
click at [403, 458] on div "09:00 AM" at bounding box center [343, 453] width 120 height 28
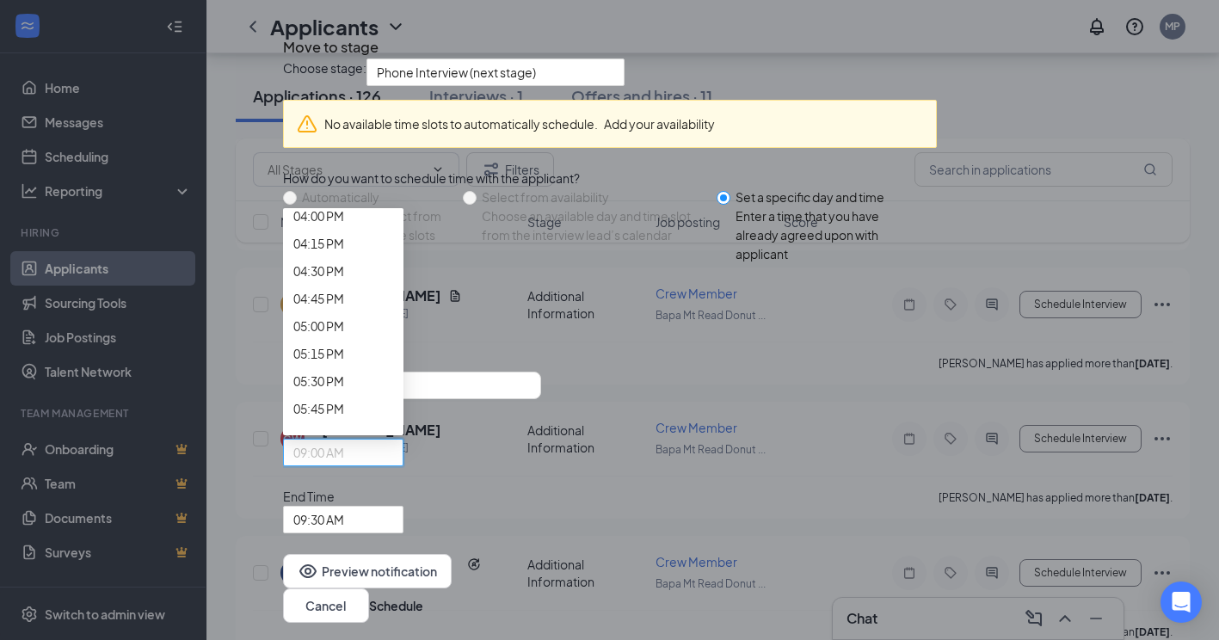
scroll to position [1762, 0]
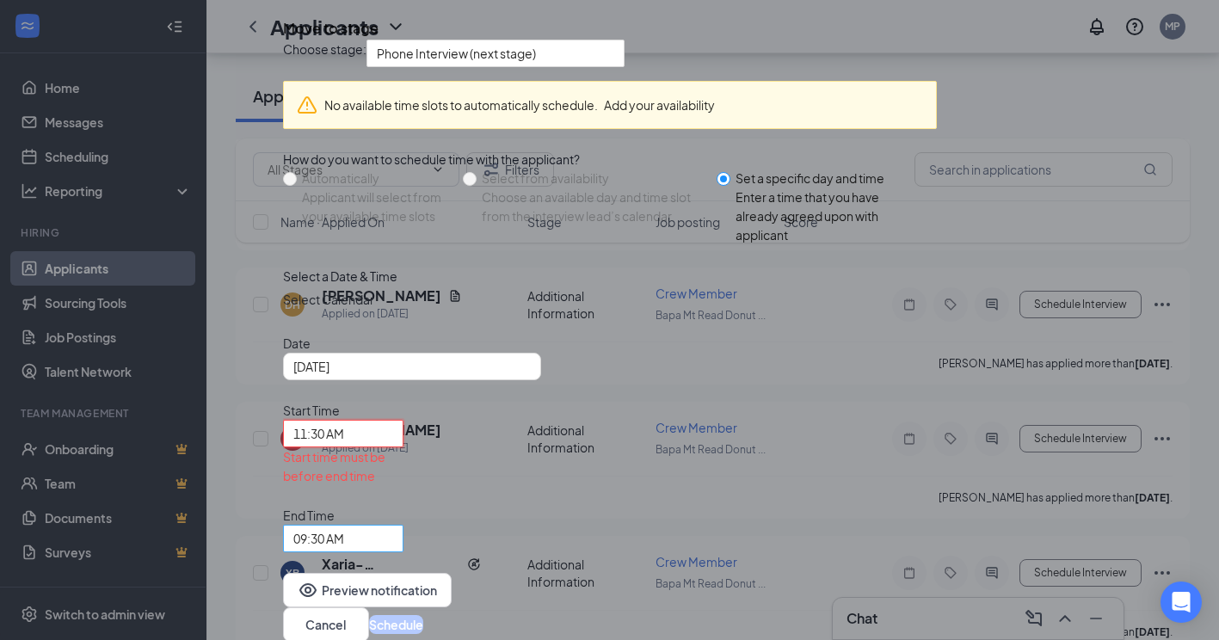
click at [344, 526] on span "09:30 AM" at bounding box center [318, 539] width 51 height 26
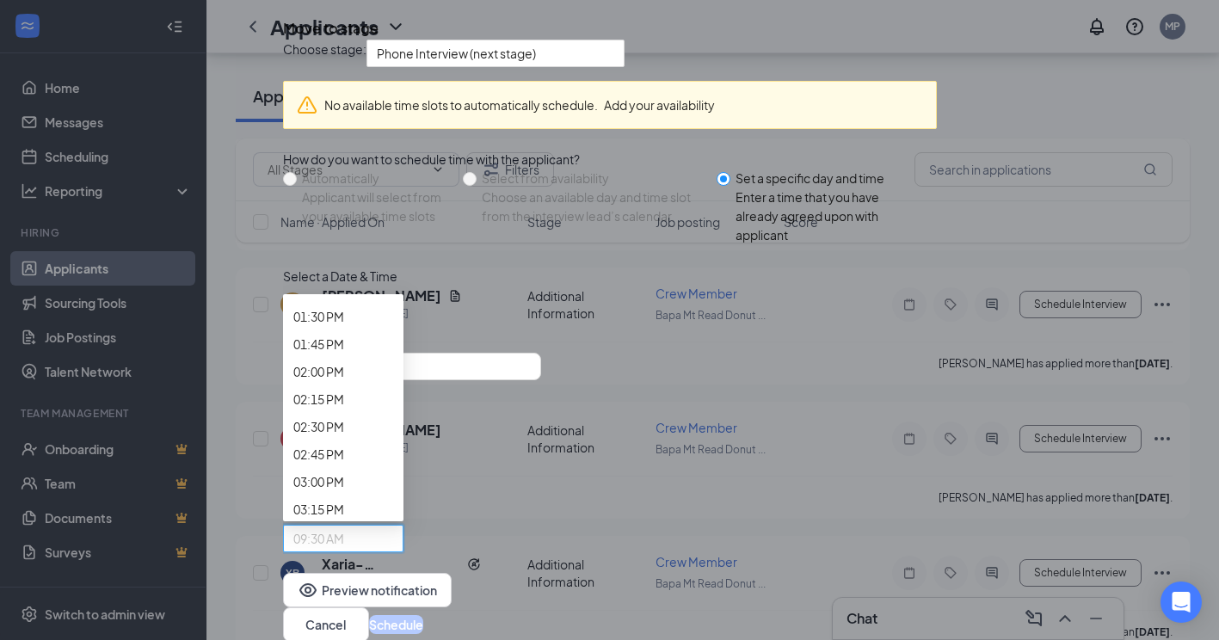
scroll to position [1755, 0]
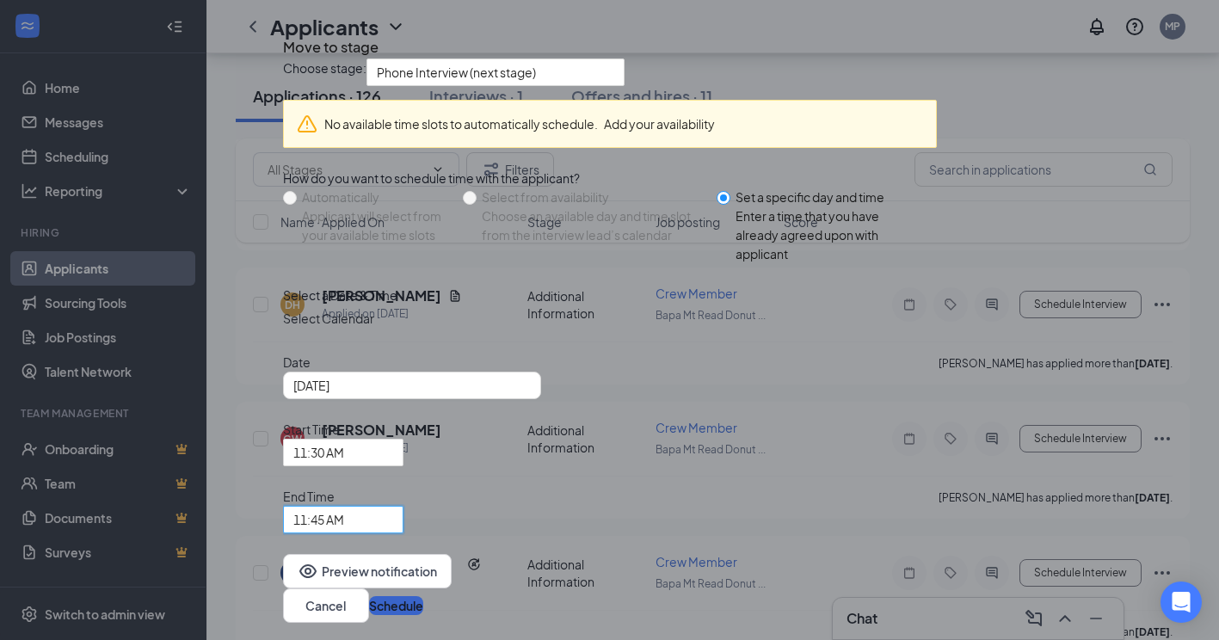
click at [423, 596] on button "Schedule" at bounding box center [396, 605] width 54 height 19
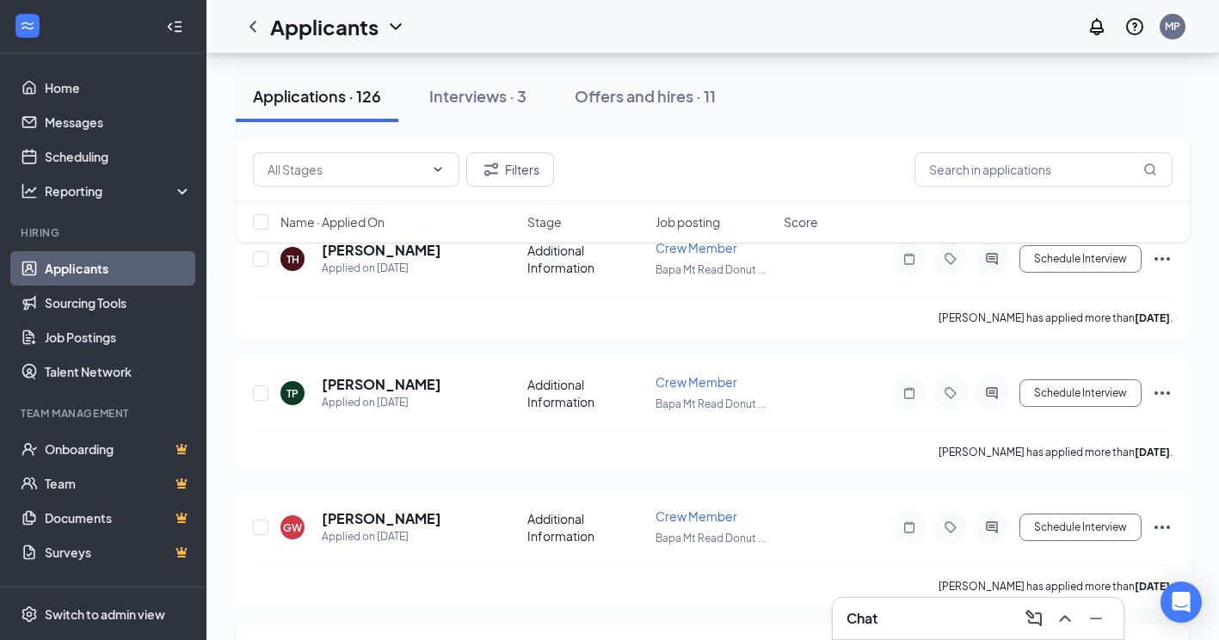
scroll to position [1634, 0]
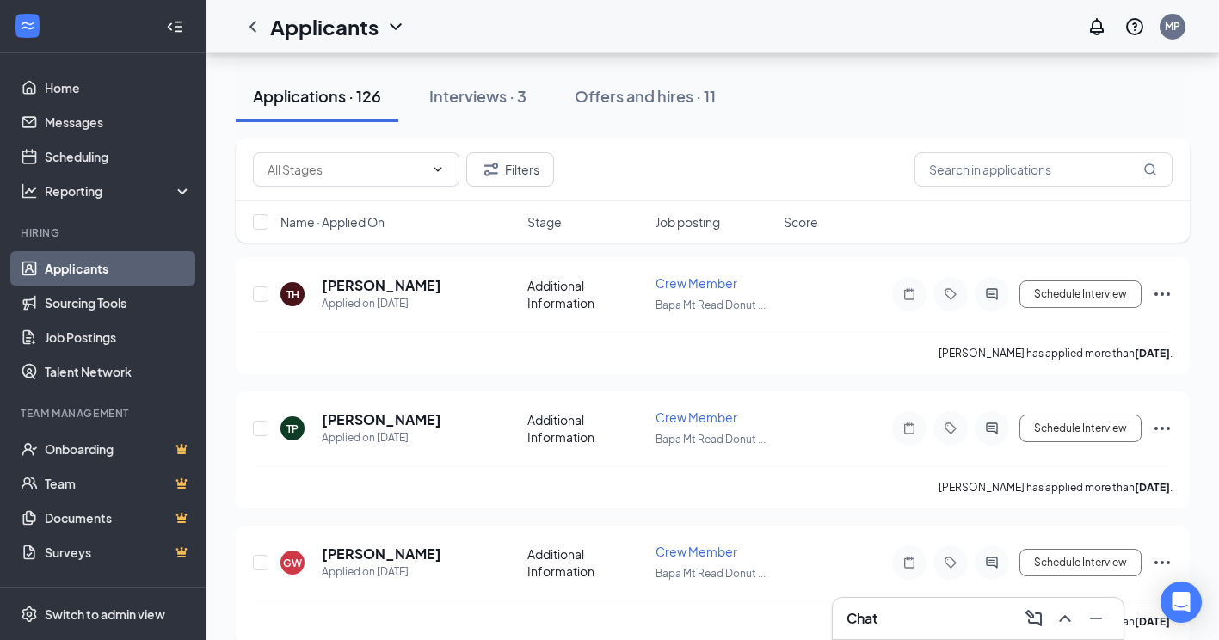
click at [902, 615] on div "Chat" at bounding box center [977, 619] width 263 height 28
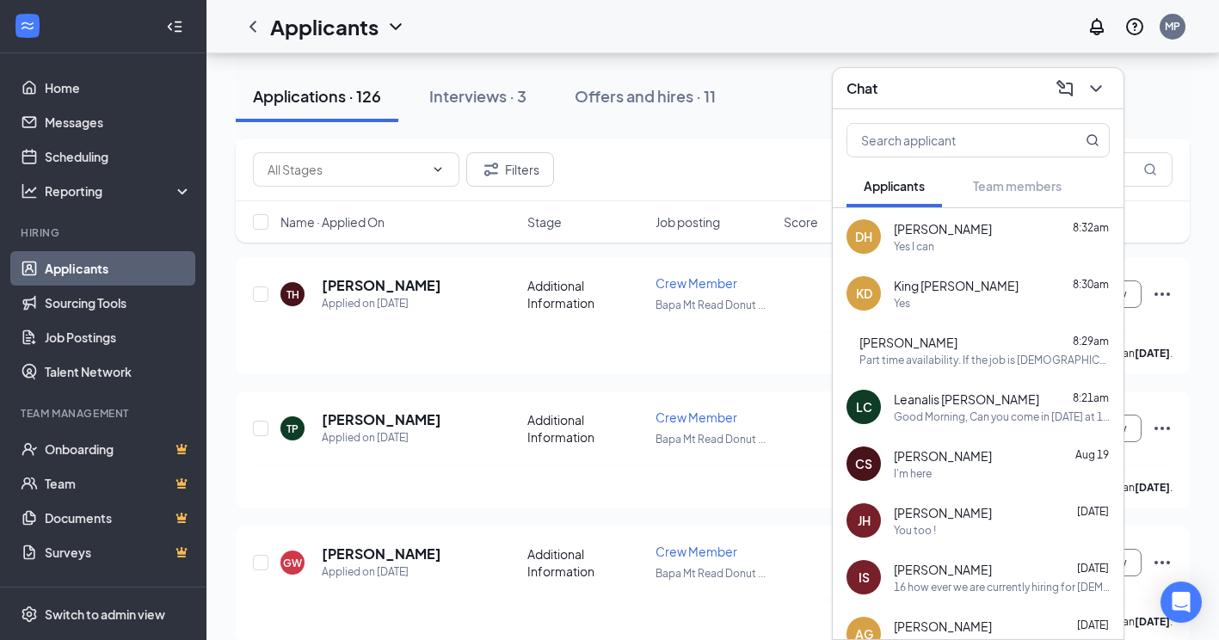
click at [902, 615] on div "AG [PERSON_NAME] [DATE] Awesome!" at bounding box center [978, 634] width 291 height 57
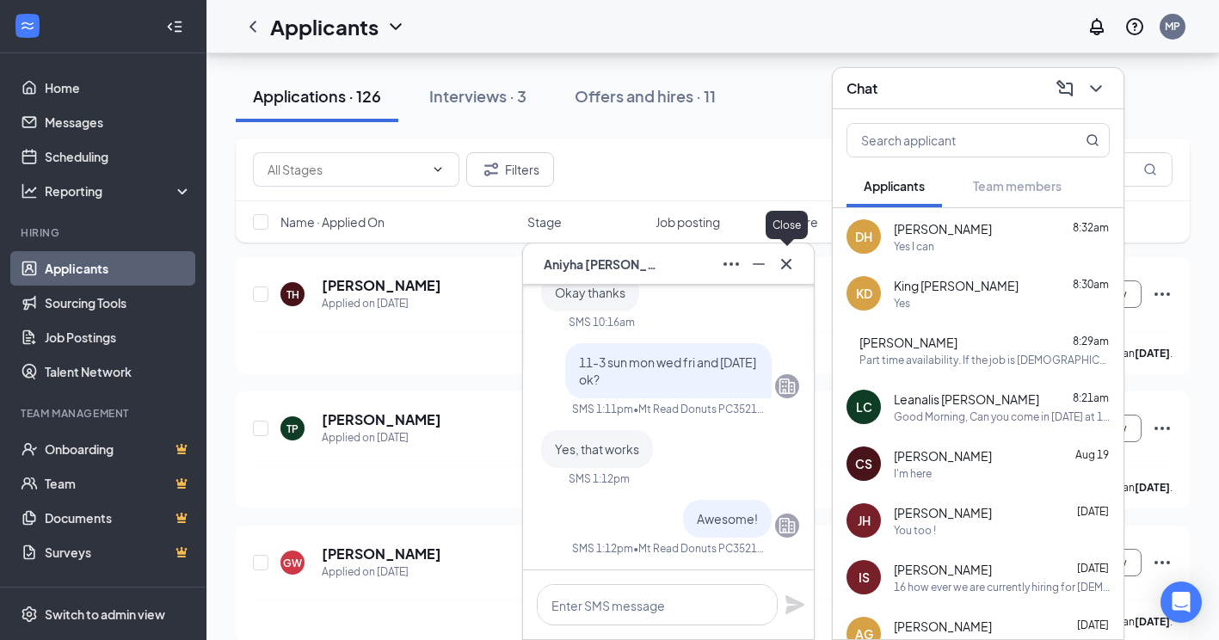
click at [789, 267] on icon "Cross" at bounding box center [786, 263] width 10 height 10
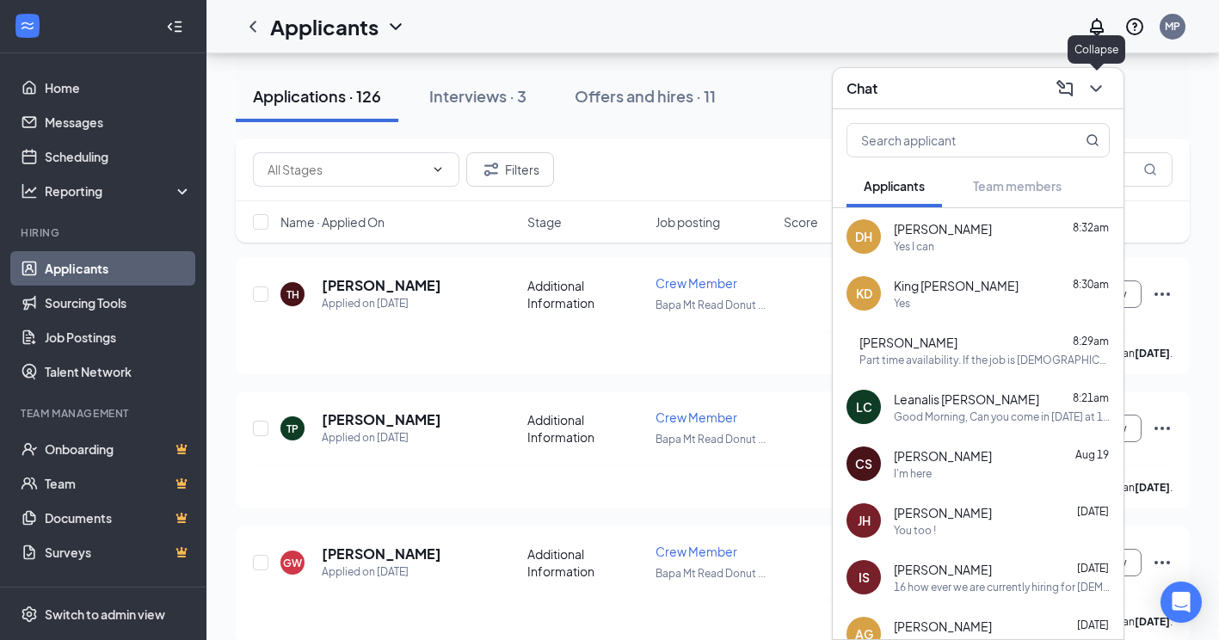
click at [1100, 84] on icon "ChevronDown" at bounding box center [1096, 88] width 21 height 21
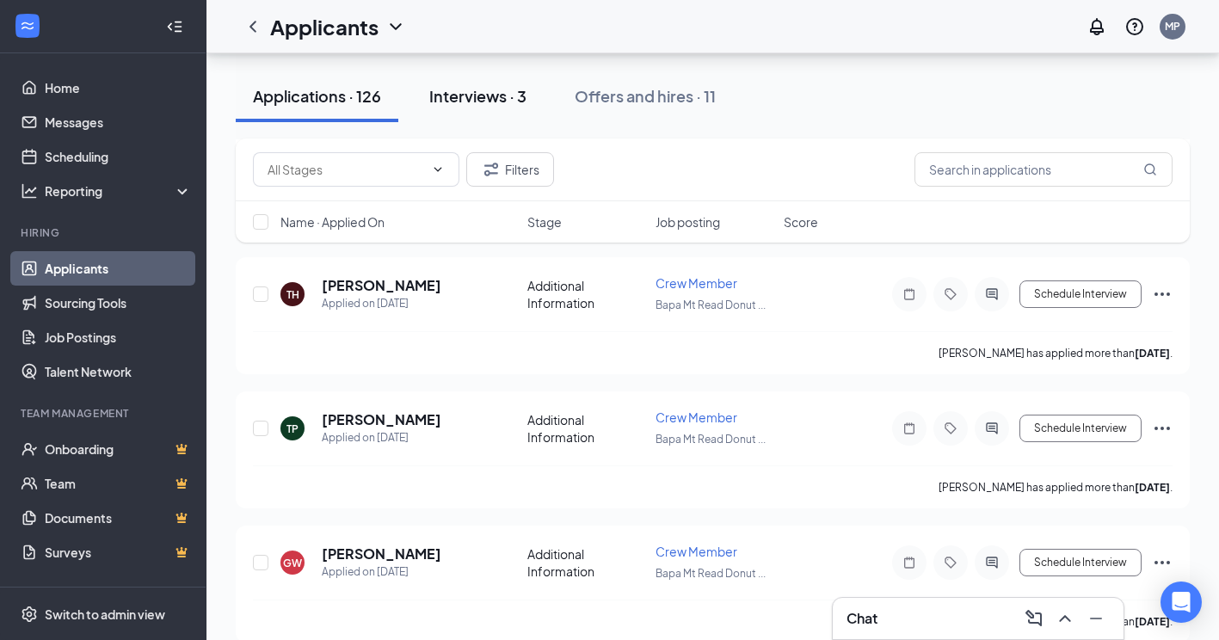
click at [490, 95] on div "Interviews · 3" at bounding box center [477, 96] width 97 height 22
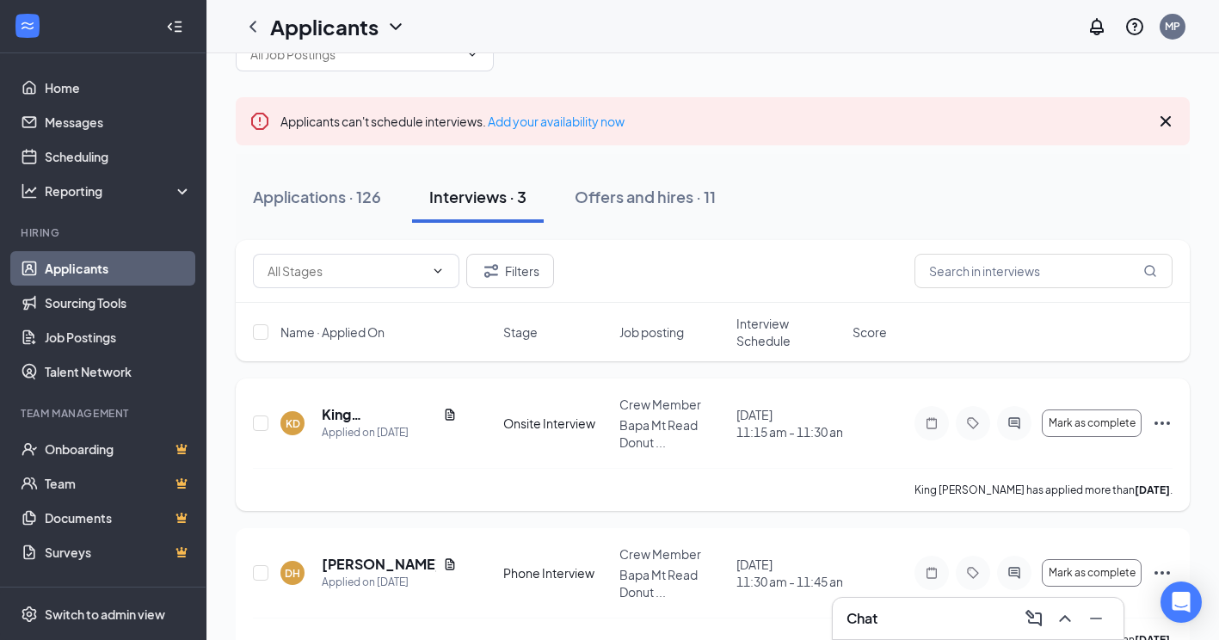
scroll to position [230, 0]
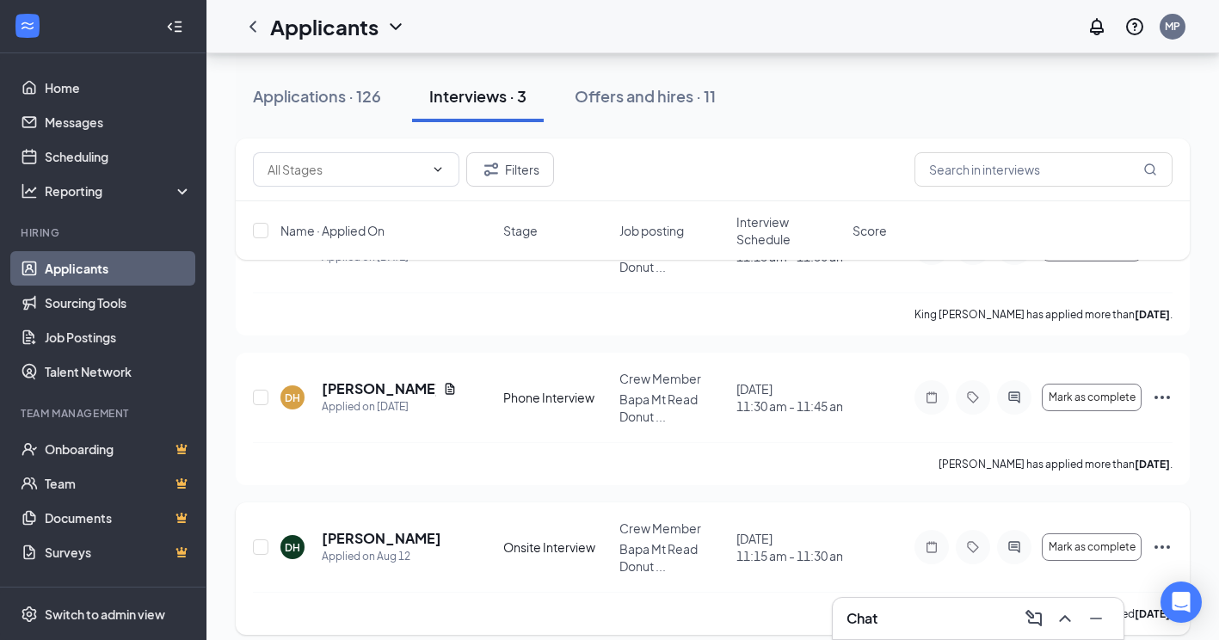
click at [1160, 537] on icon "Ellipses" at bounding box center [1162, 547] width 21 height 21
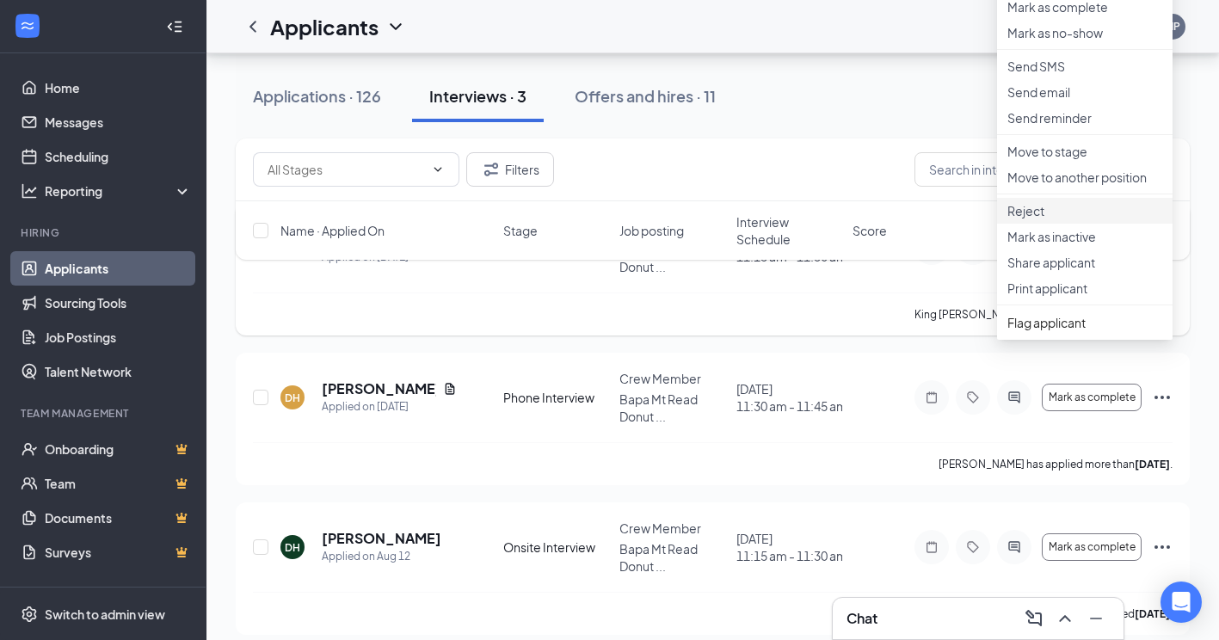
click at [1080, 219] on p "Reject" at bounding box center [1084, 210] width 155 height 17
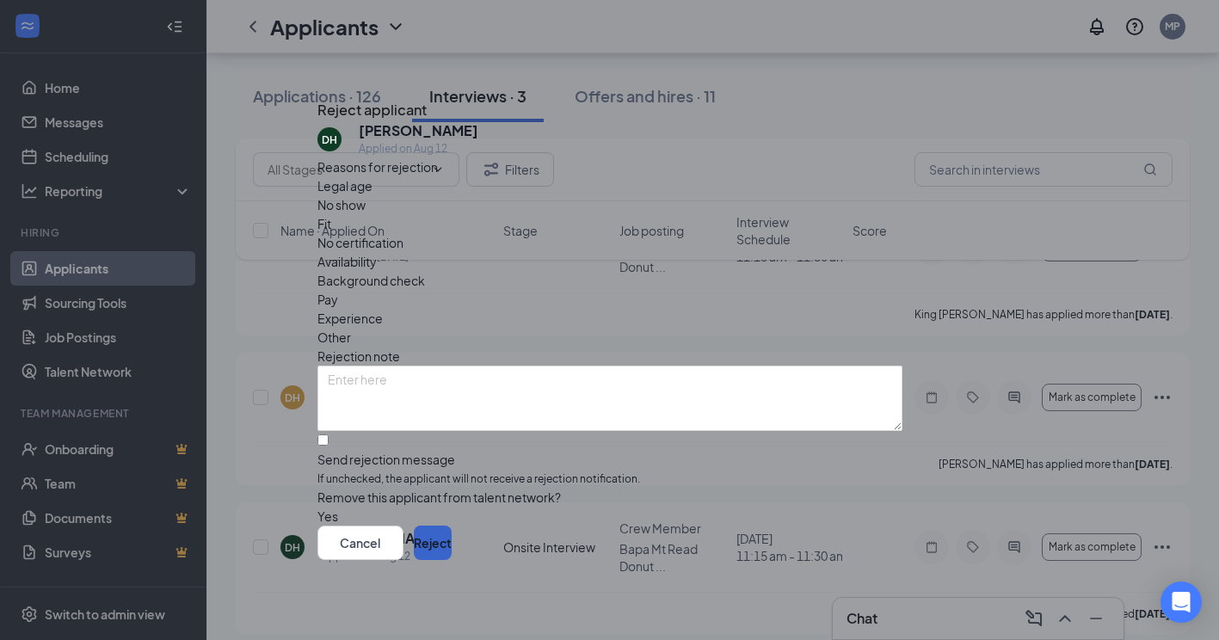
click at [452, 552] on button "Reject" at bounding box center [433, 543] width 38 height 34
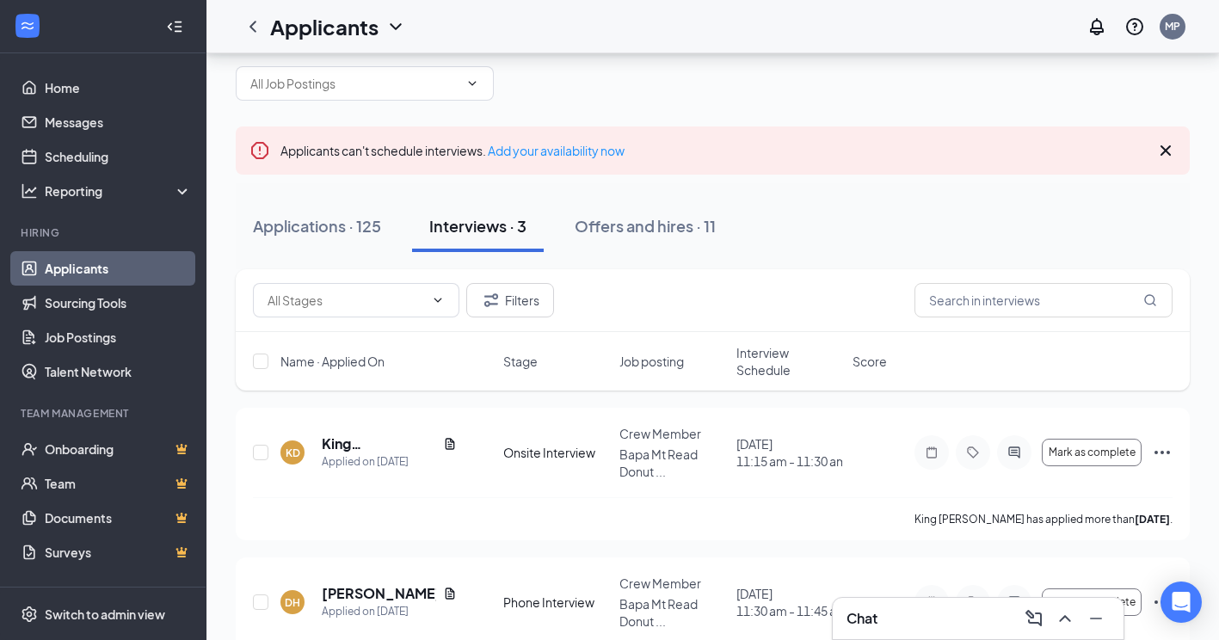
scroll to position [0, 0]
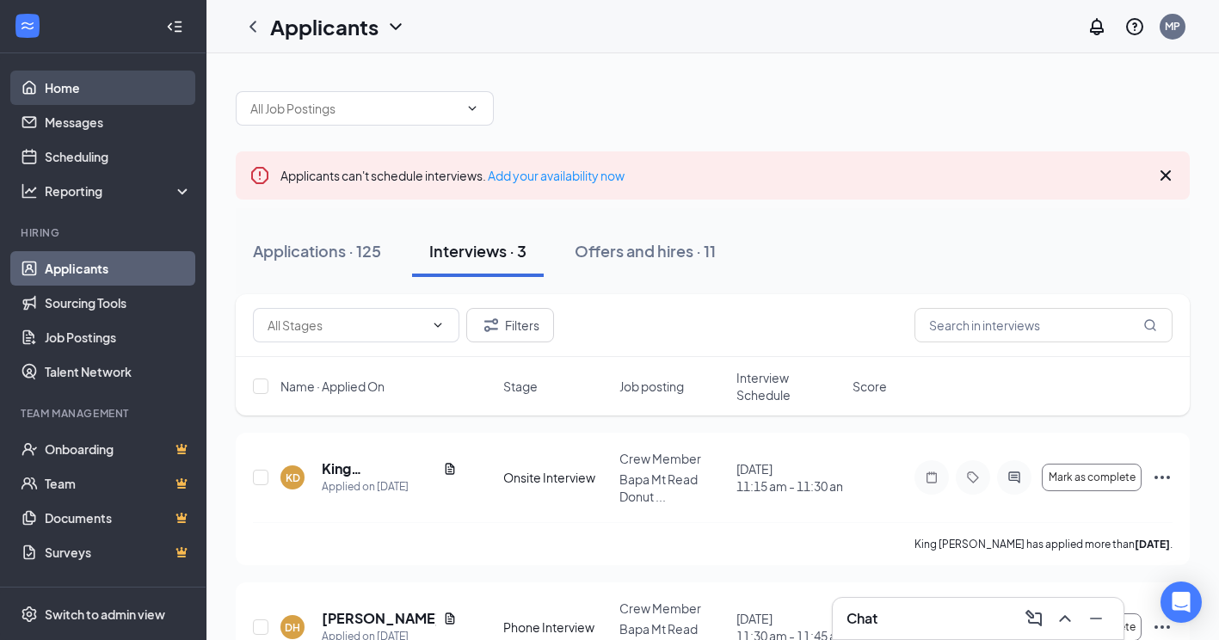
click at [70, 89] on link "Home" at bounding box center [118, 88] width 147 height 34
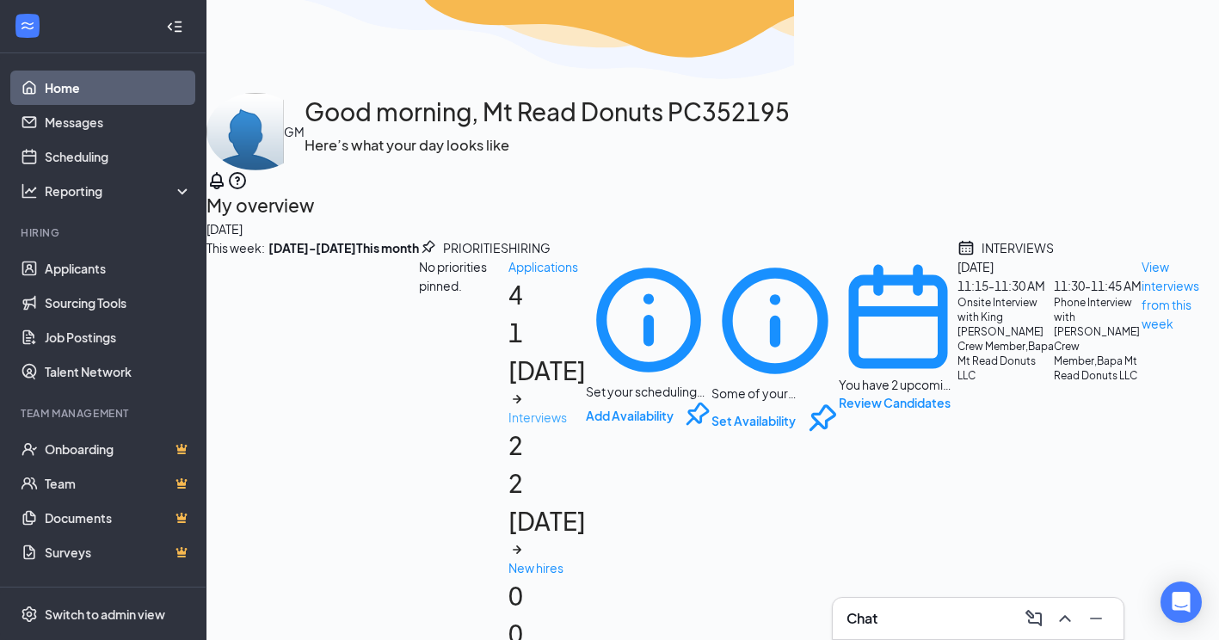
click at [526, 541] on icon "ArrowRight" at bounding box center [516, 549] width 17 height 17
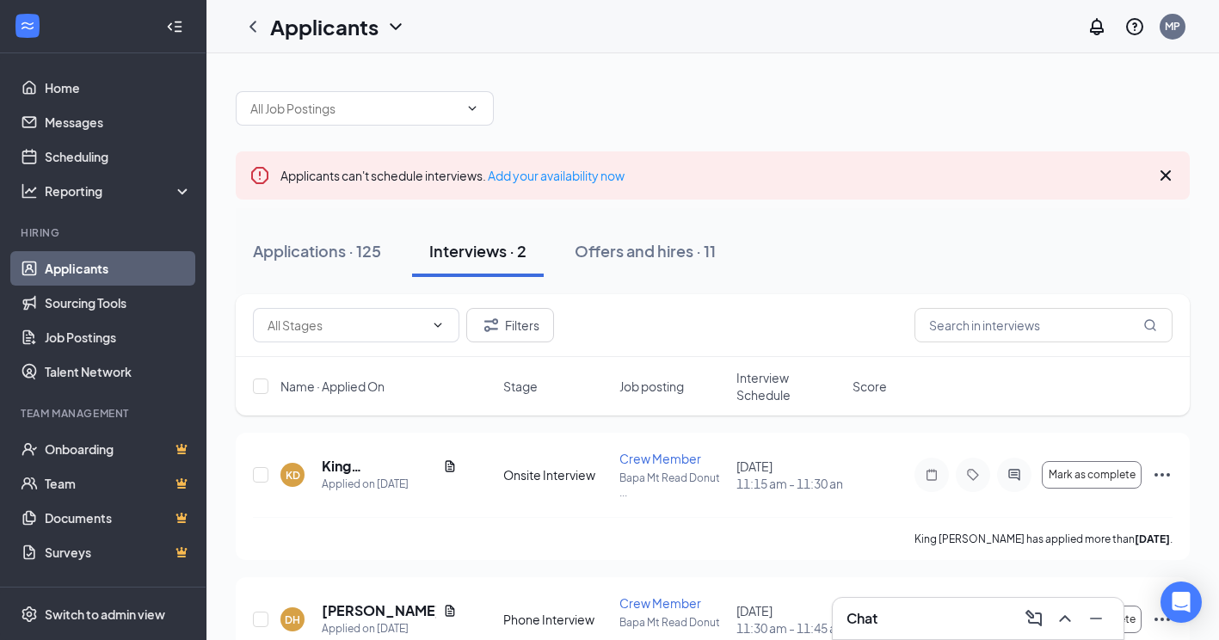
click at [897, 626] on div "Chat" at bounding box center [977, 619] width 263 height 28
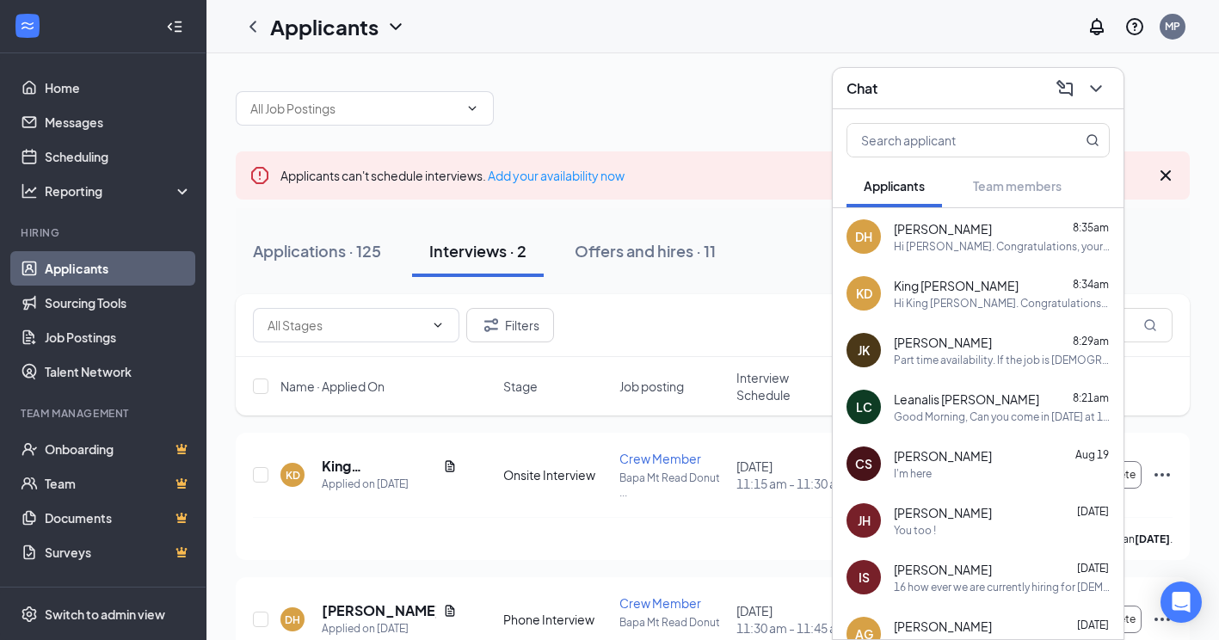
click at [957, 97] on div "Chat" at bounding box center [977, 88] width 263 height 27
